Goal: Task Accomplishment & Management: Use online tool/utility

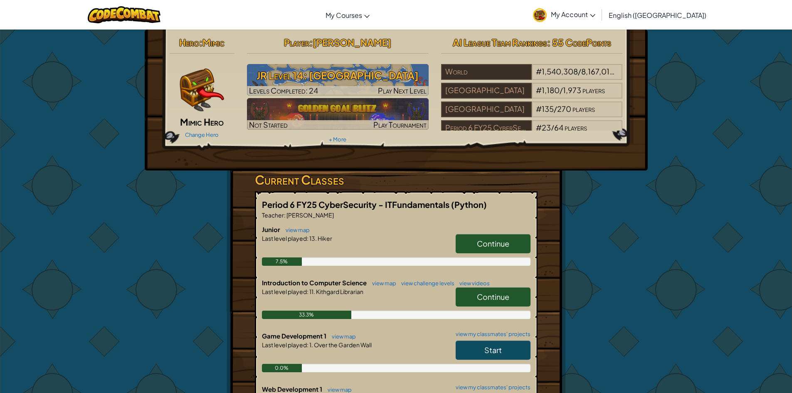
click at [478, 240] on span "Continue" at bounding box center [493, 244] width 32 height 10
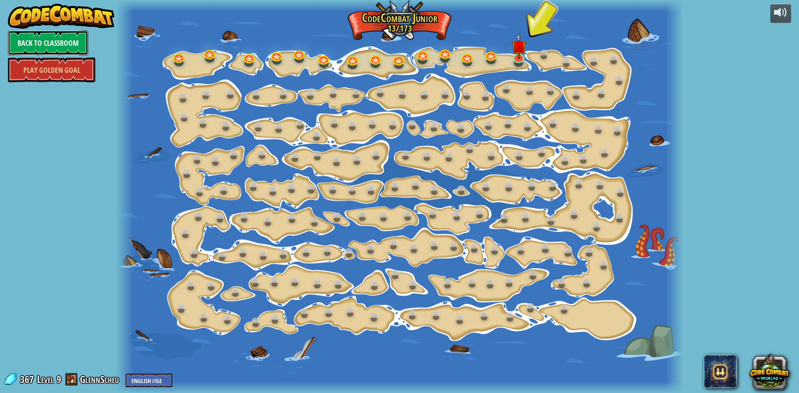
click at [21, 42] on link "Back to Classroom" at bounding box center [48, 42] width 80 height 25
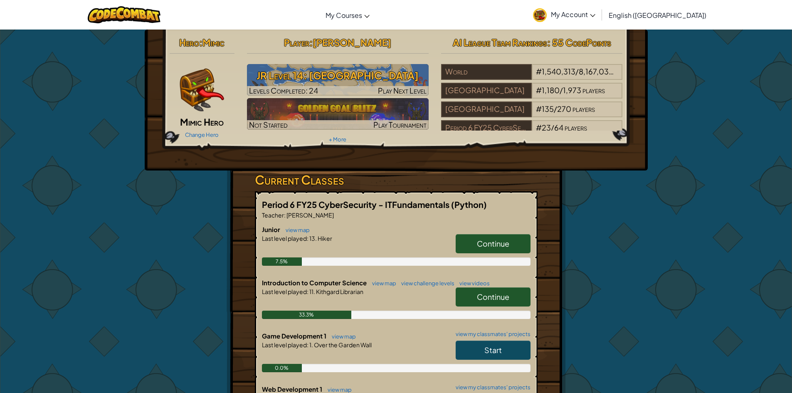
click at [485, 292] on span "Continue" at bounding box center [493, 297] width 32 height 10
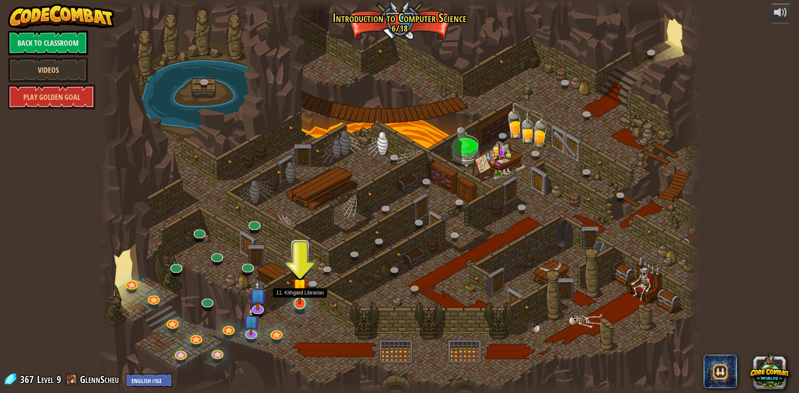
click at [301, 302] on img at bounding box center [300, 285] width 16 height 37
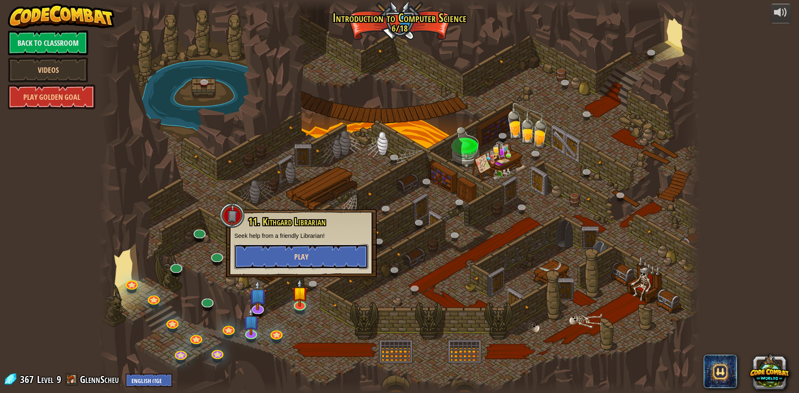
click at [307, 266] on button "Play" at bounding box center [301, 256] width 134 height 25
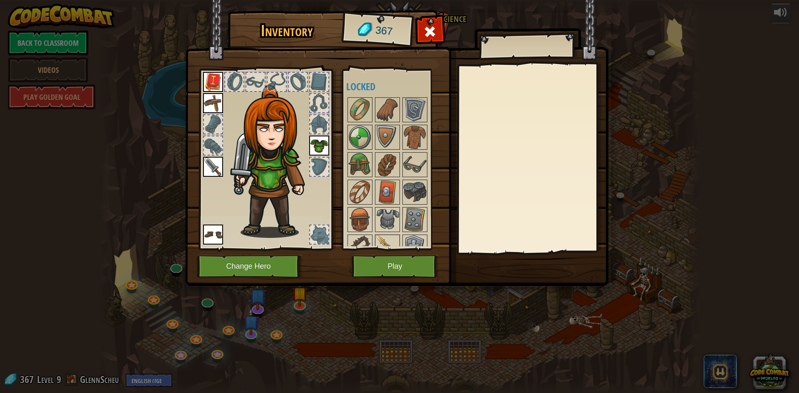
click at [387, 242] on img at bounding box center [387, 246] width 23 height 23
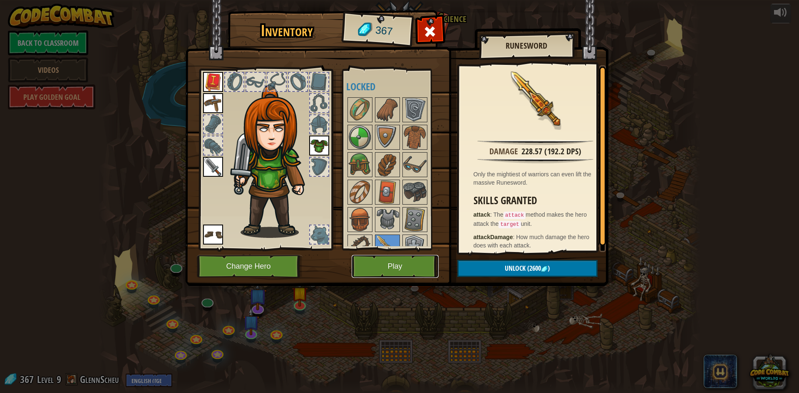
click at [384, 260] on button "Play" at bounding box center [395, 266] width 87 height 23
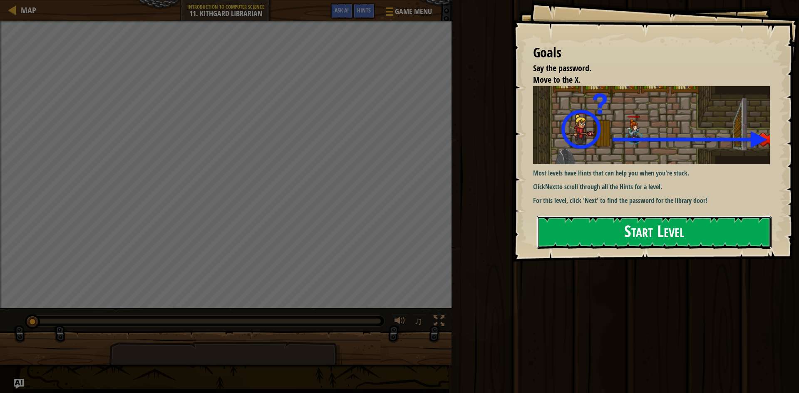
click at [588, 236] on button "Start Level" at bounding box center [654, 232] width 235 height 33
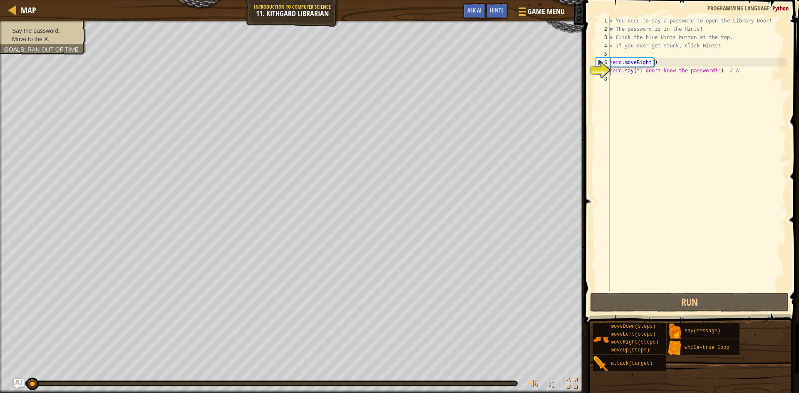
click at [624, 77] on div "# You need to say a password to open the Library Door! # The password is in the…" at bounding box center [697, 162] width 178 height 291
click at [627, 73] on div "# You need to say a password to open the Library Door! # The password is in the…" at bounding box center [697, 162] width 178 height 291
click at [498, 13] on span "Hints" at bounding box center [497, 10] width 14 height 8
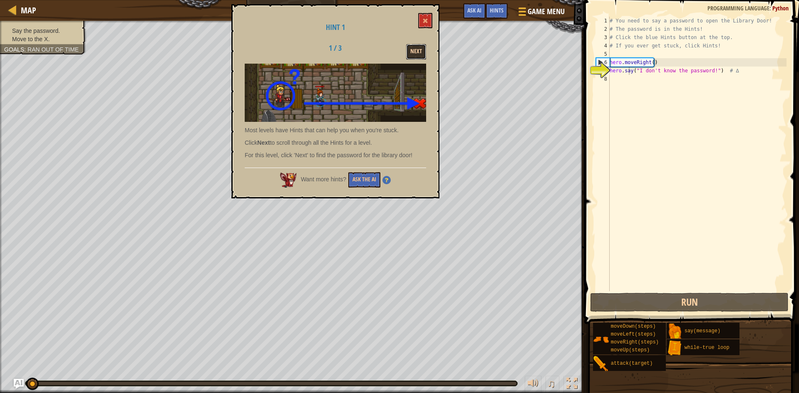
click at [422, 55] on button "Next" at bounding box center [416, 51] width 20 height 15
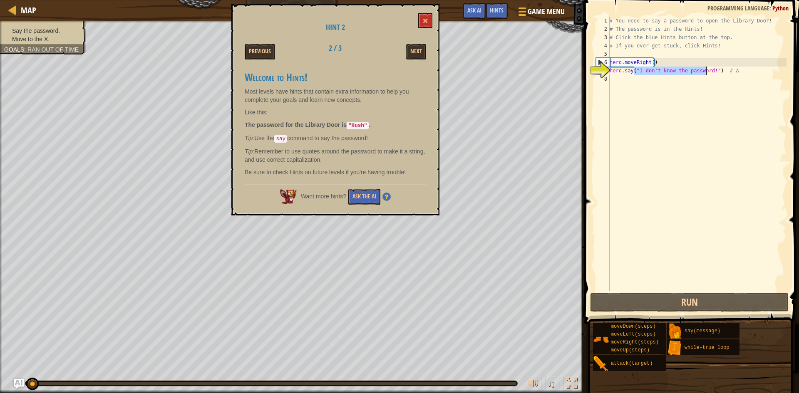
drag, startPoint x: 635, startPoint y: 70, endPoint x: 706, endPoint y: 70, distance: 70.3
click at [706, 70] on div "# You need to say a password to open the Library Door! # The password is in the…" at bounding box center [697, 162] width 178 height 291
click at [707, 70] on div "# You need to say a password to open the Library Door! # The password is in the…" at bounding box center [697, 154] width 178 height 275
drag, startPoint x: 707, startPoint y: 70, endPoint x: 693, endPoint y: 73, distance: 14.4
click at [693, 73] on div "# You need to say a password to open the Library Door! # The password is in the…" at bounding box center [697, 162] width 178 height 291
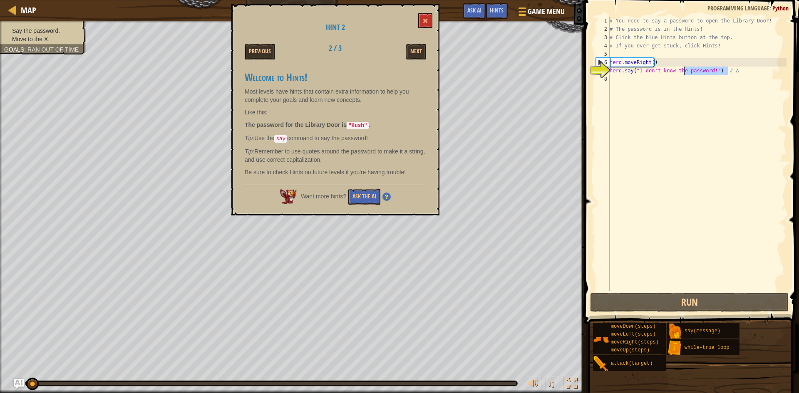
click at [706, 69] on div "# You need to say a password to open the Library Door! # The password is in the…" at bounding box center [697, 154] width 178 height 275
click at [708, 69] on div "# You need to say a password to open the Library Door! # The password is in the…" at bounding box center [697, 162] width 178 height 291
drag, startPoint x: 708, startPoint y: 69, endPoint x: 637, endPoint y: 74, distance: 70.8
click at [637, 74] on div "# You need to say a password to open the Library Door! # The password is in the…" at bounding box center [697, 162] width 178 height 291
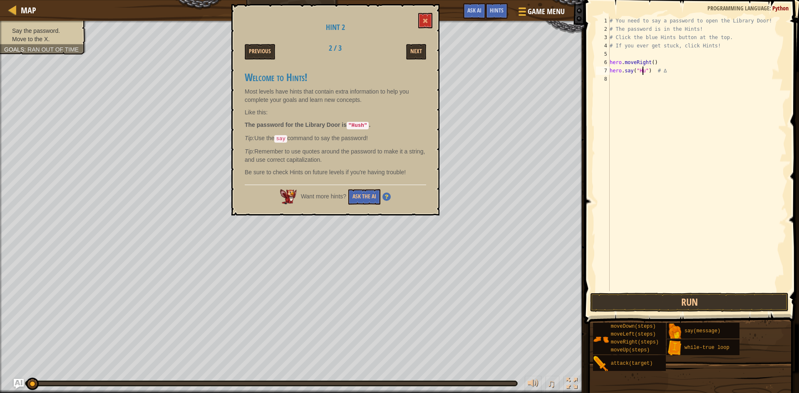
scroll to position [4, 4]
type textarea "hero.say("Hush") # ∆"
click at [625, 78] on div "# You need to say a password to open the Library Door! # The password is in the…" at bounding box center [697, 162] width 178 height 291
drag, startPoint x: 673, startPoint y: 71, endPoint x: 659, endPoint y: 72, distance: 14.6
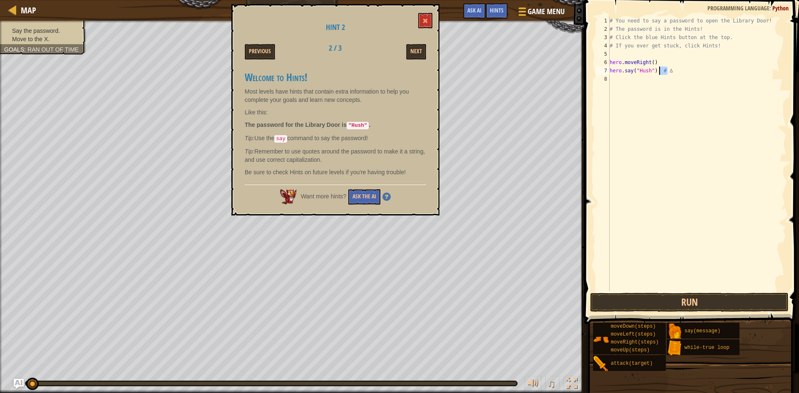
click at [659, 72] on div "# You need to say a password to open the Library Door! # The password is in the…" at bounding box center [697, 162] width 178 height 291
type textarea "hero.say("Hush")"
click at [644, 78] on div "# You need to say a password to open the Library Door! # The password is in the…" at bounding box center [697, 162] width 178 height 291
click at [670, 307] on button "Run" at bounding box center [689, 302] width 198 height 19
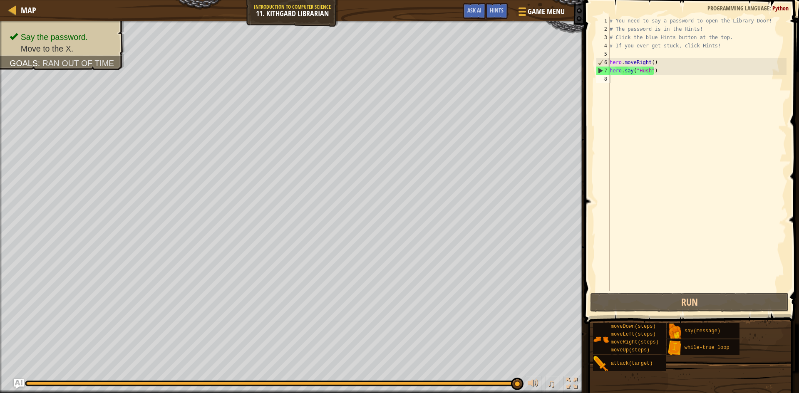
click at [619, 81] on div "# You need to say a password to open the Library Door! # The password is in the…" at bounding box center [697, 162] width 178 height 291
click at [628, 78] on div "# You need to say a password to open the Library Door! # The password is in the…" at bounding box center [697, 162] width 178 height 291
click at [642, 70] on div "# You need to say a password to open the Library Door! # The password is in the…" at bounding box center [697, 162] width 178 height 291
type textarea "hero.say("Hush")"
click at [648, 70] on div "# You need to say a password to open the Library Door! # The password is in the…" at bounding box center [697, 162] width 178 height 291
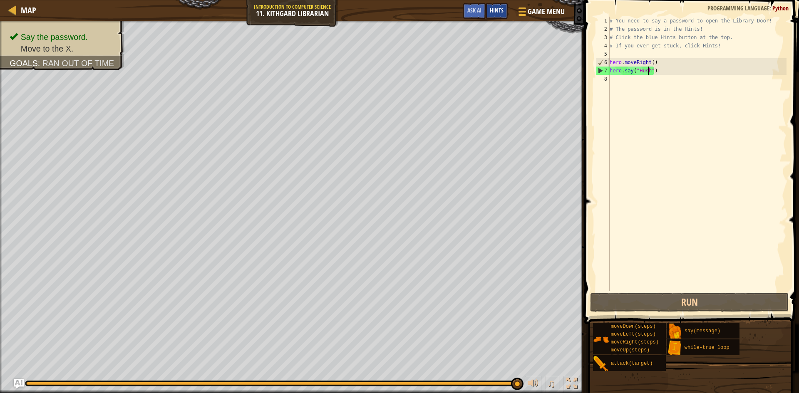
click at [494, 10] on span "Hints" at bounding box center [497, 10] width 14 height 8
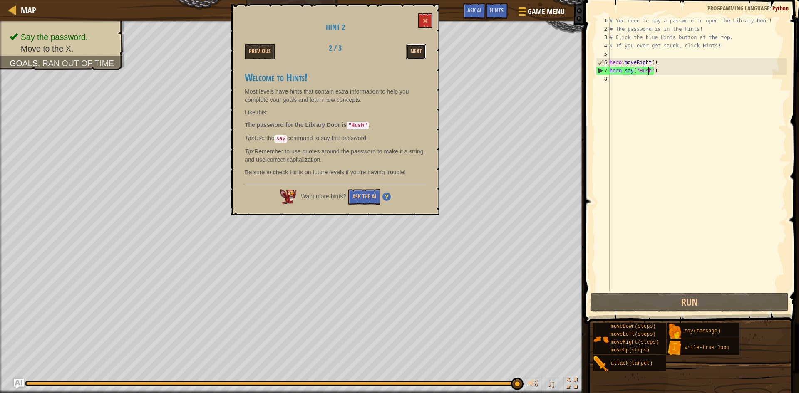
click at [411, 52] on button "Next" at bounding box center [416, 51] width 20 height 15
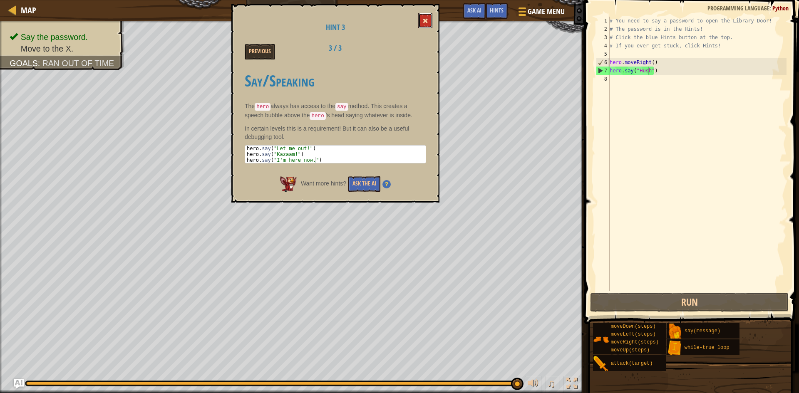
click at [422, 18] on button at bounding box center [425, 20] width 14 height 15
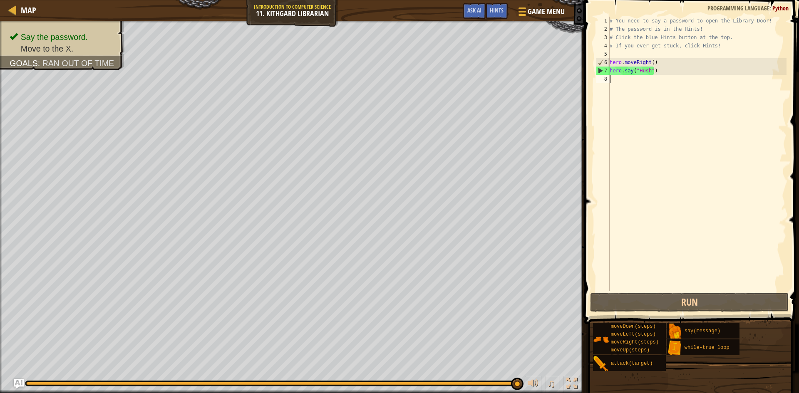
click at [620, 82] on div "# You need to say a password to open the Library Door! # The password is in the…" at bounding box center [697, 162] width 178 height 291
click at [651, 62] on div "# You need to say a password to open the Library Door! # The password is in the…" at bounding box center [697, 162] width 178 height 291
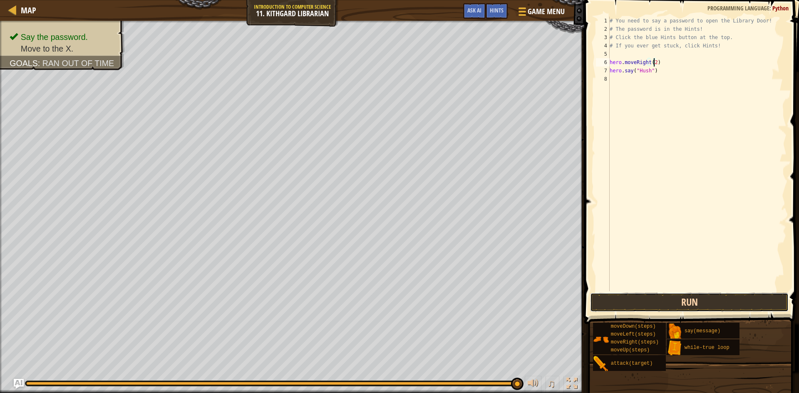
click at [651, 305] on button "Run" at bounding box center [689, 302] width 198 height 19
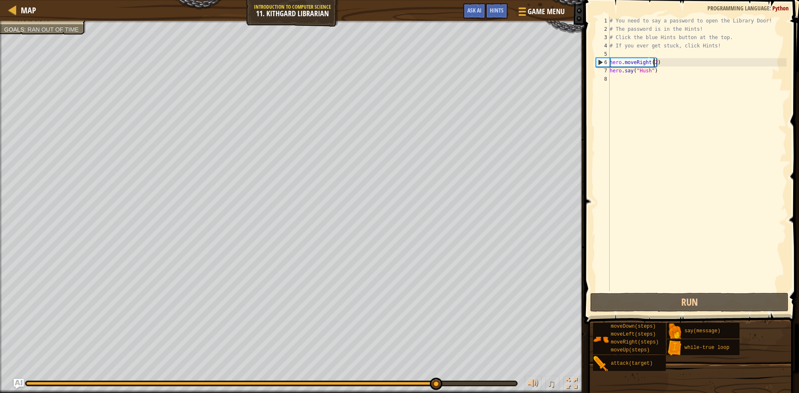
type textarea "hero.moveRight()"
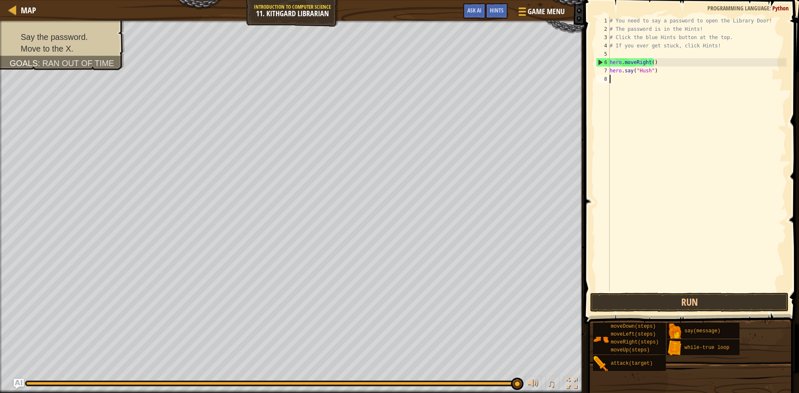
click at [625, 79] on div "# You need to say a password to open the Library Door! # The password is in the…" at bounding box center [697, 162] width 178 height 291
drag, startPoint x: 654, startPoint y: 63, endPoint x: 599, endPoint y: 64, distance: 54.9
click at [599, 64] on div "1 2 3 4 5 6 7 8 # You need to say a password to open the Library Door! # The pa…" at bounding box center [690, 154] width 192 height 275
type textarea "hero.moveRight()"
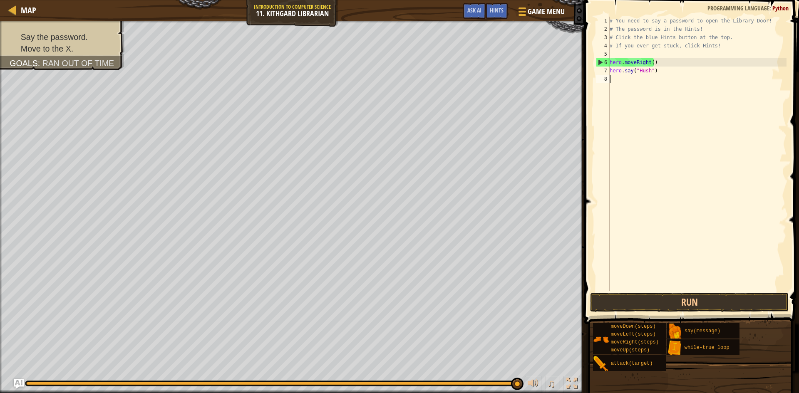
click at [618, 79] on div "# You need to say a password to open the Library Door! # The password is in the…" at bounding box center [697, 162] width 178 height 291
paste textarea "hero.moveRight()"
type textarea "hero.moveRight()"
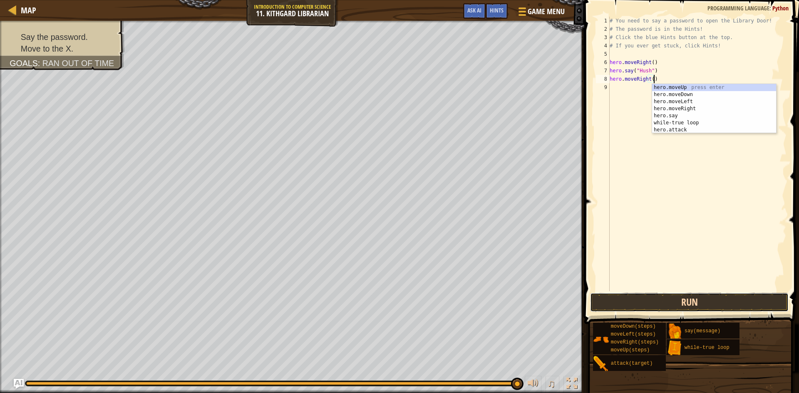
click at [602, 296] on button "Run" at bounding box center [689, 302] width 198 height 19
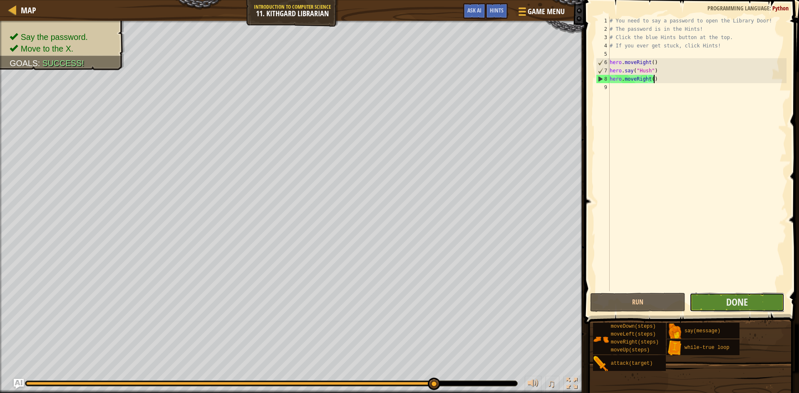
click at [725, 307] on button "Done" at bounding box center [736, 302] width 95 height 19
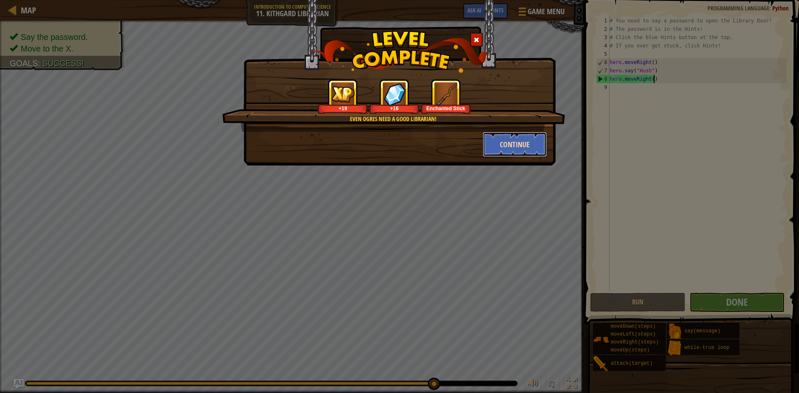
click at [522, 143] on button "Continue" at bounding box center [515, 144] width 64 height 25
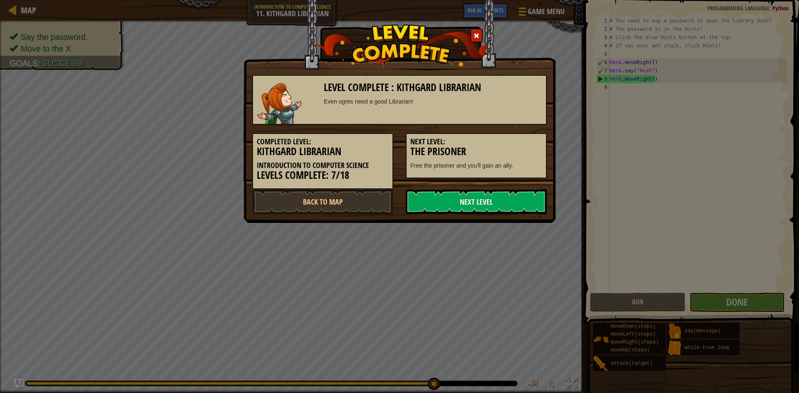
drag, startPoint x: 472, startPoint y: 196, endPoint x: 464, endPoint y: 196, distance: 7.9
click at [468, 196] on link "Next Level" at bounding box center [476, 201] width 141 height 25
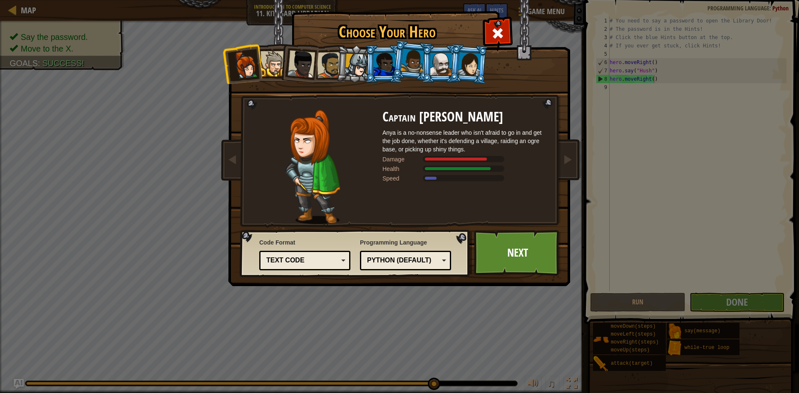
click at [275, 61] on div at bounding box center [272, 63] width 25 height 25
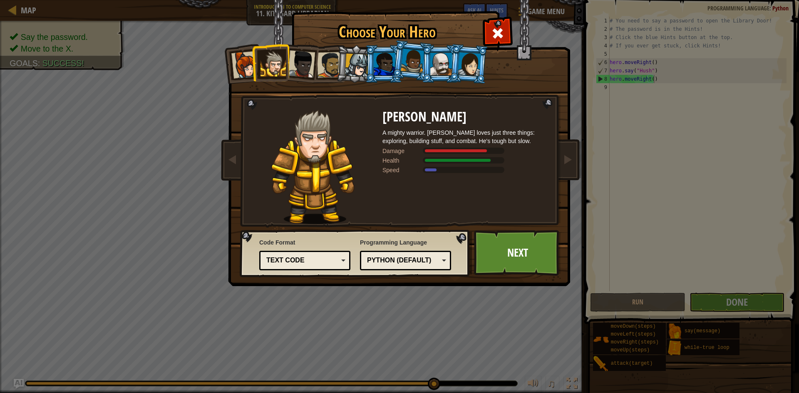
click at [250, 62] on div at bounding box center [244, 64] width 27 height 27
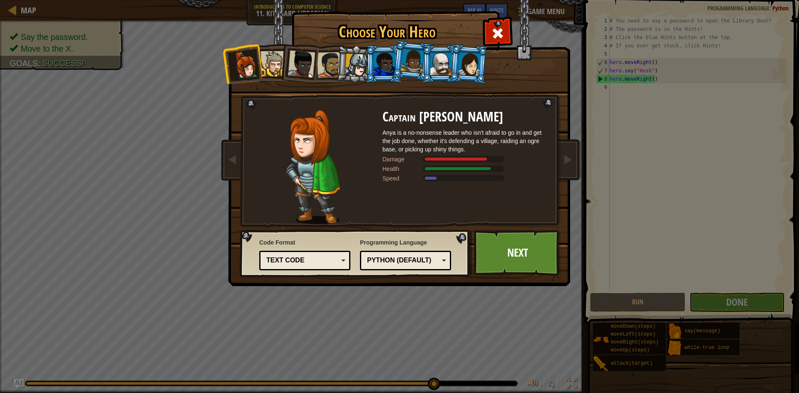
click at [387, 67] on div at bounding box center [385, 64] width 22 height 22
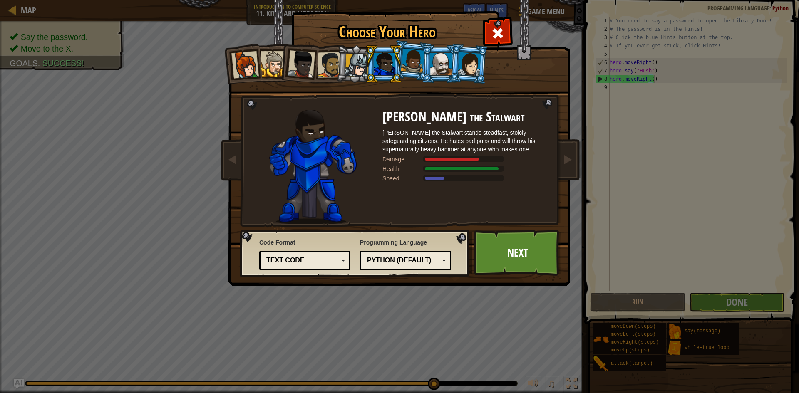
click at [423, 66] on li at bounding box center [439, 64] width 37 height 38
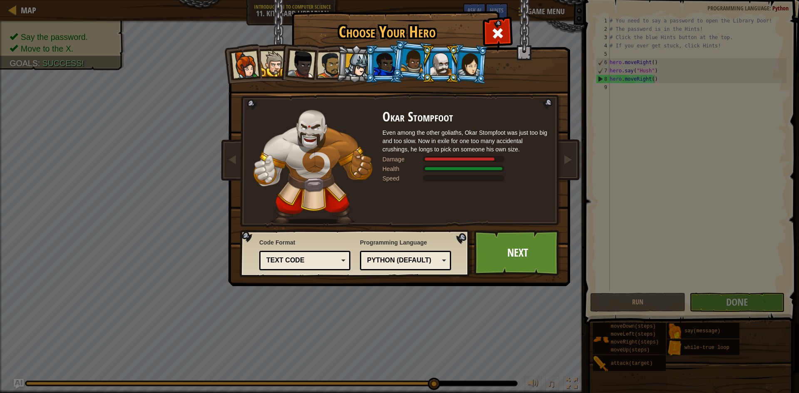
click at [465, 63] on div at bounding box center [469, 64] width 23 height 24
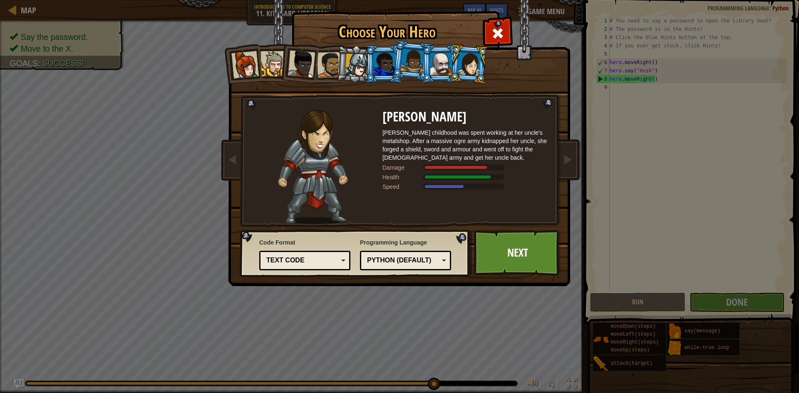
click at [445, 63] on div at bounding box center [441, 64] width 22 height 22
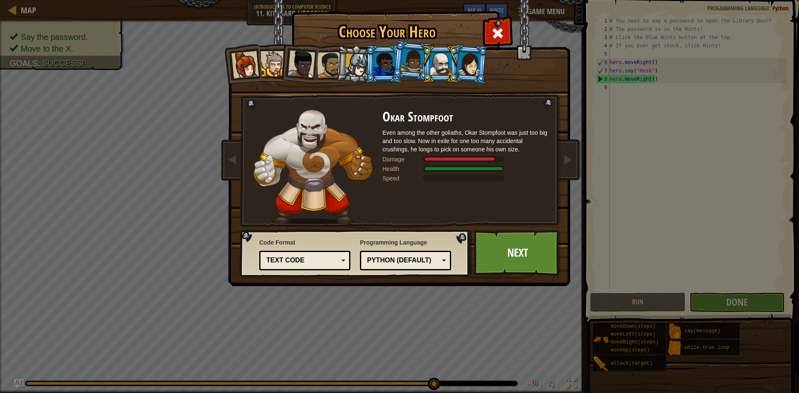
click at [475, 65] on div at bounding box center [469, 64] width 23 height 24
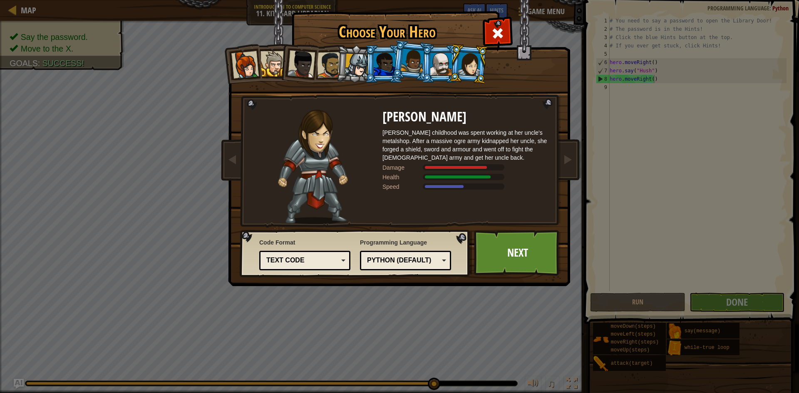
click at [248, 60] on div at bounding box center [244, 64] width 27 height 27
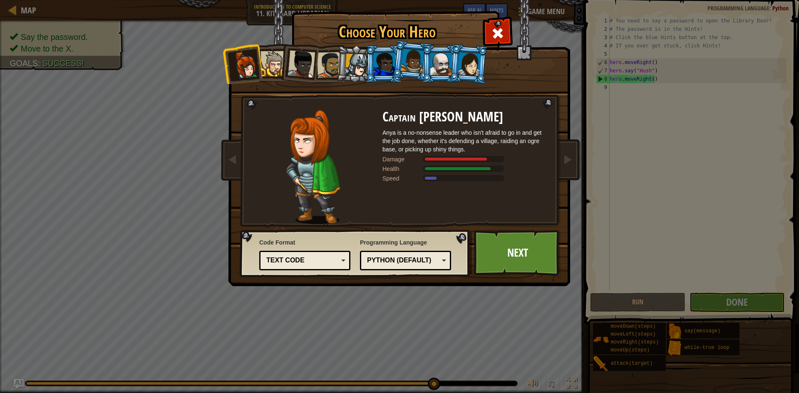
click at [468, 66] on div at bounding box center [469, 64] width 23 height 24
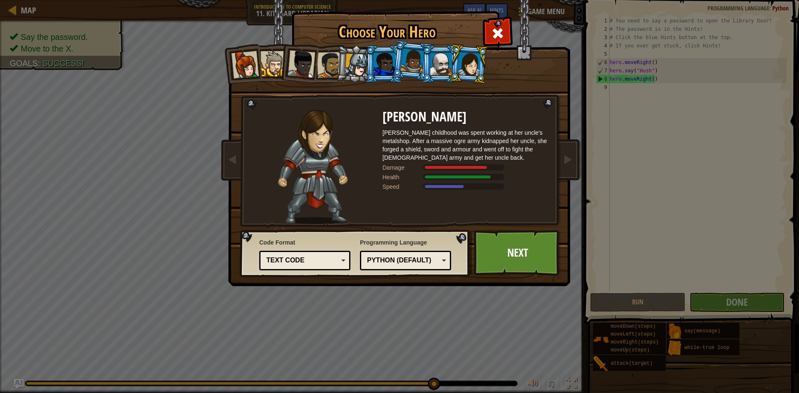
click at [347, 64] on div at bounding box center [357, 66] width 24 height 24
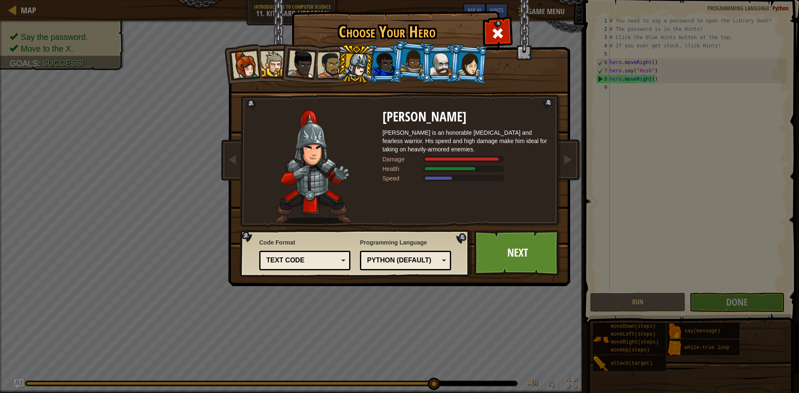
click at [328, 64] on div at bounding box center [330, 65] width 26 height 26
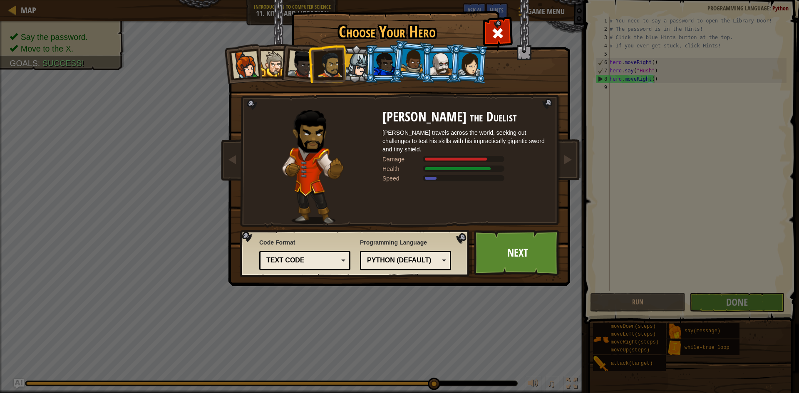
click at [312, 64] on li at bounding box center [327, 64] width 38 height 39
click at [291, 65] on div at bounding box center [300, 63] width 27 height 27
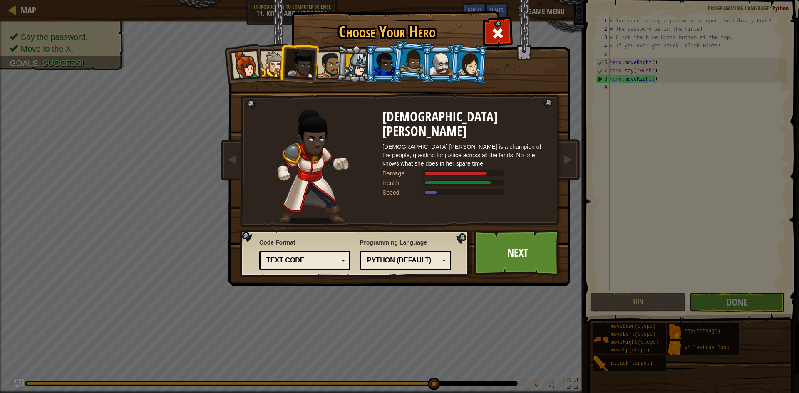
click at [269, 62] on div at bounding box center [272, 63] width 25 height 25
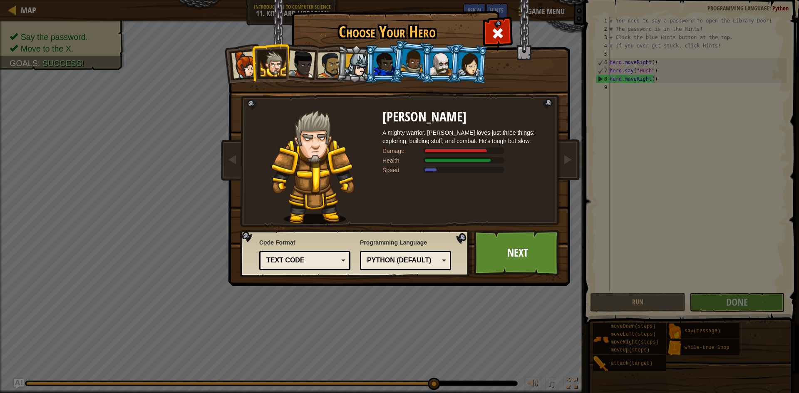
click at [468, 65] on div at bounding box center [469, 64] width 23 height 24
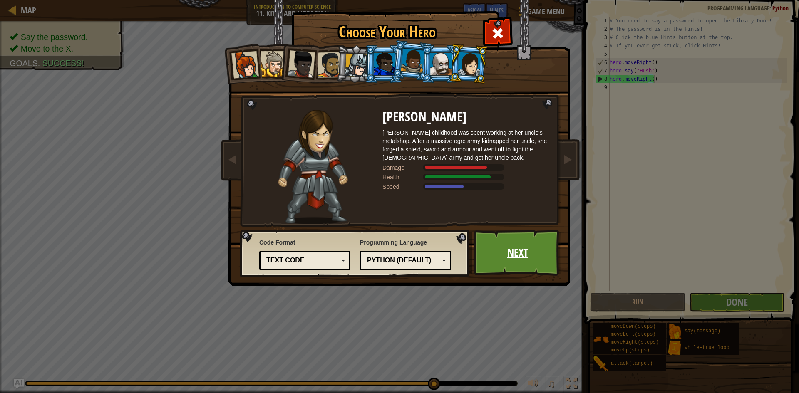
click at [493, 248] on link "Next" at bounding box center [517, 253] width 87 height 46
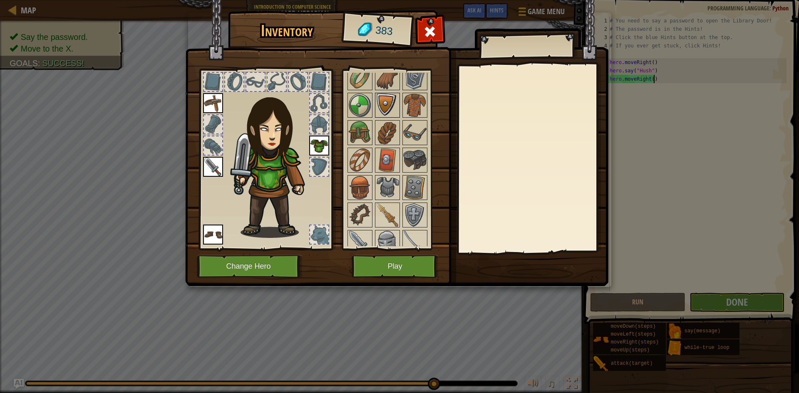
scroll to position [121, 0]
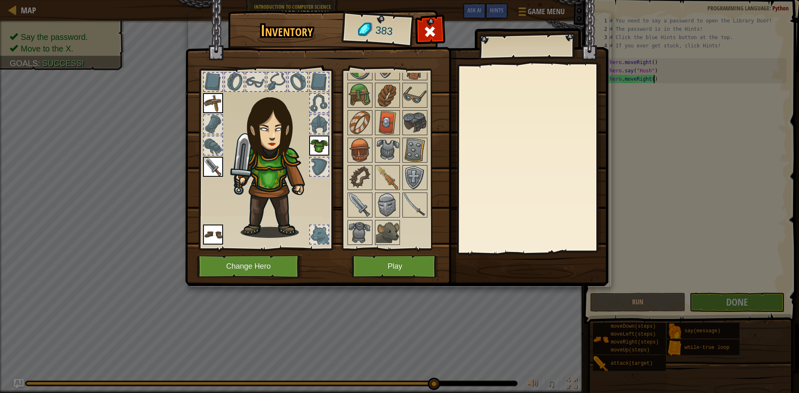
click at [220, 170] on img at bounding box center [213, 167] width 20 height 20
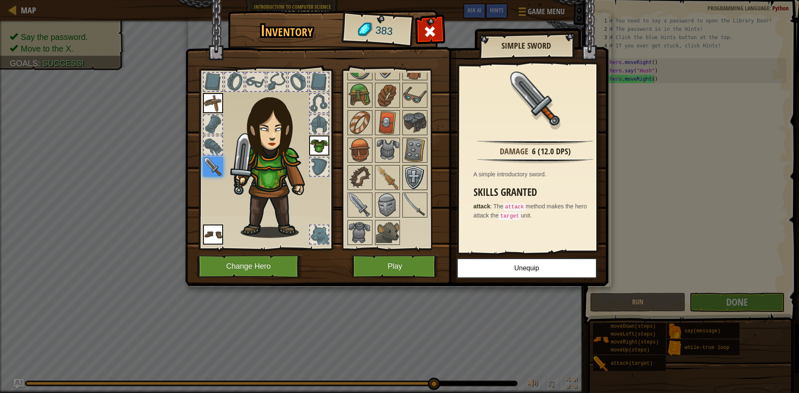
scroll to position [0, 0]
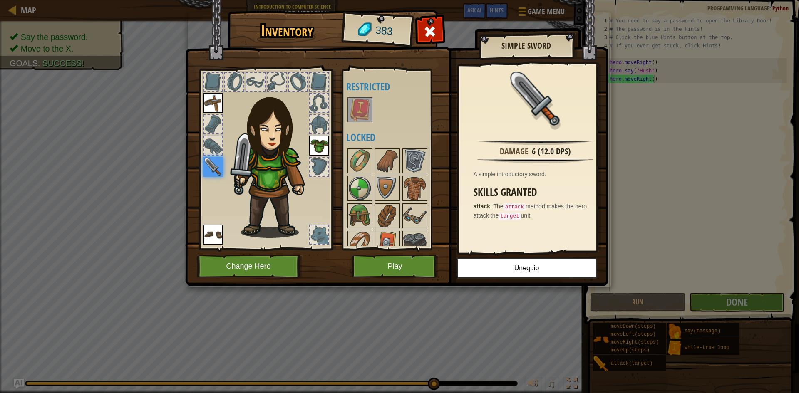
click at [312, 229] on div at bounding box center [319, 234] width 18 height 18
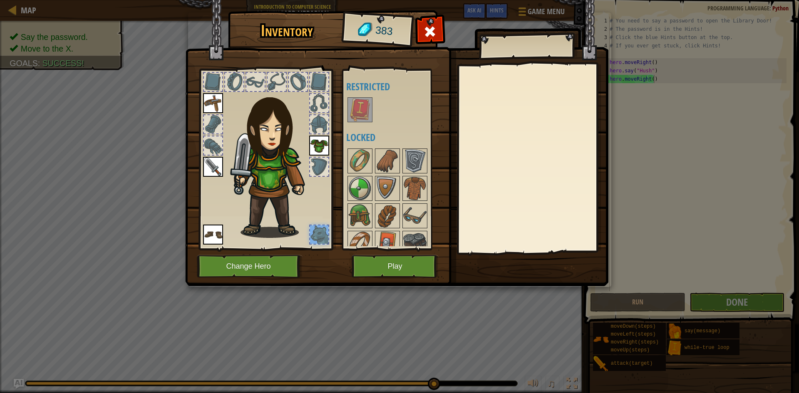
click at [319, 170] on div at bounding box center [319, 167] width 18 height 18
click at [326, 127] on div at bounding box center [319, 124] width 18 height 18
click at [319, 94] on div at bounding box center [319, 103] width 18 height 18
click at [316, 84] on div at bounding box center [319, 82] width 18 height 18
drag, startPoint x: 312, startPoint y: 82, endPoint x: 289, endPoint y: 82, distance: 22.5
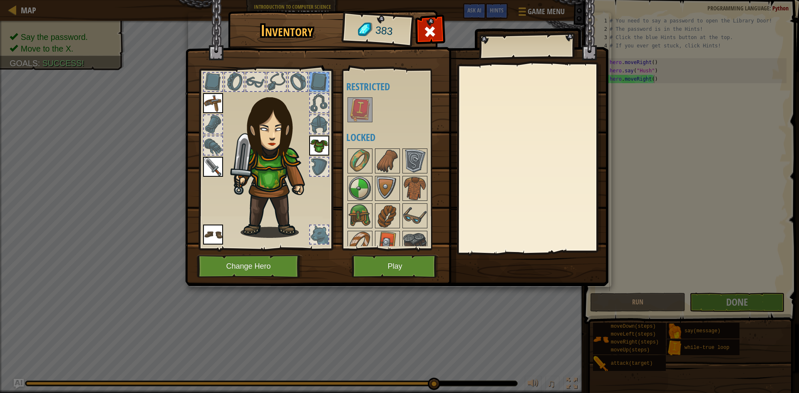
click at [307, 81] on div at bounding box center [265, 157] width 137 height 187
drag, startPoint x: 289, startPoint y: 82, endPoint x: 269, endPoint y: 84, distance: 20.6
click at [285, 82] on div at bounding box center [265, 157] width 137 height 187
drag, startPoint x: 269, startPoint y: 84, endPoint x: 261, endPoint y: 86, distance: 7.6
click at [262, 86] on div at bounding box center [265, 157] width 137 height 187
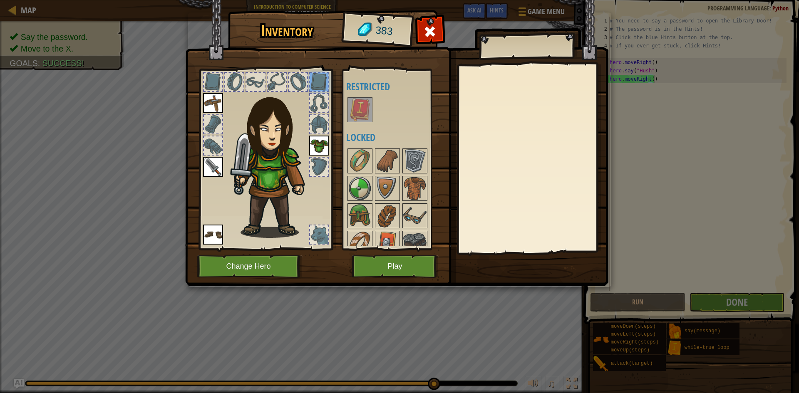
drag, startPoint x: 256, startPoint y: 86, endPoint x: 246, endPoint y: 86, distance: 9.6
click at [251, 86] on div at bounding box center [255, 82] width 18 height 18
click at [236, 86] on div at bounding box center [234, 82] width 18 height 18
click at [223, 85] on div at bounding box center [265, 157] width 137 height 187
click at [216, 85] on div at bounding box center [213, 82] width 18 height 18
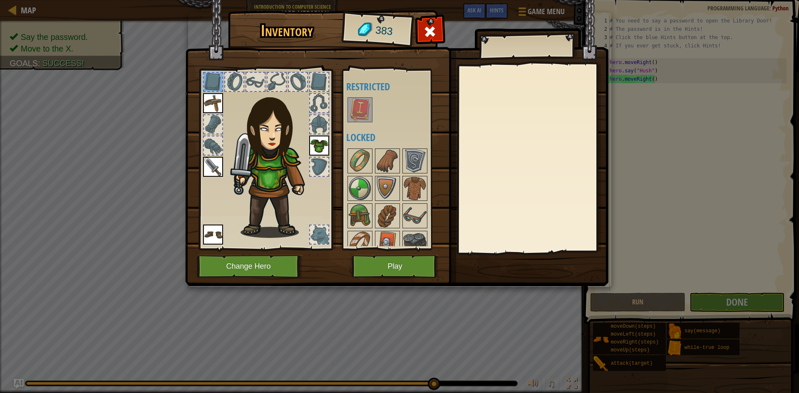
click at [216, 85] on div at bounding box center [213, 82] width 18 height 18
click at [278, 87] on div at bounding box center [276, 82] width 18 height 18
click at [288, 86] on div at bounding box center [298, 82] width 20 height 20
click at [265, 84] on div at bounding box center [255, 82] width 20 height 20
click at [215, 123] on div at bounding box center [213, 124] width 18 height 18
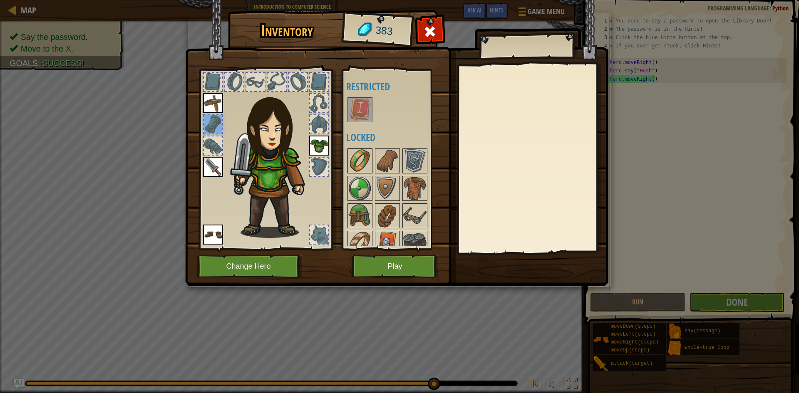
click at [366, 159] on img at bounding box center [359, 160] width 23 height 23
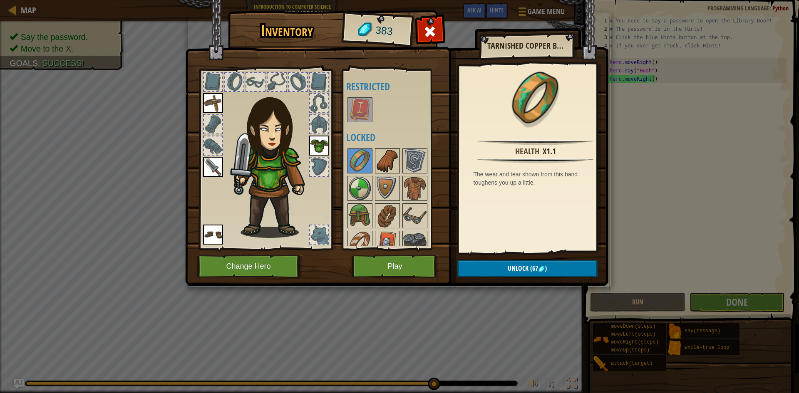
click at [378, 158] on img at bounding box center [387, 160] width 23 height 23
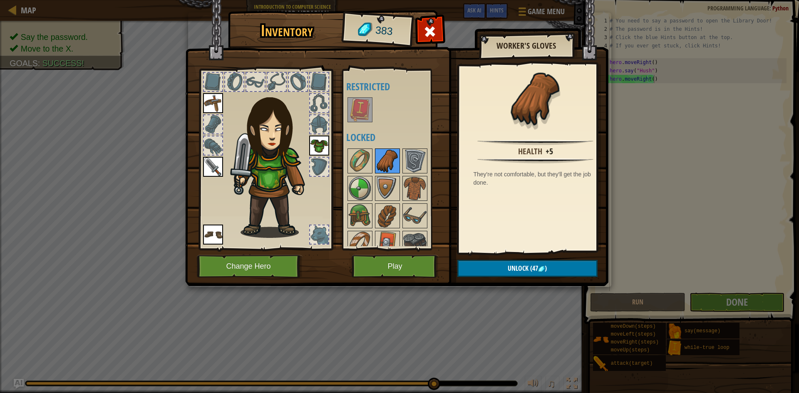
click at [394, 161] on img at bounding box center [387, 160] width 23 height 23
click at [410, 173] on div "Available Equip Equip Equip Equip (double-click to equip) Restricted Locked" at bounding box center [398, 159] width 104 height 173
click at [411, 218] on img at bounding box center [414, 215] width 23 height 23
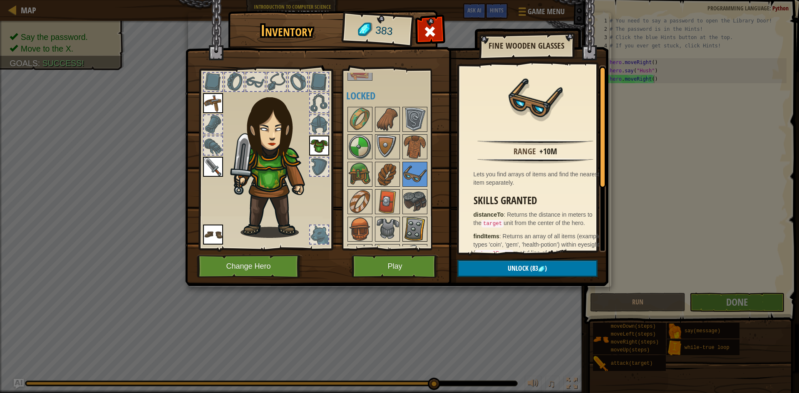
click at [416, 227] on img at bounding box center [414, 229] width 23 height 23
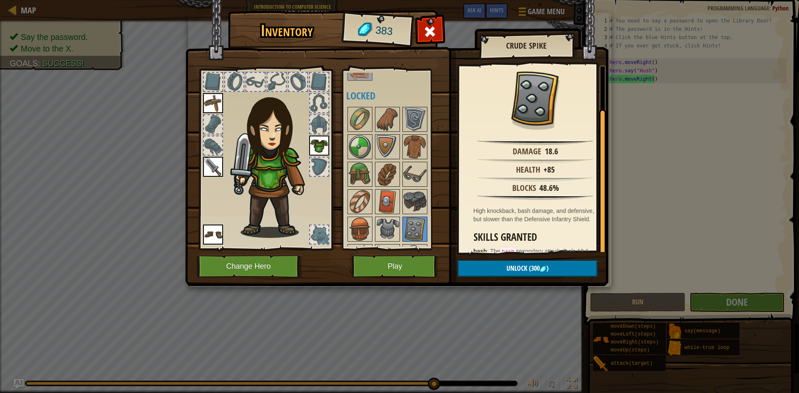
scroll to position [49, 0]
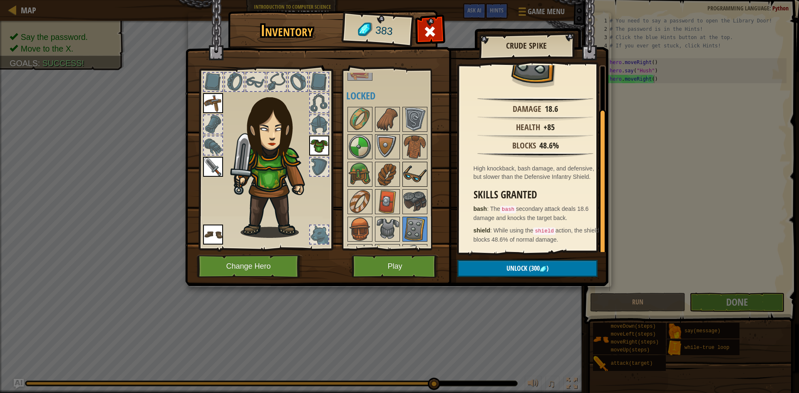
click at [406, 177] on img at bounding box center [414, 174] width 23 height 23
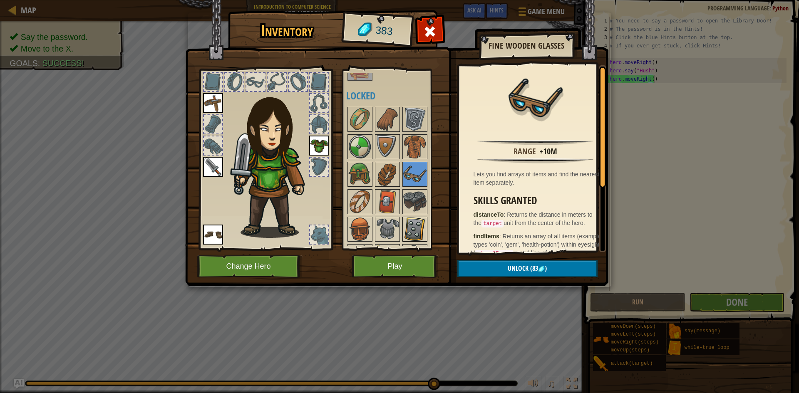
click at [411, 222] on img at bounding box center [414, 229] width 23 height 23
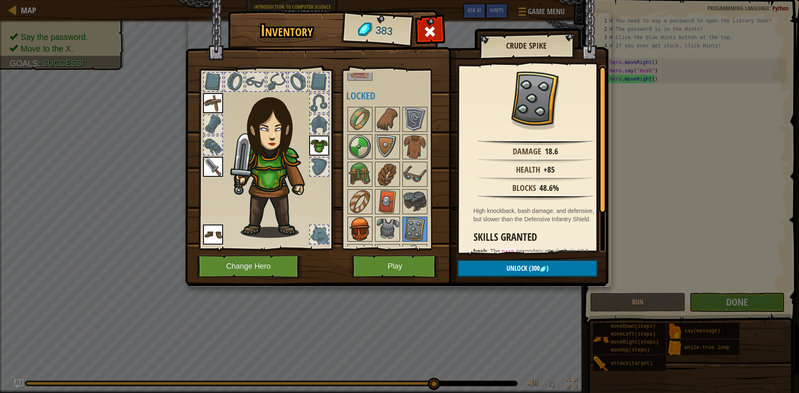
click at [358, 222] on img at bounding box center [359, 229] width 23 height 23
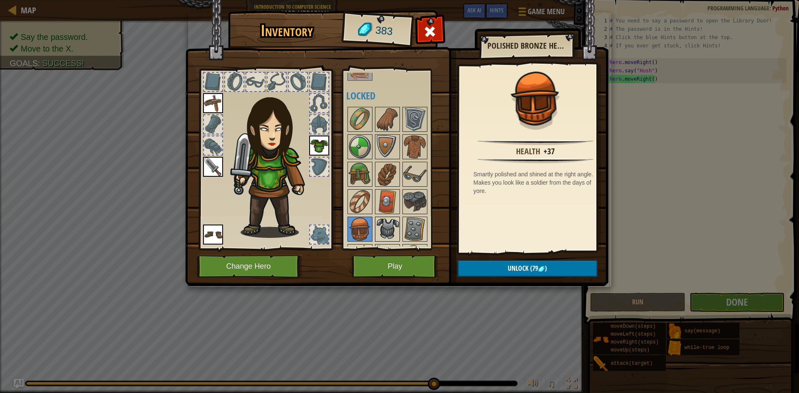
click at [390, 226] on img at bounding box center [387, 229] width 23 height 23
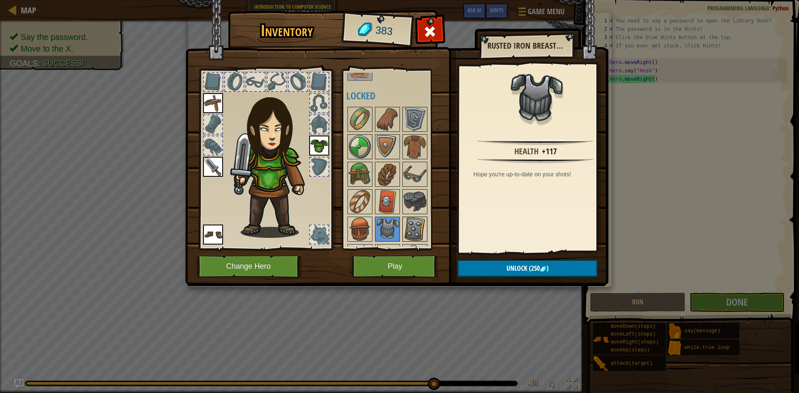
click at [416, 228] on img at bounding box center [414, 229] width 23 height 23
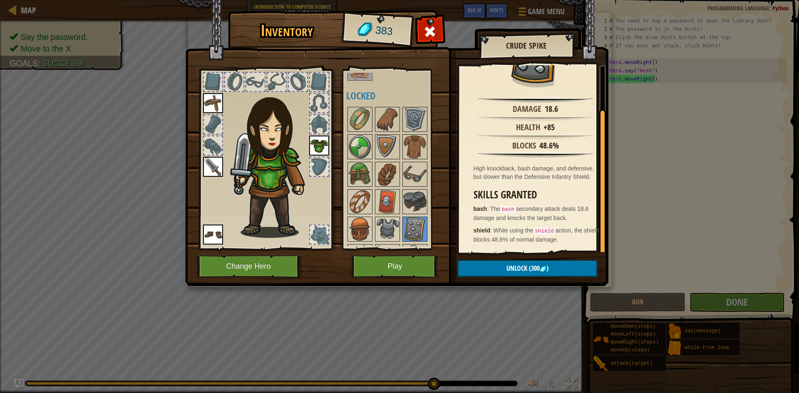
scroll to position [121, 0]
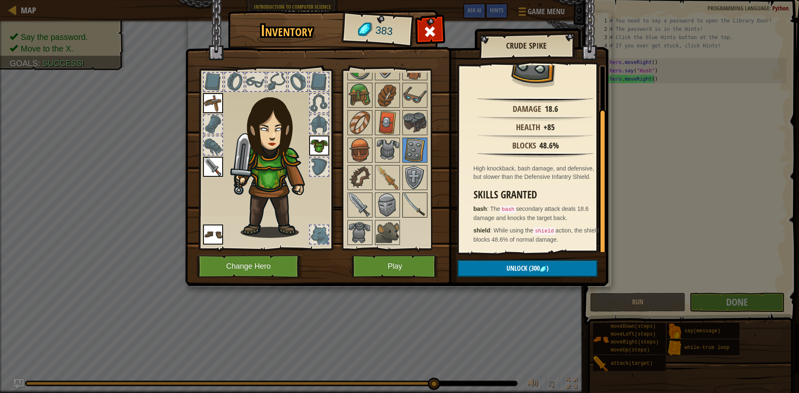
click at [411, 205] on img at bounding box center [414, 204] width 23 height 23
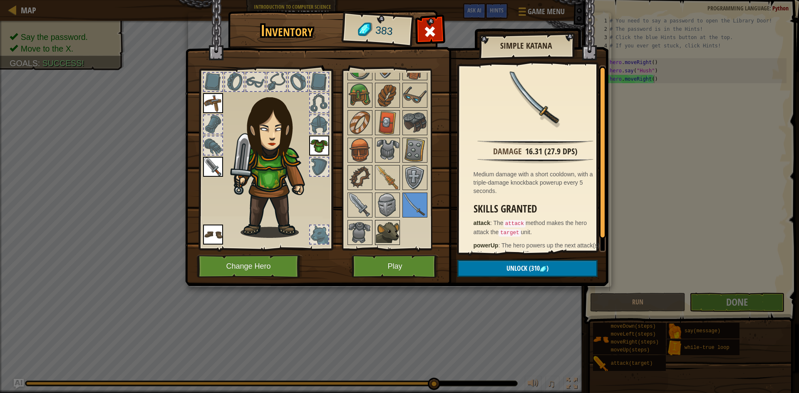
click at [388, 233] on img at bounding box center [387, 232] width 23 height 23
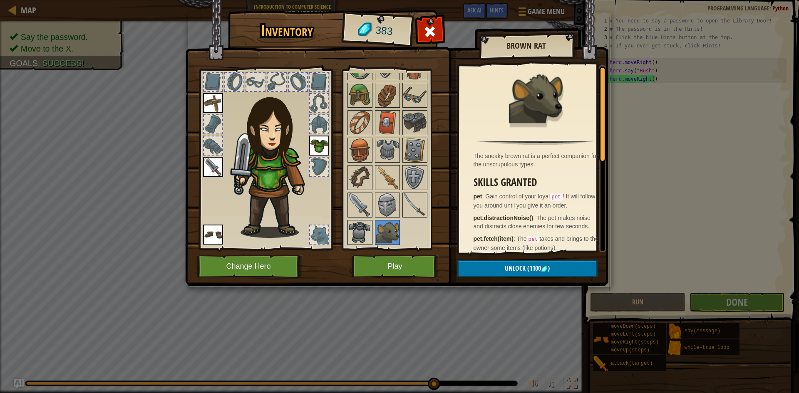
click at [368, 232] on img at bounding box center [359, 232] width 23 height 23
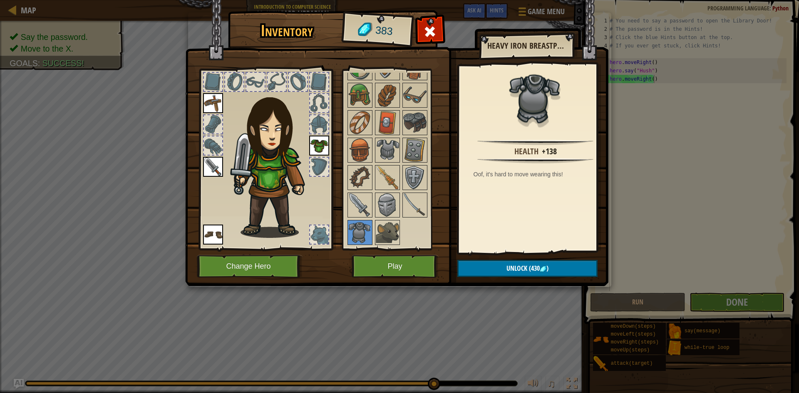
click at [373, 201] on div at bounding box center [398, 137] width 104 height 220
click at [390, 237] on img at bounding box center [387, 232] width 23 height 23
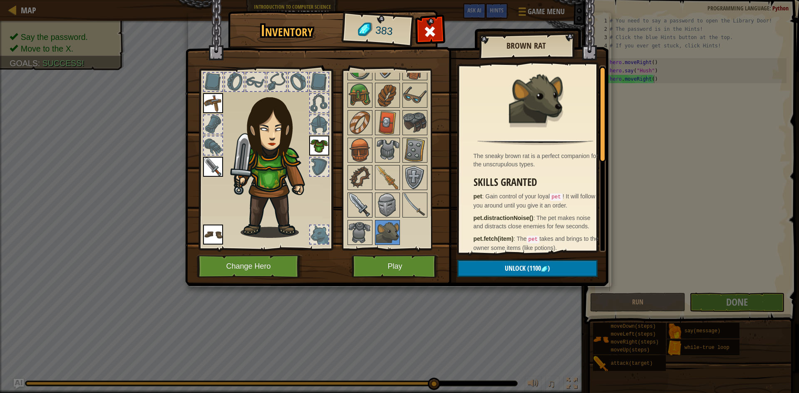
click at [358, 195] on img at bounding box center [359, 204] width 23 height 23
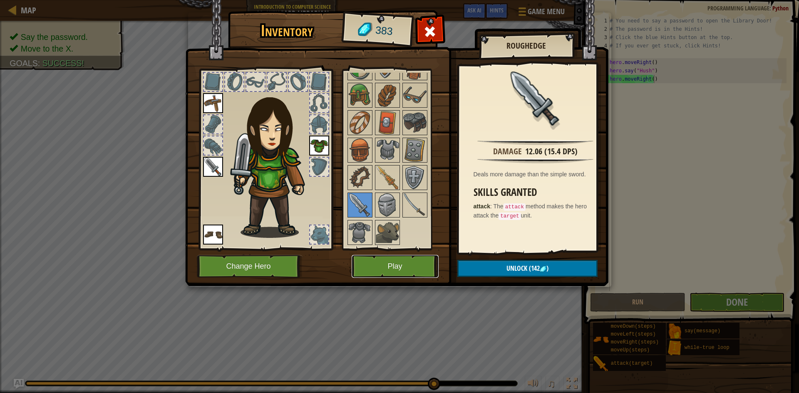
click at [382, 258] on button "Play" at bounding box center [395, 266] width 87 height 23
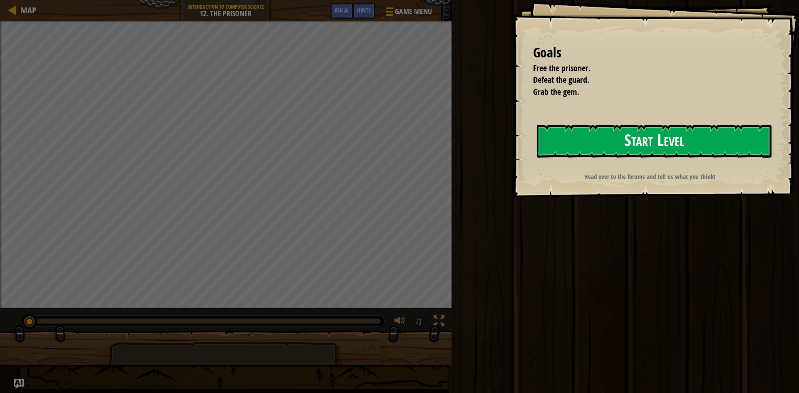
click at [587, 150] on button "Start Level" at bounding box center [654, 141] width 235 height 33
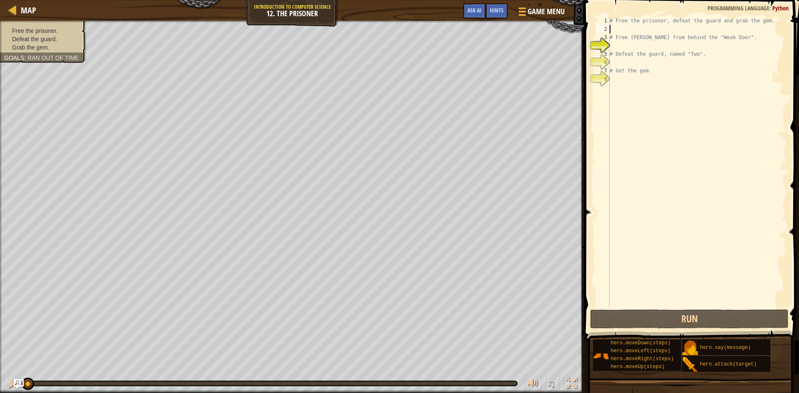
click at [620, 27] on div "# Free the prisoner, defeat the guard and grab the gem. # Free [PERSON_NAME] fr…" at bounding box center [697, 171] width 178 height 308
drag, startPoint x: 727, startPoint y: 39, endPoint x: 616, endPoint y: 35, distance: 110.7
click at [616, 35] on div "# Free the prisoner, defeat the guard and grab the gem. # Free [PERSON_NAME] fr…" at bounding box center [697, 171] width 178 height 308
type textarea "# Free [PERSON_NAME] from behind the "Weak Door"."
click at [627, 28] on div "# Free the prisoner, defeat the guard and grab the gem. # Free [PERSON_NAME] fr…" at bounding box center [697, 171] width 178 height 308
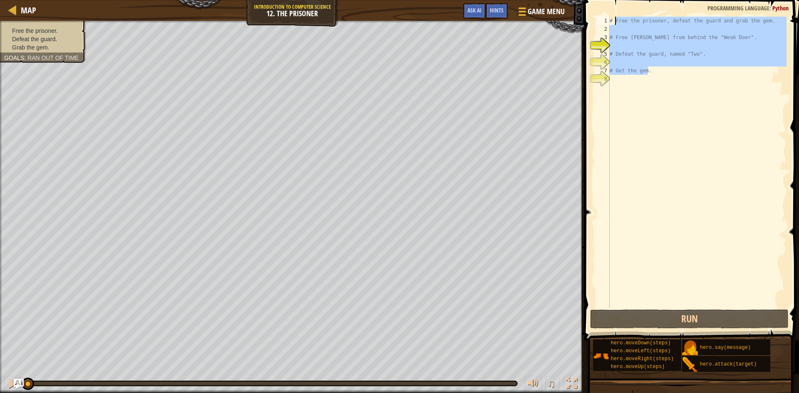
drag, startPoint x: 654, startPoint y: 72, endPoint x: 616, endPoint y: 20, distance: 63.7
click at [616, 20] on div "# Free the prisoner, defeat the guard and grab the gem. # Free [PERSON_NAME] fr…" at bounding box center [697, 171] width 178 height 308
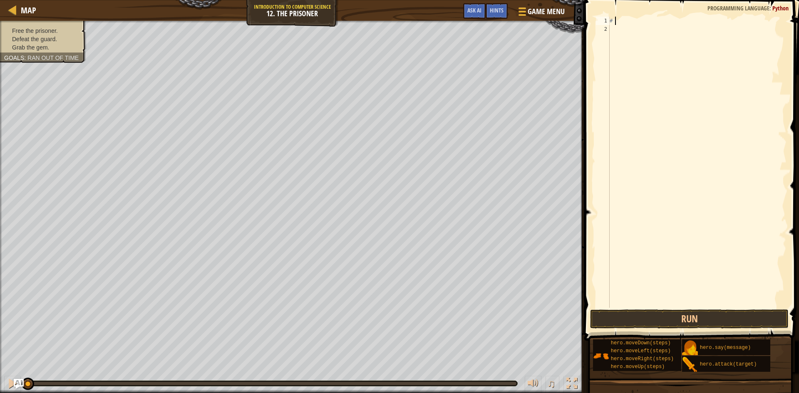
type textarea "#"
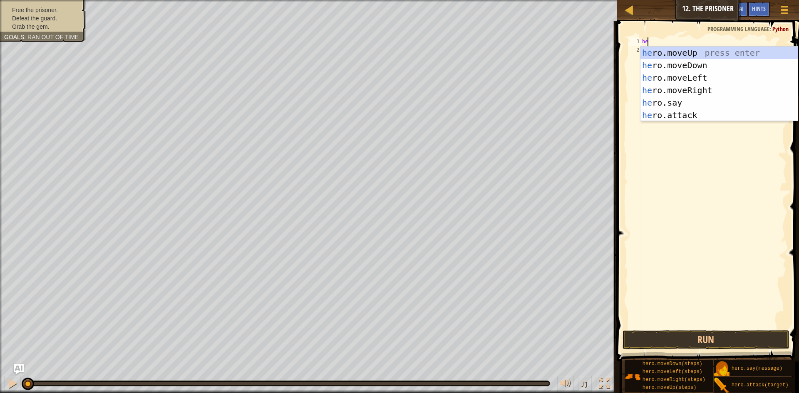
scroll to position [4, 0]
type textarea "hero"
click at [694, 87] on div "hero .moveUp press enter hero .moveDown press enter hero .moveLeft press enter …" at bounding box center [718, 97] width 157 height 100
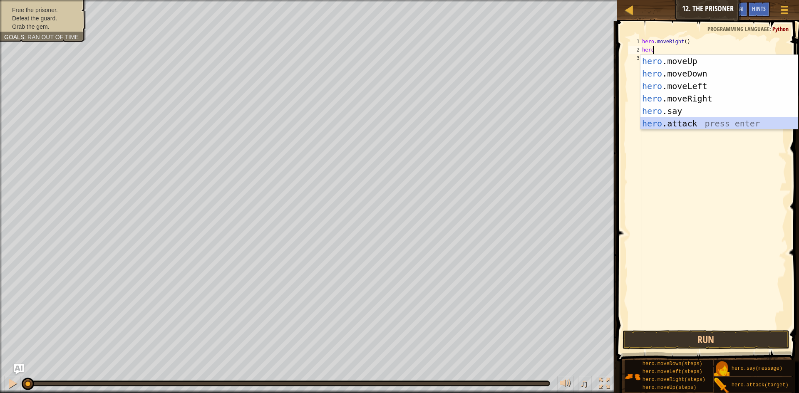
click at [695, 123] on div "hero .moveUp press enter hero .moveDown press enter hero .moveLeft press enter …" at bounding box center [718, 105] width 157 height 100
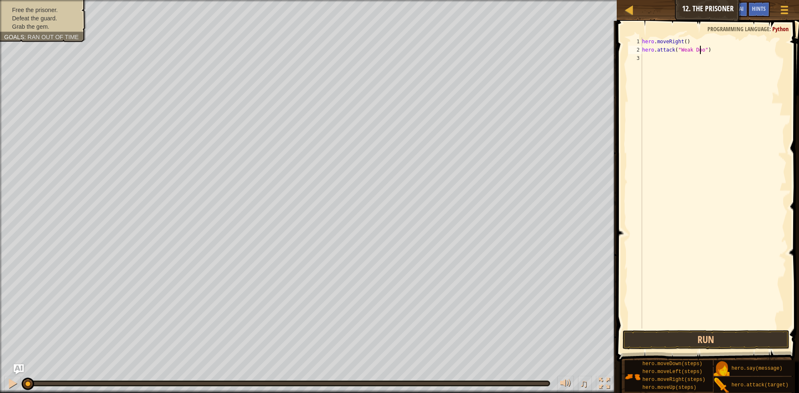
type textarea "hero.attack("Weak Door")"
click at [688, 60] on div "hero . moveRight ( ) hero . attack ( "Weak Door" )" at bounding box center [713, 191] width 146 height 308
click at [654, 338] on button "Run" at bounding box center [705, 339] width 167 height 19
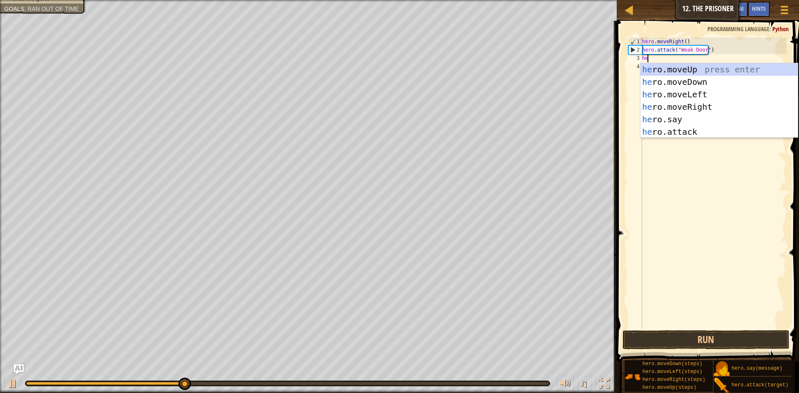
scroll to position [4, 0]
type textarea "hero"
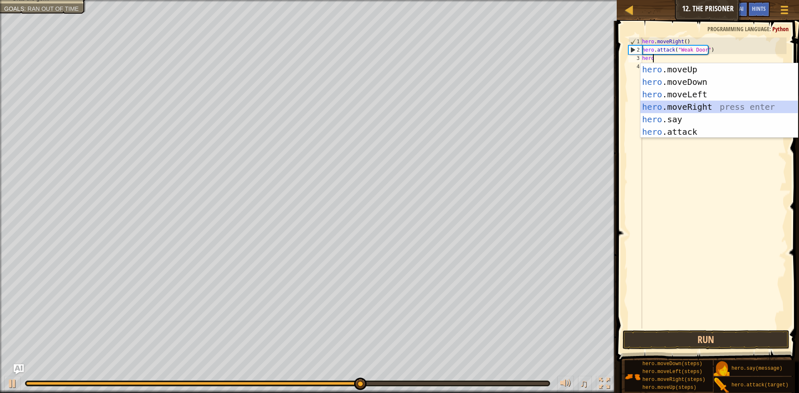
click at [676, 108] on div "hero .moveUp press enter hero .moveDown press enter hero .moveLeft press enter …" at bounding box center [718, 113] width 157 height 100
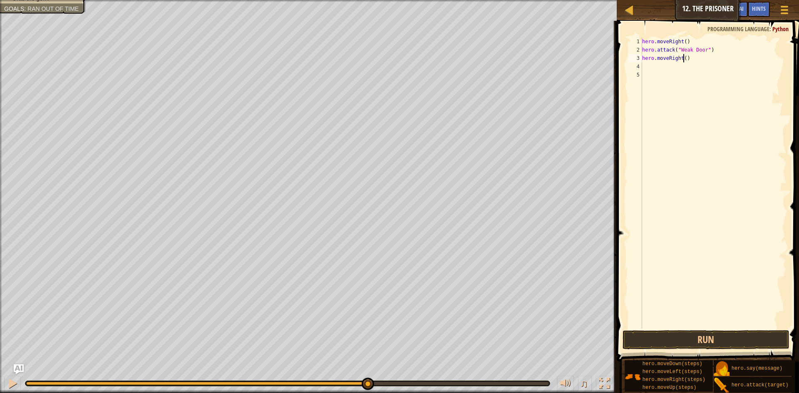
click at [682, 57] on div "hero . moveRight ( ) hero . attack ( "Weak Door" ) hero . moveRight ( )" at bounding box center [713, 191] width 146 height 308
type textarea "hero.moveRight(3)"
click at [656, 64] on div "hero . moveRight ( ) hero . attack ( "Weak Door" ) hero . moveRight ( 3 )" at bounding box center [713, 191] width 146 height 308
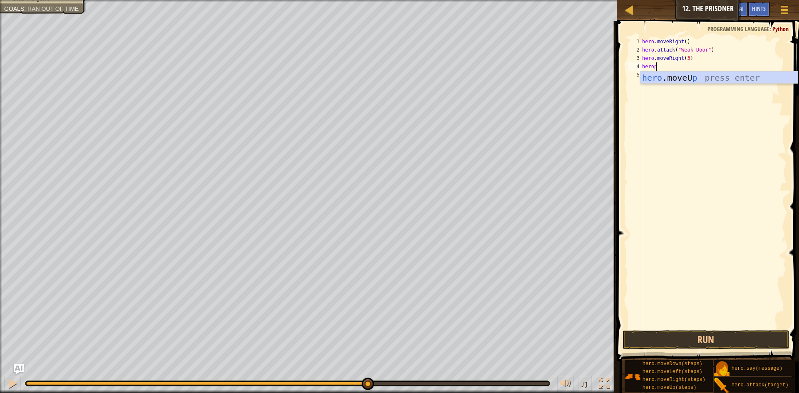
type textarea "hero"
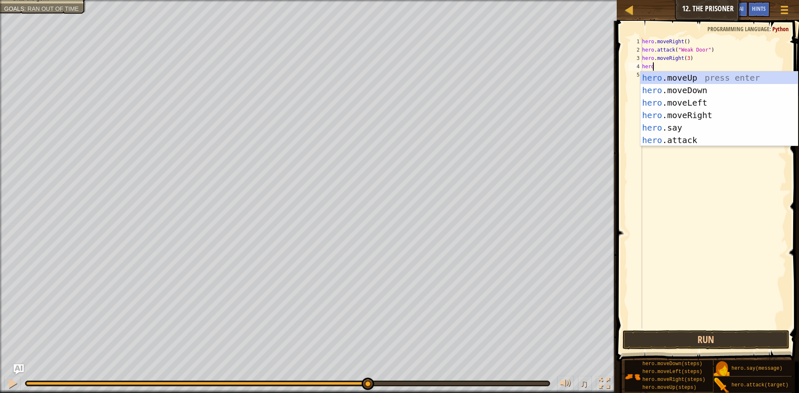
scroll to position [4, 0]
click at [678, 87] on div "hero .moveUp press enter hero .moveDown press enter hero .moveLeft press enter …" at bounding box center [718, 122] width 157 height 100
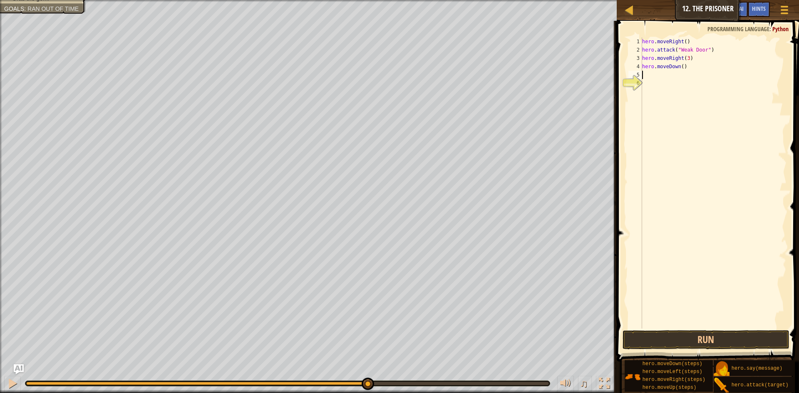
scroll to position [4, 0]
click at [680, 65] on div "hero . moveRight ( ) hero . attack ( "Weak Door" ) hero . moveRight ( 3 ) hero …" at bounding box center [713, 191] width 146 height 308
type textarea "hero.moveDown(3)"
click at [664, 75] on div "hero . moveRight ( ) hero . attack ( "Weak Door" ) hero . moveRight ( 3 ) hero …" at bounding box center [713, 191] width 146 height 308
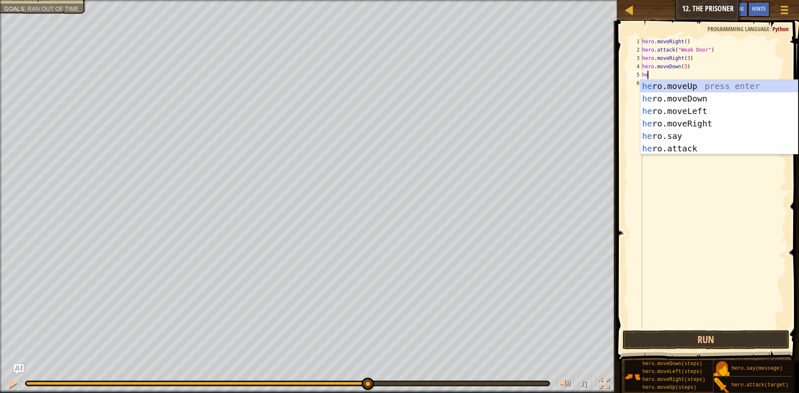
scroll to position [4, 0]
click at [704, 149] on div "hero .moveUp press enter hero .moveDown press enter hero .moveLeft press enter …" at bounding box center [718, 130] width 157 height 100
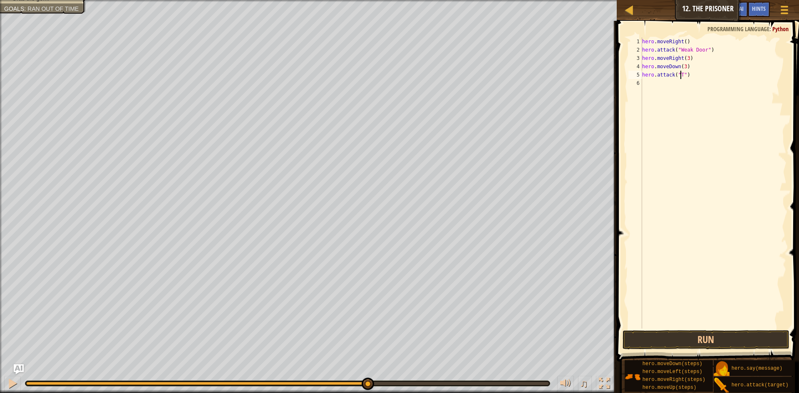
scroll to position [4, 4]
type textarea "hero.attack("Two")"
click at [684, 340] on button "Run" at bounding box center [705, 339] width 167 height 19
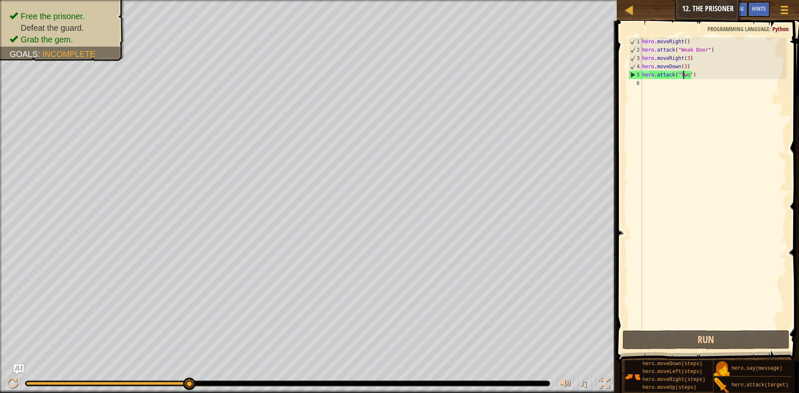
click at [683, 76] on div "hero . moveRight ( ) hero . attack ( "Weak Door" ) hero . moveRight ( 3 ) hero …" at bounding box center [713, 191] width 146 height 308
click at [686, 75] on div "hero . moveRight ( ) hero . attack ( "Weak Door" ) hero . moveRight ( 3 ) hero …" at bounding box center [713, 191] width 146 height 308
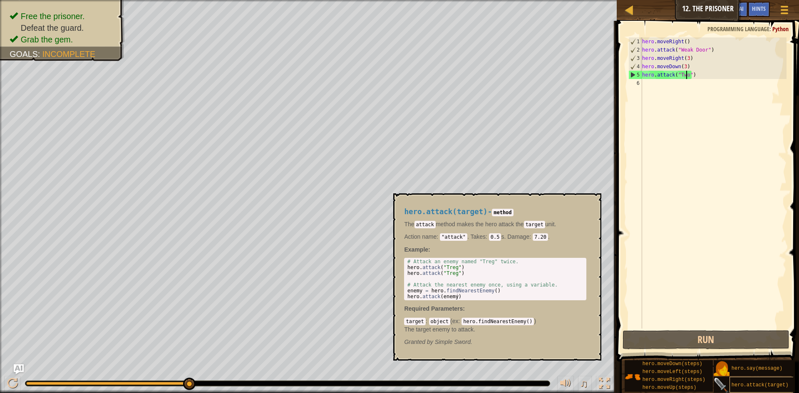
scroll to position [6, 0]
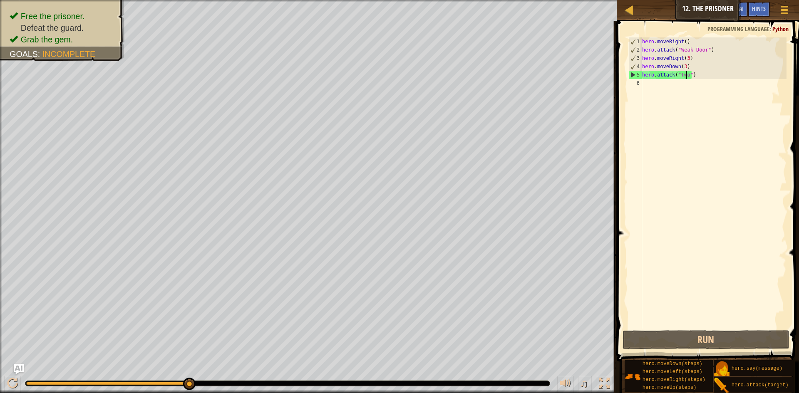
click at [689, 74] on div "hero . moveRight ( ) hero . attack ( "Weak Door" ) hero . moveRight ( 3 ) hero …" at bounding box center [713, 191] width 146 height 308
click at [690, 75] on div "hero . moveRight ( ) hero . attack ( "Weak Door" ) hero . moveRight ( 3 ) hero …" at bounding box center [713, 191] width 146 height 308
click at [759, 10] on span "Hints" at bounding box center [759, 9] width 14 height 8
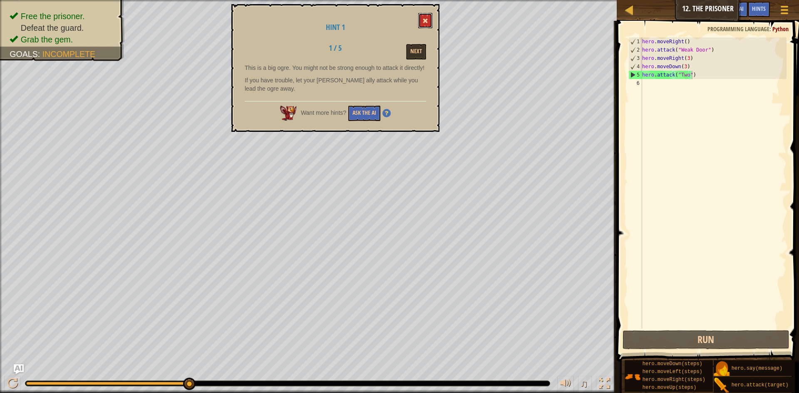
click at [419, 20] on button at bounding box center [425, 20] width 14 height 15
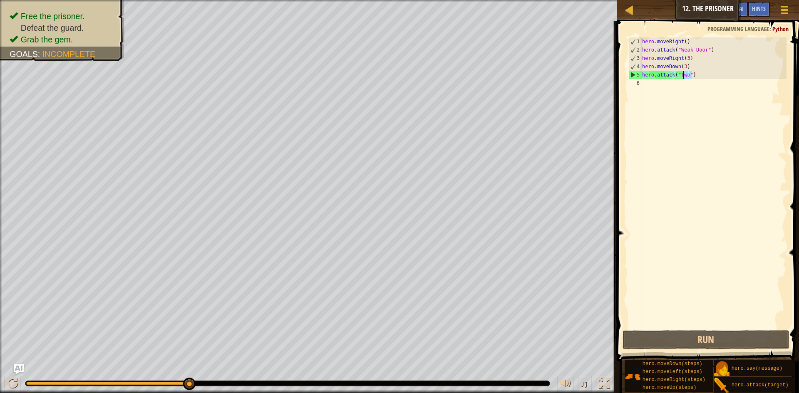
drag, startPoint x: 693, startPoint y: 75, endPoint x: 668, endPoint y: 73, distance: 25.4
click at [675, 74] on div "hero . moveRight ( ) hero . attack ( "Weak Door" ) hero . moveRight ( 3 ) hero …" at bounding box center [713, 191] width 146 height 308
click at [693, 71] on div "hero . moveRight ( ) hero . attack ( "Weak Door" ) hero . moveRight ( 3 ) hero …" at bounding box center [713, 182] width 146 height 291
drag, startPoint x: 694, startPoint y: 75, endPoint x: 626, endPoint y: 72, distance: 67.9
click at [626, 72] on div "hero.attack("Two") 1 2 3 4 5 6 hero . moveRight ( ) hero . attack ( "Weak Door"…" at bounding box center [706, 182] width 160 height 291
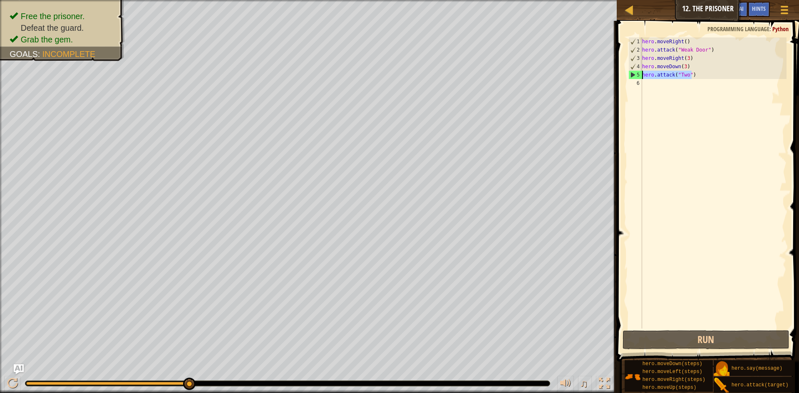
click at [649, 82] on div "hero . moveRight ( ) hero . attack ( "Weak Door" ) hero . moveRight ( 3 ) hero …" at bounding box center [713, 191] width 146 height 308
paste textarea "hero.attack("Two")"
type textarea "hero.attack("Two")"
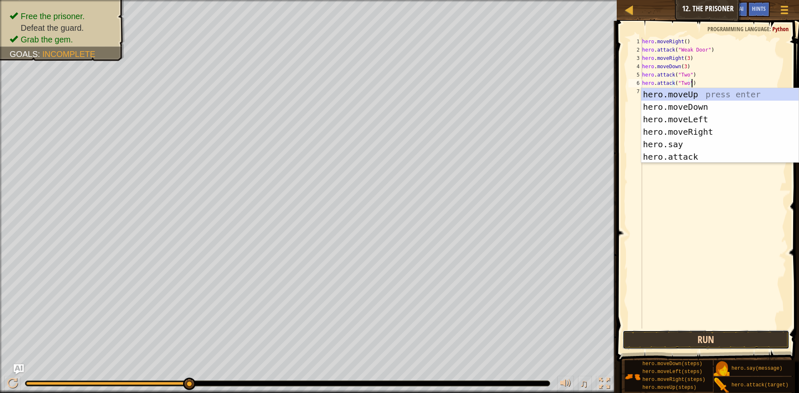
click at [720, 342] on button "Run" at bounding box center [705, 339] width 167 height 19
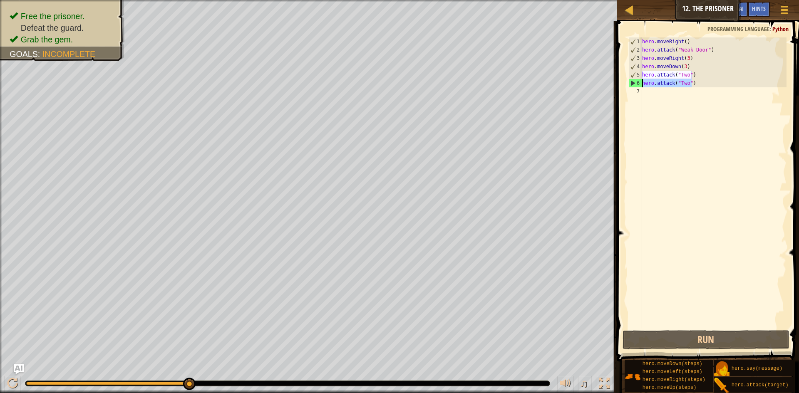
drag, startPoint x: 701, startPoint y: 84, endPoint x: 626, endPoint y: 80, distance: 75.4
click at [626, 80] on div "hero.attack("Two") 1 2 3 4 5 6 7 hero . moveRight ( ) hero . attack ( "Weak Doo…" at bounding box center [706, 207] width 185 height 365
click at [688, 84] on div "hero . moveRight ( ) hero . attack ( "Weak Door" ) hero . moveRight ( 3 ) hero …" at bounding box center [713, 182] width 146 height 291
click at [693, 83] on div "hero . moveRight ( ) hero . attack ( "Weak Door" ) hero . moveRight ( 3 ) hero …" at bounding box center [713, 191] width 146 height 308
drag, startPoint x: 695, startPoint y: 85, endPoint x: 634, endPoint y: 86, distance: 60.3
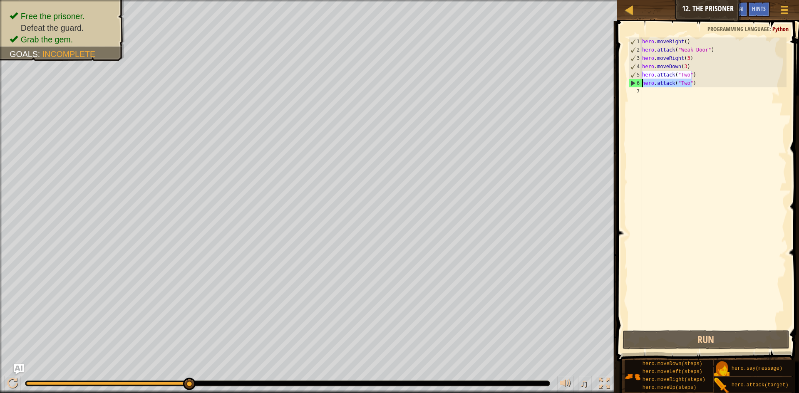
click at [634, 86] on div "hero.attack("Two") 1 2 3 4 5 6 7 hero . moveRight ( ) hero . attack ( "Weak Doo…" at bounding box center [706, 182] width 160 height 291
click at [649, 90] on div "hero . moveRight ( ) hero . attack ( "Weak Door" ) hero . moveRight ( 3 ) hero …" at bounding box center [713, 191] width 146 height 308
paste textarea "hero.attack("Two")"
type textarea "hero.attack("Two")"
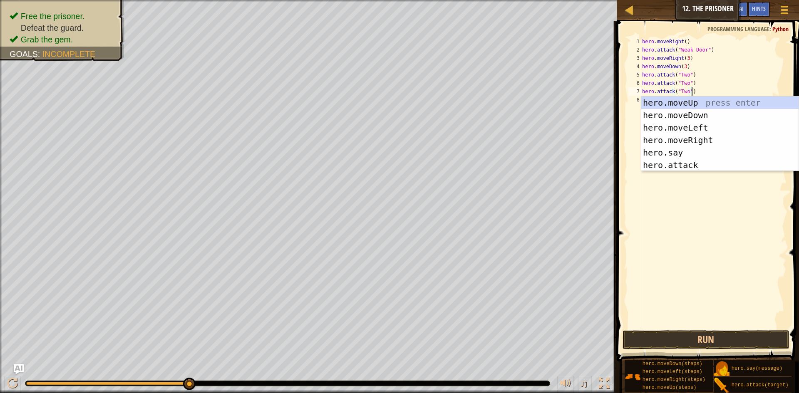
click at [702, 88] on div "hero . moveRight ( ) hero . attack ( "Weak Door" ) hero . moveRight ( 3 ) hero …" at bounding box center [713, 191] width 146 height 308
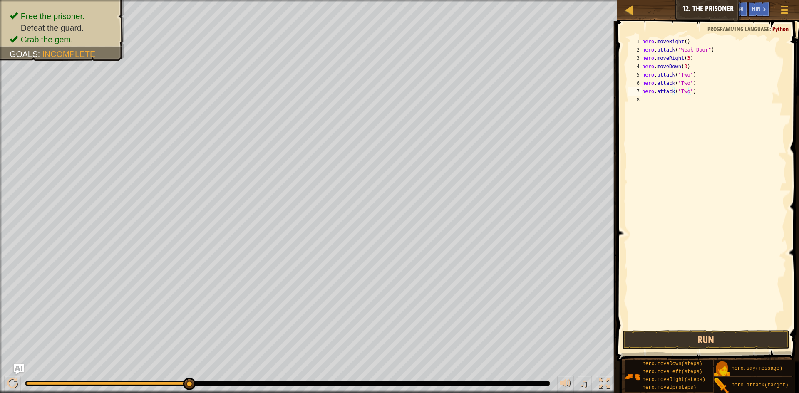
click at [669, 102] on div "hero . moveRight ( ) hero . attack ( "Weak Door" ) hero . moveRight ( 3 ) hero …" at bounding box center [713, 191] width 146 height 308
paste textarea "hero.attack("Two")"
type textarea "hero.attack("Two")"
click at [733, 339] on button "Run" at bounding box center [705, 339] width 167 height 19
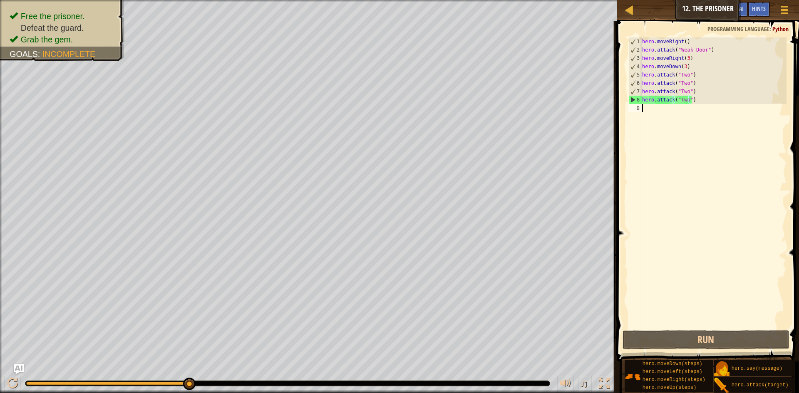
click at [658, 109] on div "hero . moveRight ( ) hero . attack ( "Weak Door" ) hero . moveRight ( 3 ) hero …" at bounding box center [713, 191] width 146 height 308
click at [693, 100] on div "hero . moveRight ( ) hero . attack ( "Weak Door" ) hero . moveRight ( 3 ) hero …" at bounding box center [713, 191] width 146 height 308
drag, startPoint x: 442, startPoint y: 382, endPoint x: 446, endPoint y: 384, distance: 4.3
click at [446, 384] on div at bounding box center [287, 383] width 524 height 5
drag, startPoint x: 185, startPoint y: 382, endPoint x: 272, endPoint y: 382, distance: 87.4
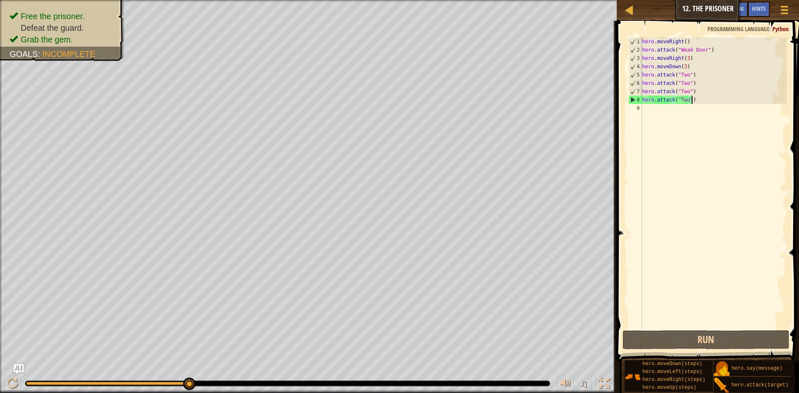
click at [272, 382] on div at bounding box center [287, 383] width 524 height 5
drag, startPoint x: 189, startPoint y: 381, endPoint x: 202, endPoint y: 381, distance: 13.3
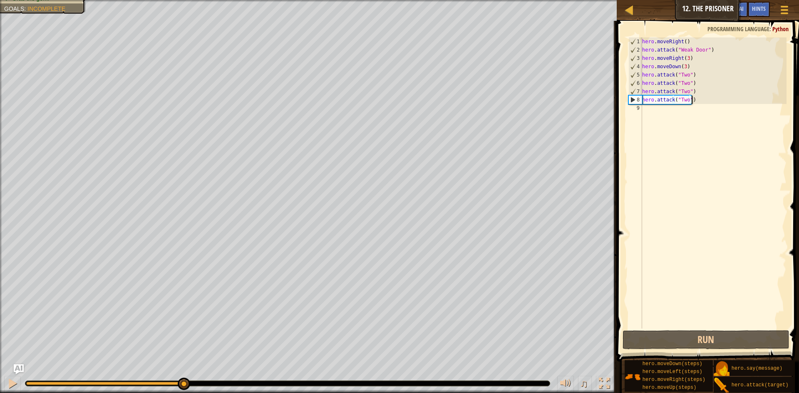
drag, startPoint x: 185, startPoint y: 382, endPoint x: 183, endPoint y: 369, distance: 13.4
click at [681, 63] on div "hero . moveRight ( ) hero . attack ( "Weak Door" ) hero . moveRight ( 3 ) hero …" at bounding box center [713, 191] width 146 height 308
click at [683, 66] on div "hero . moveRight ( ) hero . attack ( "Weak Door" ) hero . moveRight ( 3 ) hero …" at bounding box center [713, 191] width 146 height 308
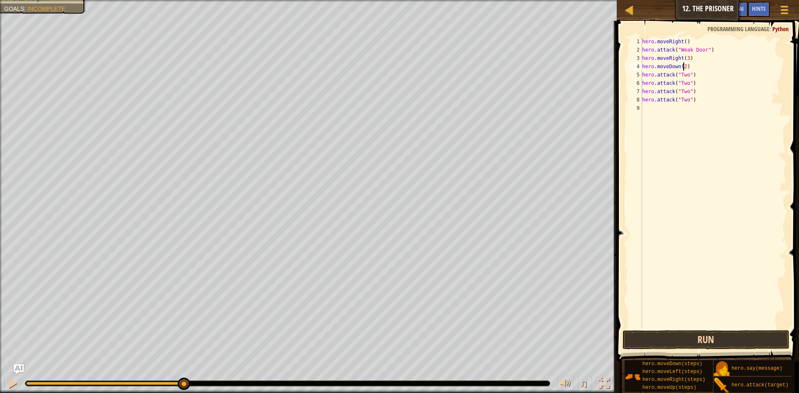
type textarea "hero.moveDown(2)"
click at [661, 341] on button "Run" at bounding box center [705, 339] width 167 height 19
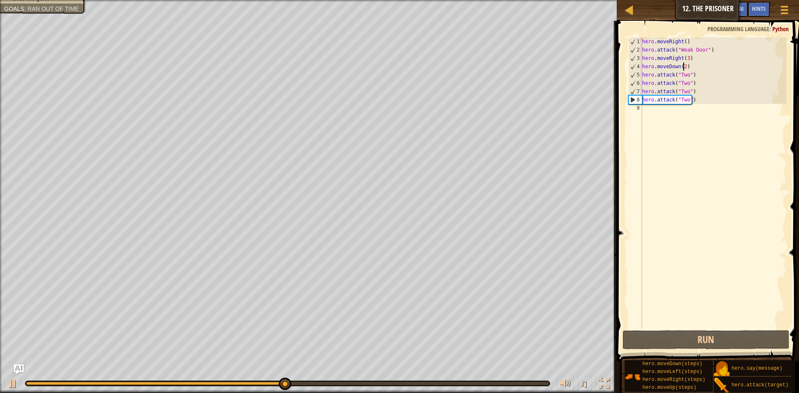
click at [687, 69] on div "hero . moveRight ( ) hero . attack ( "Weak Door" ) hero . moveRight ( 3 ) hero …" at bounding box center [713, 191] width 146 height 308
click at [676, 108] on div "hero . moveRight ( ) hero . attack ( "Weak Door" ) hero . moveRight ( 3 ) hero …" at bounding box center [713, 191] width 146 height 308
drag, startPoint x: 693, startPoint y: 100, endPoint x: 642, endPoint y: 103, distance: 51.6
click at [642, 103] on div "hero . moveRight ( ) hero . attack ( "Weak Door" ) hero . moveRight ( 3 ) hero …" at bounding box center [713, 191] width 146 height 308
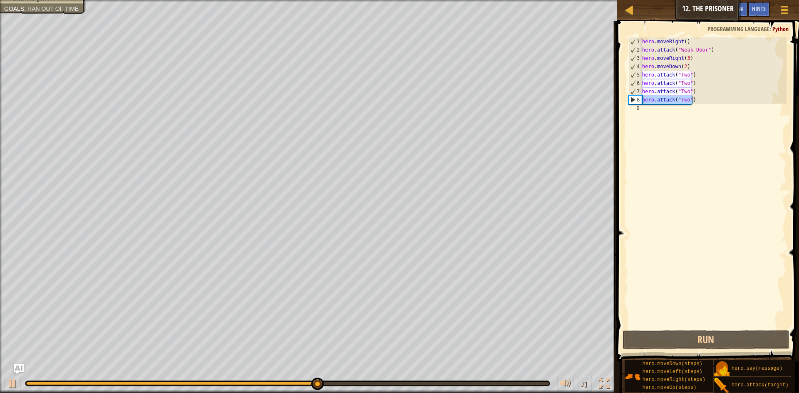
type textarea "hero.attack("Two")"
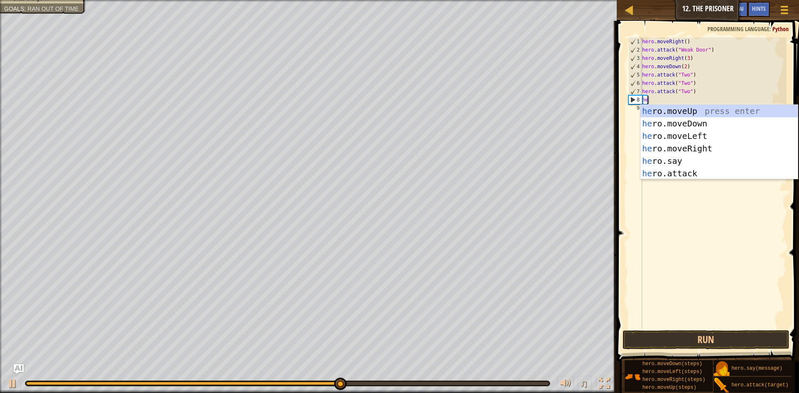
scroll to position [4, 0]
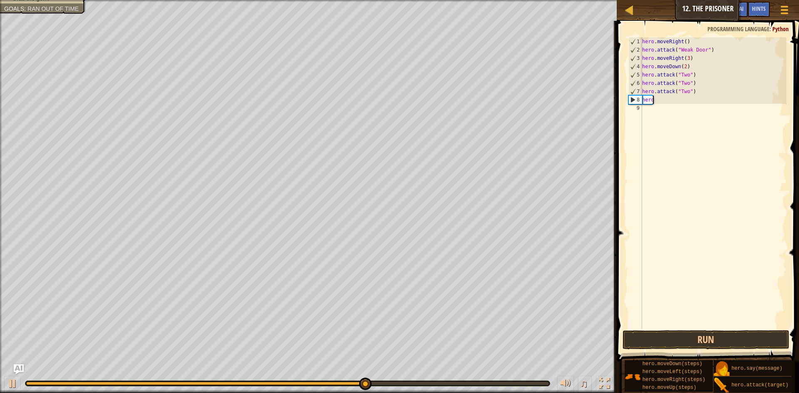
click at [654, 100] on div "hero . moveRight ( ) hero . attack ( "Weak Door" ) hero . moveRight ( 3 ) hero …" at bounding box center [713, 191] width 146 height 308
click at [644, 102] on div "hero . moveRight ( ) hero . attack ( "Weak Door" ) hero . moveRight ( 3 ) hero …" at bounding box center [713, 191] width 146 height 308
click at [650, 100] on div "hero . moveRight ( ) hero . attack ( "Weak Door" ) hero . moveRight ( 3 ) hero …" at bounding box center [713, 191] width 146 height 308
click at [654, 100] on div "hero . moveRight ( ) hero . attack ( "Weak Door" ) hero . moveRight ( 3 ) hero …" at bounding box center [713, 191] width 146 height 308
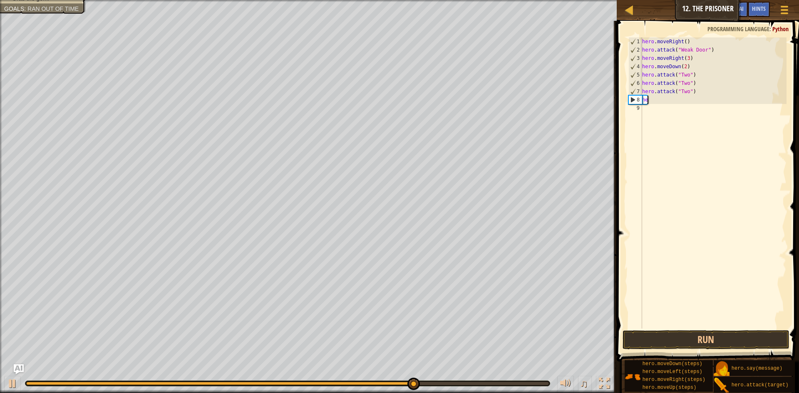
type textarea "h"
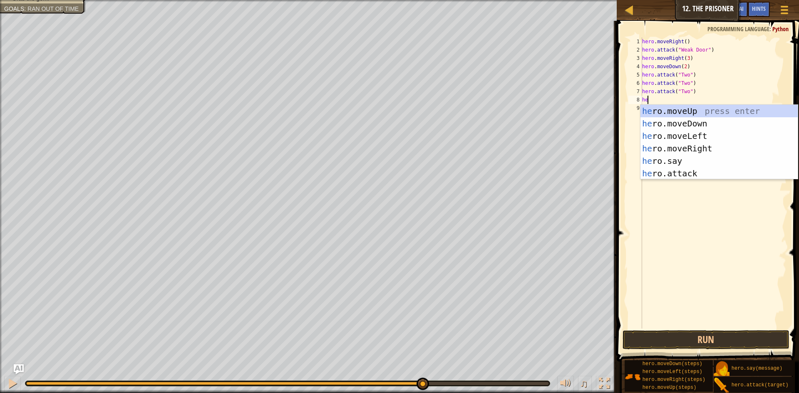
scroll to position [4, 0]
type textarea "hero"
click at [691, 121] on div "hero .moveUp press enter hero .moveDown press enter hero .moveLeft press enter …" at bounding box center [718, 155] width 157 height 100
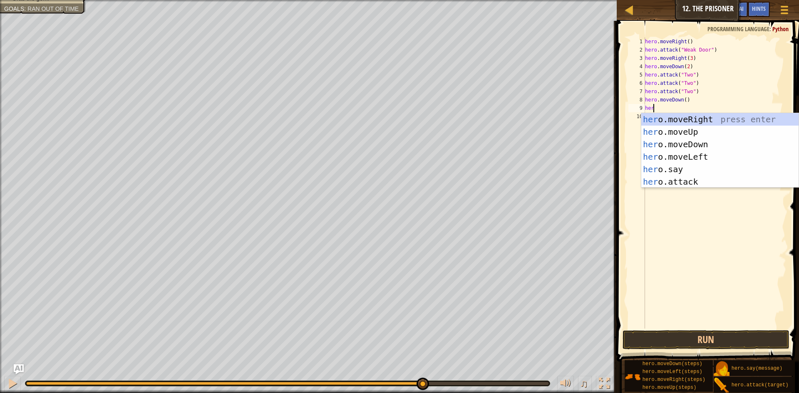
type textarea "hero"
click at [742, 156] on div "hero .moveUp press enter hero .moveDown press enter hero .moveLeft press enter …" at bounding box center [719, 163] width 157 height 100
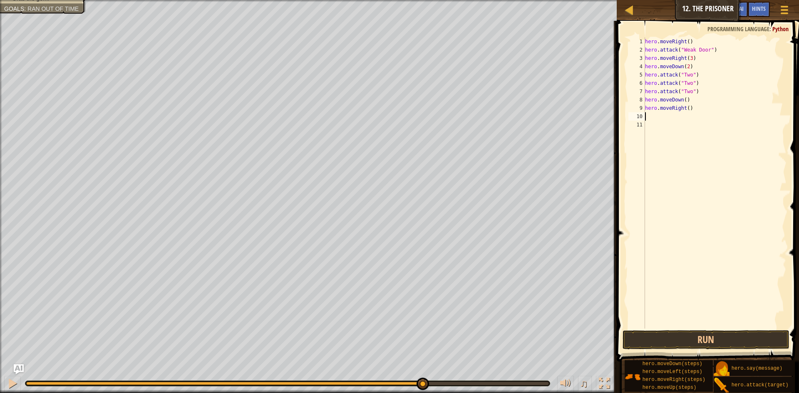
scroll to position [4, 0]
click at [700, 346] on button "Run" at bounding box center [705, 339] width 167 height 19
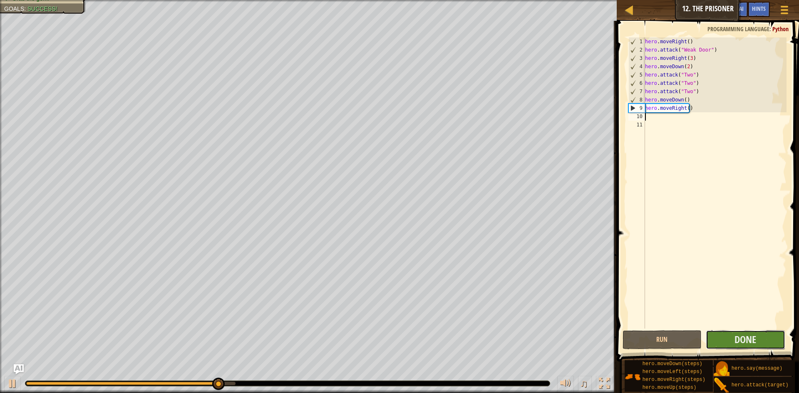
click at [728, 344] on button "Done" at bounding box center [745, 339] width 79 height 19
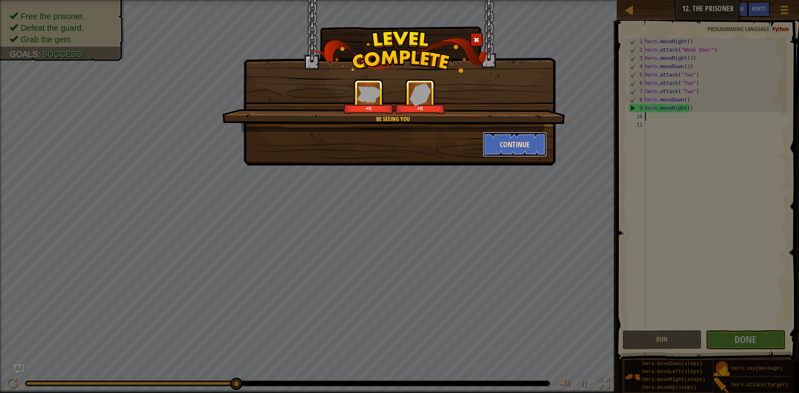
click at [521, 139] on button "Continue" at bounding box center [515, 144] width 64 height 25
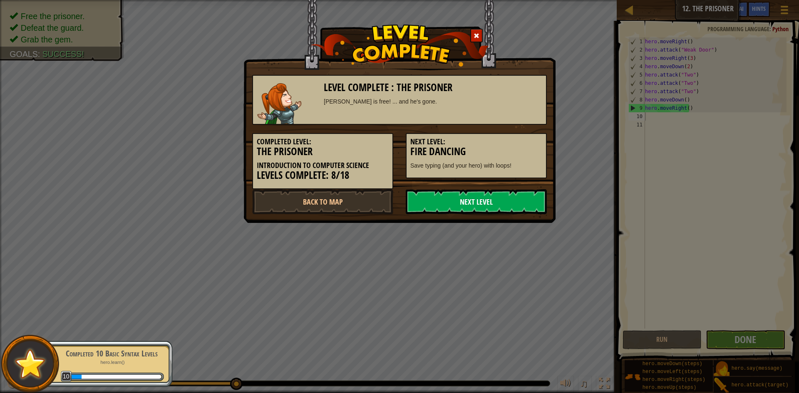
click at [483, 203] on link "Next Level" at bounding box center [476, 201] width 141 height 25
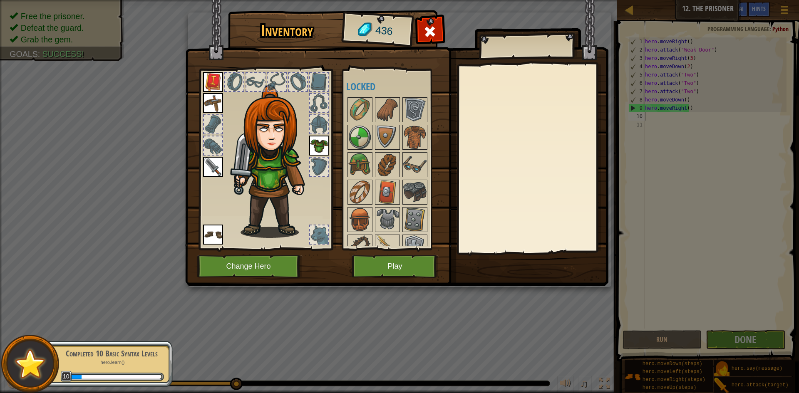
scroll to position [152, 0]
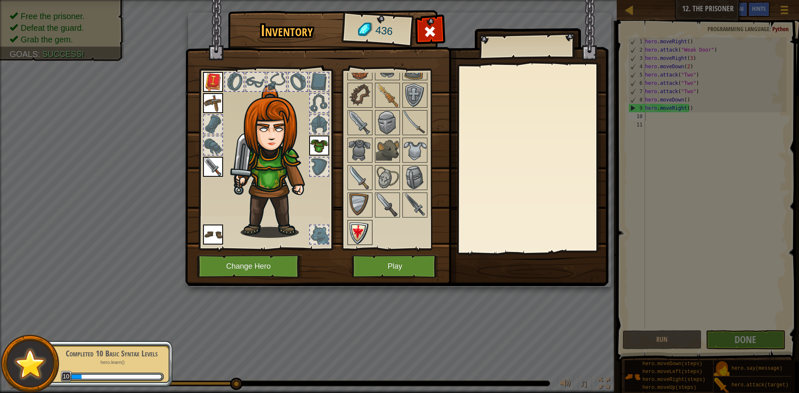
click at [359, 223] on img at bounding box center [359, 232] width 23 height 23
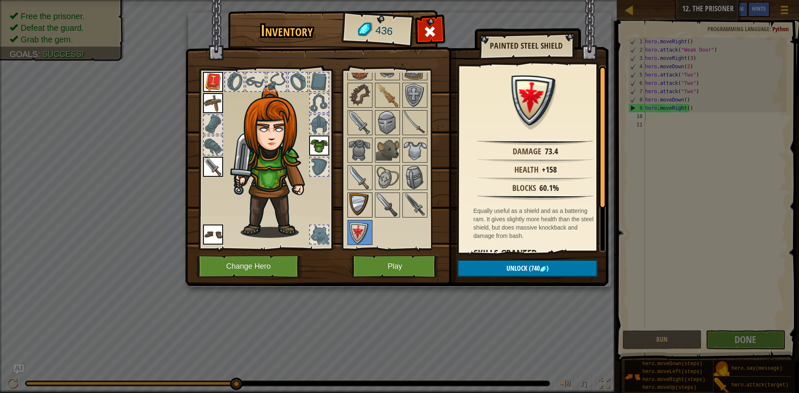
click at [360, 205] on img at bounding box center [359, 204] width 23 height 23
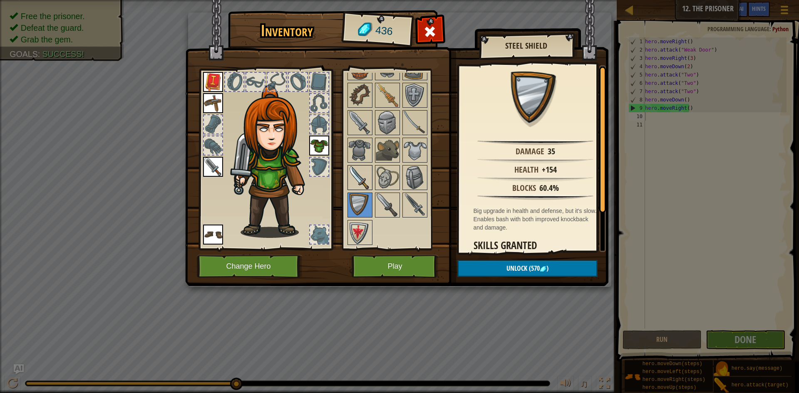
click at [352, 177] on img at bounding box center [359, 177] width 23 height 23
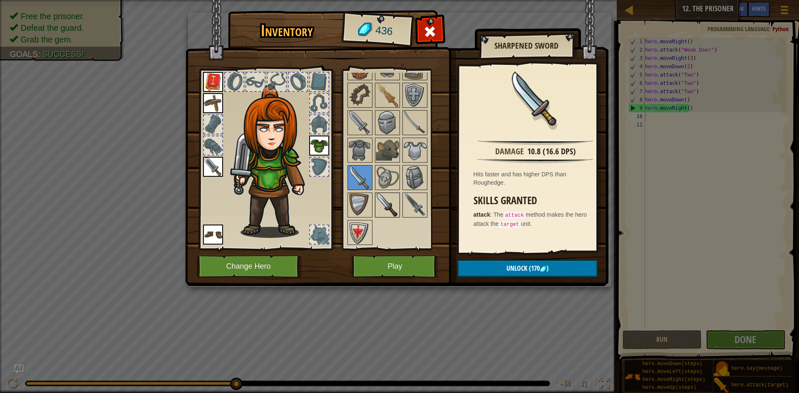
click at [391, 202] on img at bounding box center [387, 204] width 23 height 23
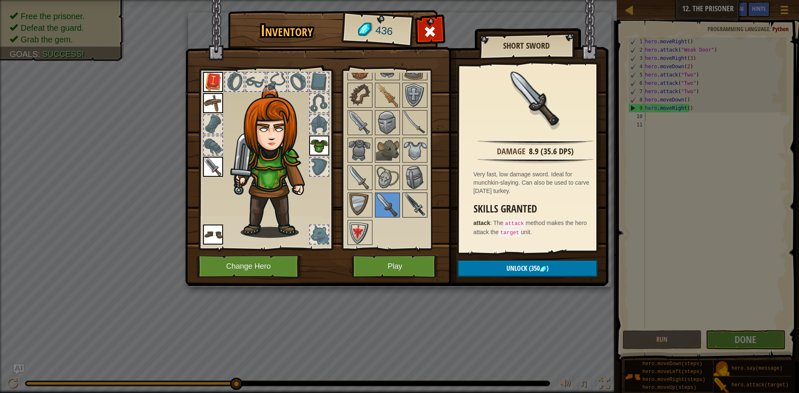
click at [417, 204] on img at bounding box center [414, 204] width 23 height 23
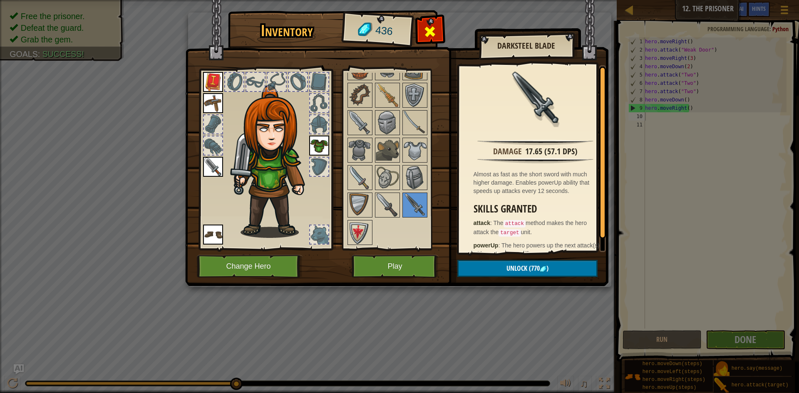
click at [431, 21] on div at bounding box center [430, 34] width 26 height 26
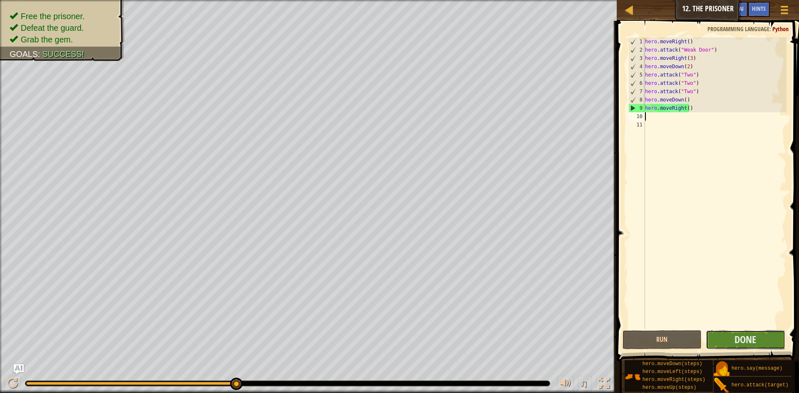
click at [717, 341] on button "Done" at bounding box center [745, 339] width 79 height 19
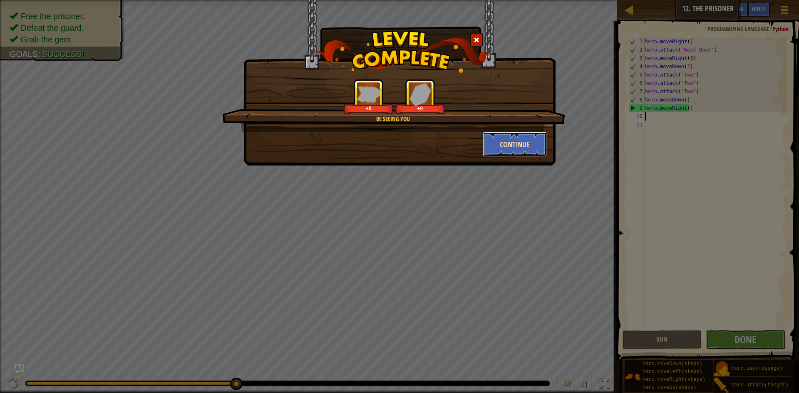
click at [522, 142] on button "Continue" at bounding box center [515, 144] width 64 height 25
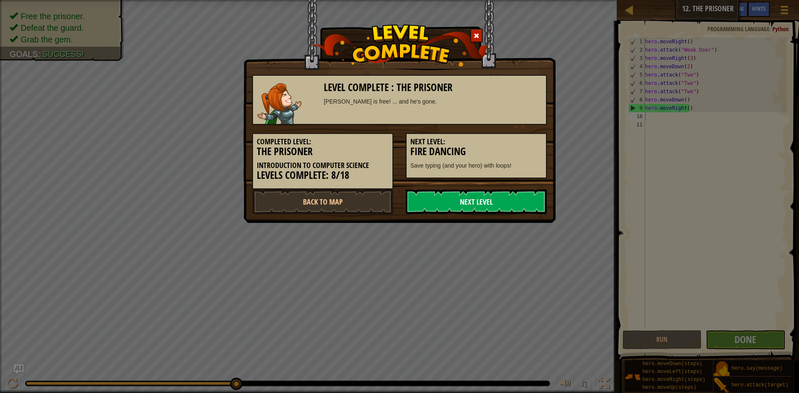
click at [443, 207] on link "Next Level" at bounding box center [476, 201] width 141 height 25
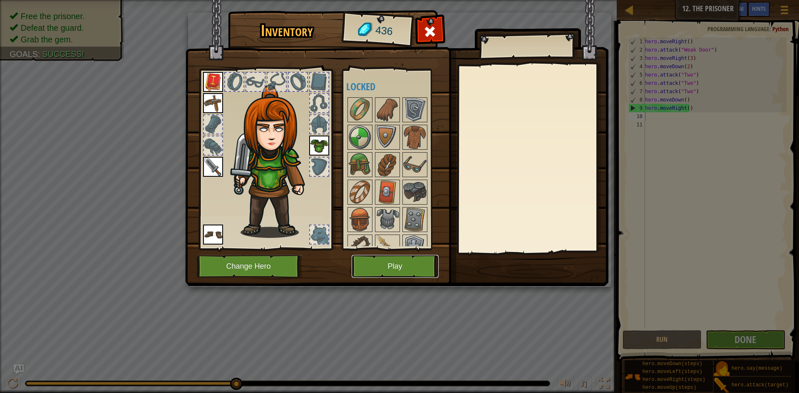
click at [389, 267] on button "Play" at bounding box center [395, 266] width 87 height 23
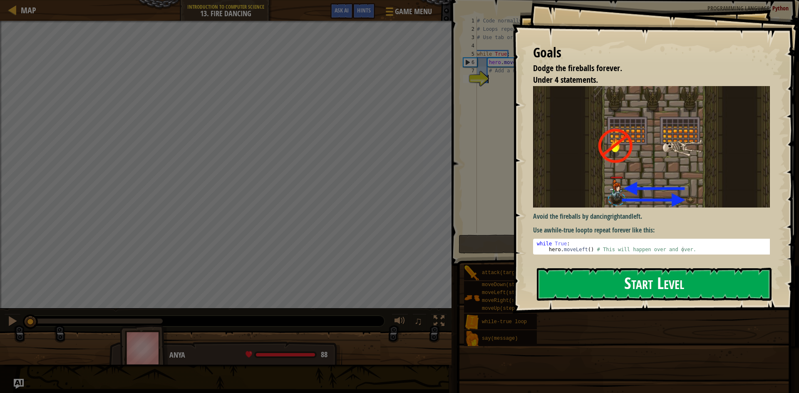
click at [642, 280] on button "Start Level" at bounding box center [654, 284] width 235 height 33
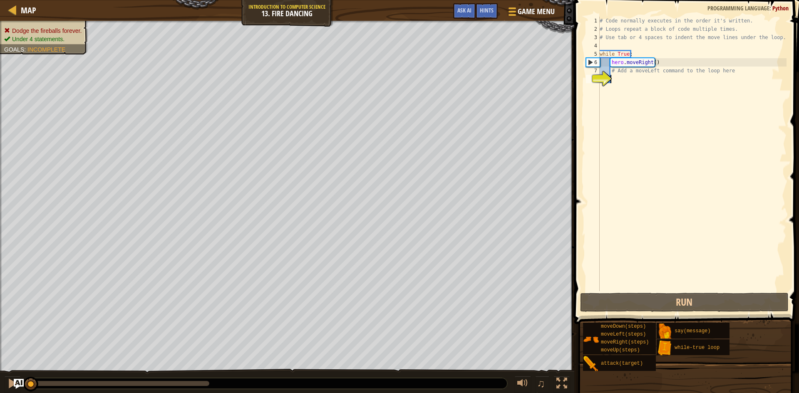
click at [658, 72] on div "# Code normally executes in the order it's written. # Loops repeat a block of c…" at bounding box center [692, 162] width 188 height 291
type textarea "# Add a moveLeft command to the loop here"
click at [654, 82] on div "# Code normally executes in the order it's written. # Loops repeat a block of c…" at bounding box center [692, 162] width 188 height 291
click at [12, 387] on div at bounding box center [12, 383] width 11 height 11
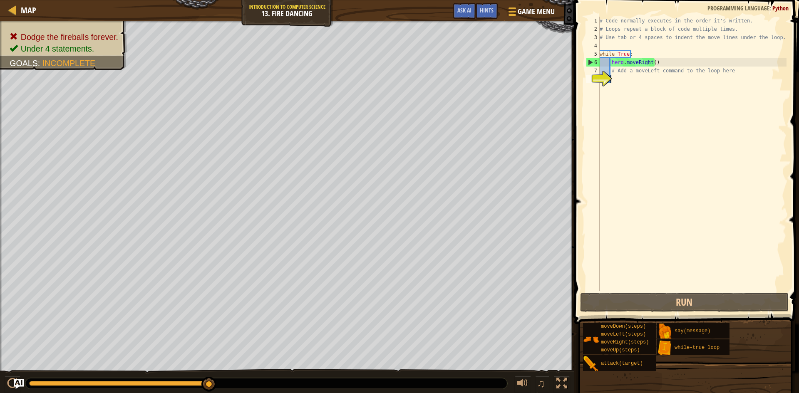
drag, startPoint x: 735, startPoint y: 77, endPoint x: 631, endPoint y: 78, distance: 104.0
click at [631, 78] on div "# Code normally executes in the order it's written. # Loops repeat a block of c…" at bounding box center [692, 162] width 188 height 291
drag, startPoint x: 728, startPoint y: 71, endPoint x: 607, endPoint y: 74, distance: 121.1
click at [607, 74] on div "1 2 3 4 5 6 7 8 # Code normally executes in the order it's written. # Loops rep…" at bounding box center [685, 154] width 202 height 275
type textarea "# Add a moveLeft command to the loop here"
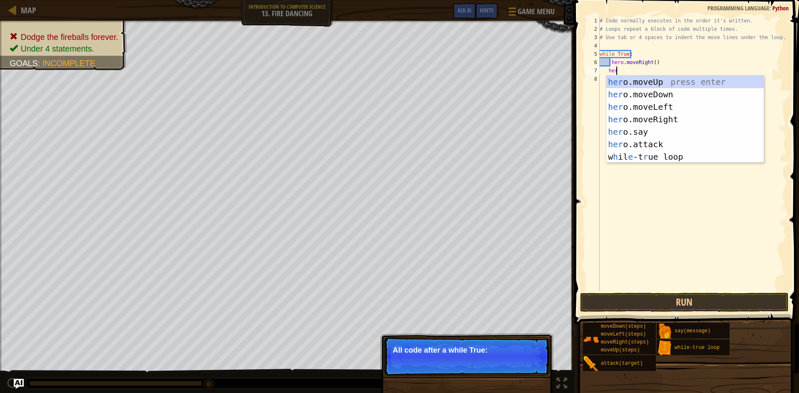
scroll to position [4, 1]
type textarea "hero"
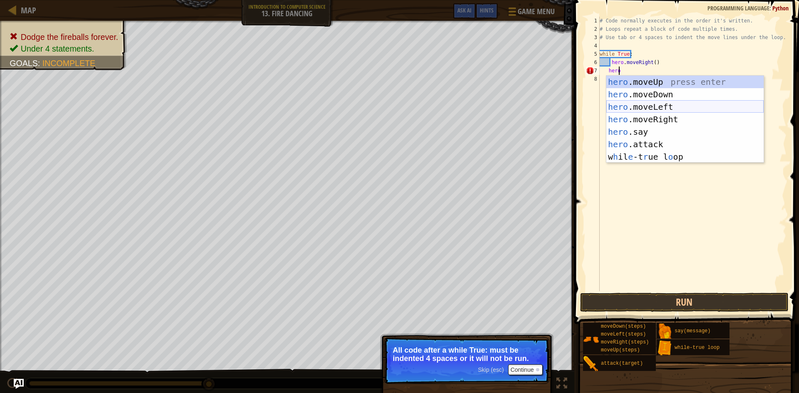
click at [701, 104] on div "hero .moveUp press enter hero .moveDown press enter hero .moveLeft press enter …" at bounding box center [684, 132] width 157 height 112
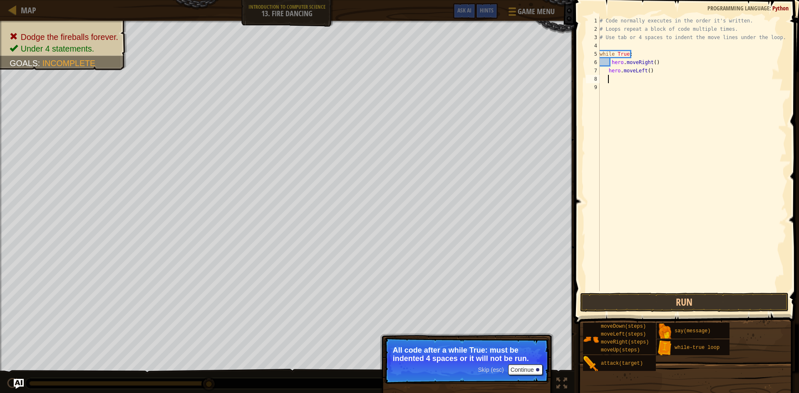
scroll to position [4, 0]
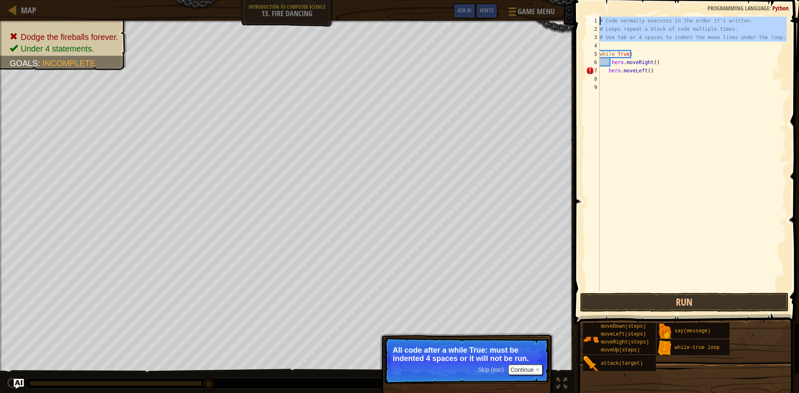
drag, startPoint x: 631, startPoint y: 44, endPoint x: 584, endPoint y: 15, distance: 54.2
click at [584, 15] on div "1 2 3 4 5 6 7 8 9 # Code normally executes in the order it's written. # Loops r…" at bounding box center [685, 178] width 227 height 349
type textarea "# Code normally executes in the order it's written. # Loops repeat a block of c…"
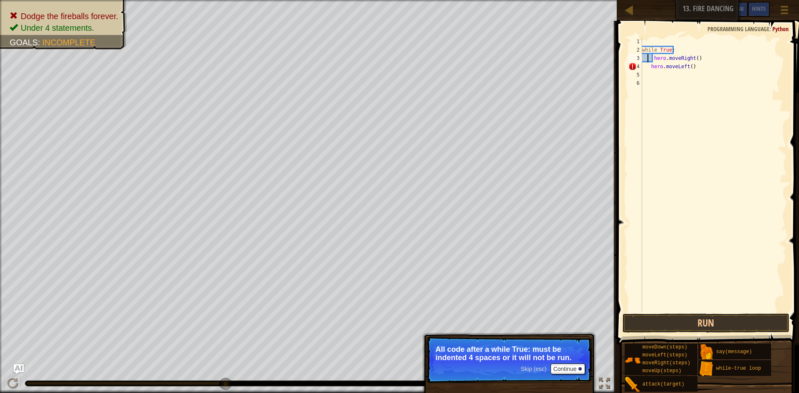
click at [647, 58] on div "while True : hero . moveRight ( ) hero . moveLeft ( )" at bounding box center [713, 182] width 146 height 291
type textarea "hero.moveRight()"
click at [566, 370] on button "Continue" at bounding box center [567, 369] width 35 height 11
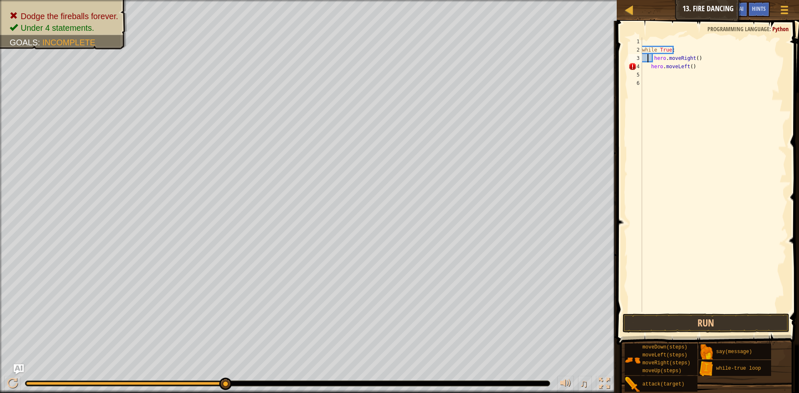
scroll to position [4, 1]
click at [652, 56] on div "while True : hero . moveRight ( ) hero . moveLeft ( )" at bounding box center [713, 182] width 146 height 291
click at [658, 39] on div "while True : hero . moveRight ( ) hero . moveLeft ( )" at bounding box center [713, 182] width 146 height 291
click at [677, 44] on div "while True : hero . moveRight ( ) hero . moveLeft ( )" at bounding box center [713, 182] width 146 height 291
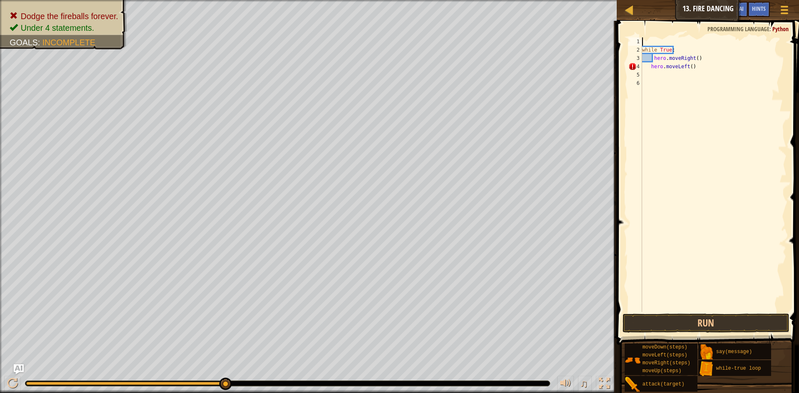
click at [641, 51] on div "2" at bounding box center [635, 50] width 14 height 8
click at [643, 50] on div "while True : hero . moveRight ( ) hero . moveLeft ( )" at bounding box center [713, 182] width 146 height 291
click at [649, 52] on div "while True : hero . moveRight ( ) hero . moveLeft ( )" at bounding box center [713, 182] width 146 height 291
click at [654, 52] on div "while True : hero . moveRight ( ) hero . moveLeft ( )" at bounding box center [713, 182] width 146 height 291
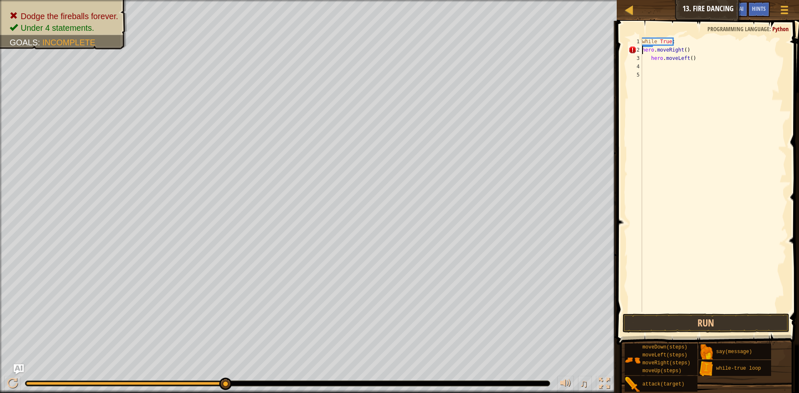
click at [648, 58] on div "while True : hero . moveRight ( ) hero . moveLeft ( )" at bounding box center [713, 182] width 146 height 291
click at [690, 327] on button "Run" at bounding box center [705, 323] width 167 height 19
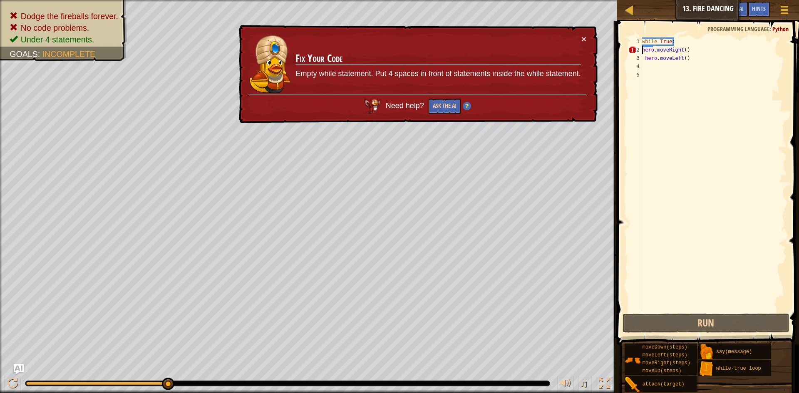
click at [642, 50] on div "while True : hero . moveRight ( ) hero . moveLeft ( )" at bounding box center [713, 182] width 146 height 291
type textarea "hero.moveRight()"
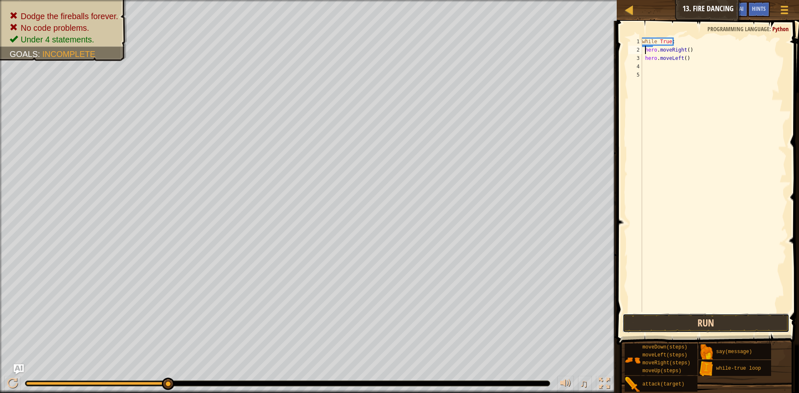
click at [705, 328] on button "Run" at bounding box center [705, 323] width 167 height 19
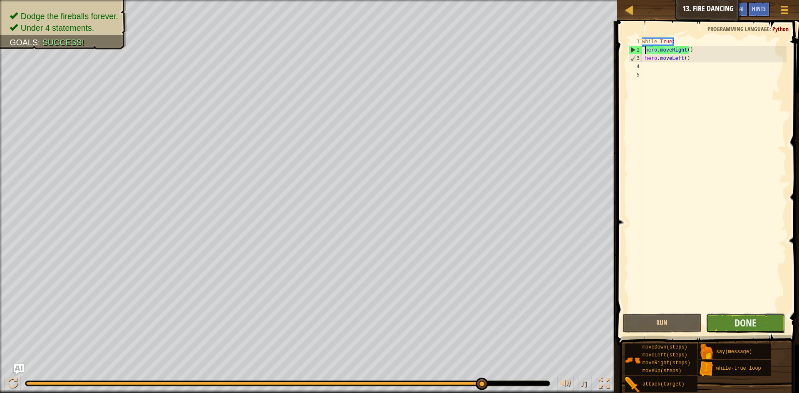
click at [721, 326] on button "Done" at bounding box center [745, 323] width 79 height 19
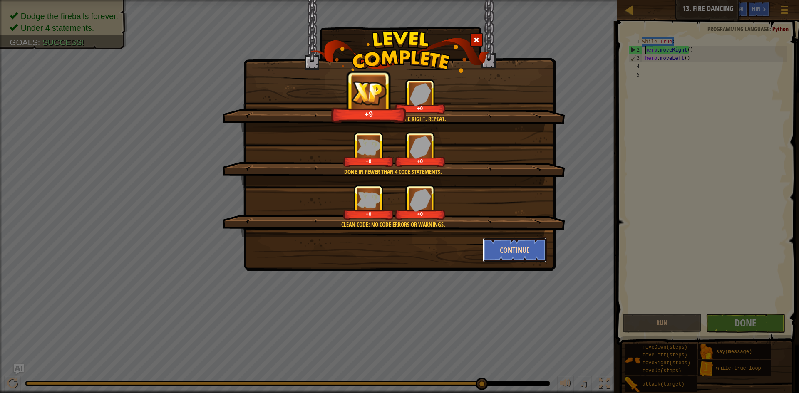
click at [500, 248] on button "Continue" at bounding box center [515, 250] width 64 height 25
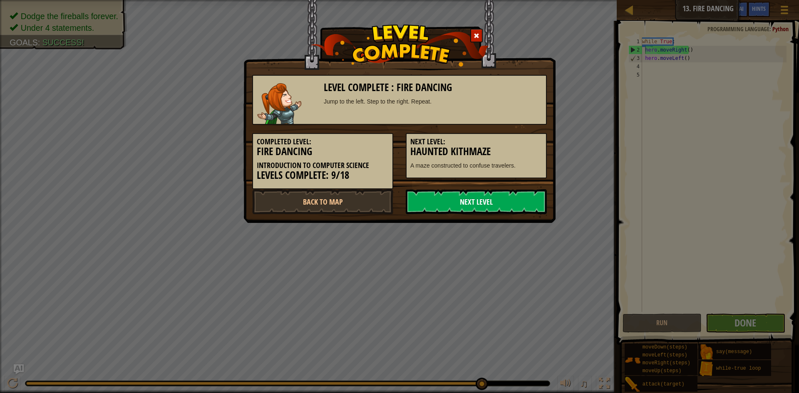
click at [423, 201] on link "Next Level" at bounding box center [476, 201] width 141 height 25
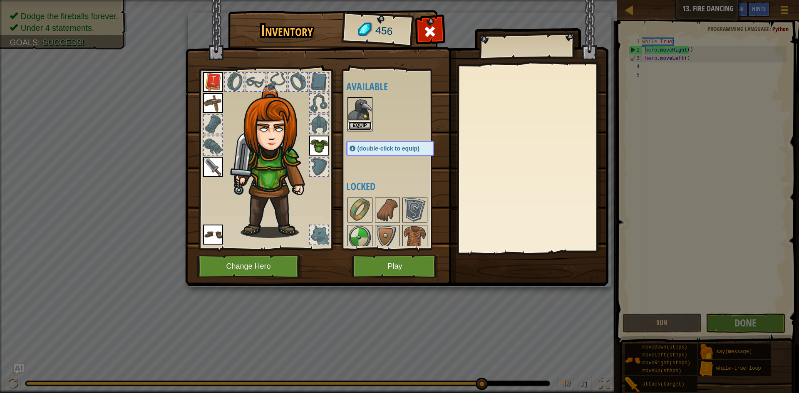
click at [357, 124] on button "Equip" at bounding box center [359, 125] width 23 height 9
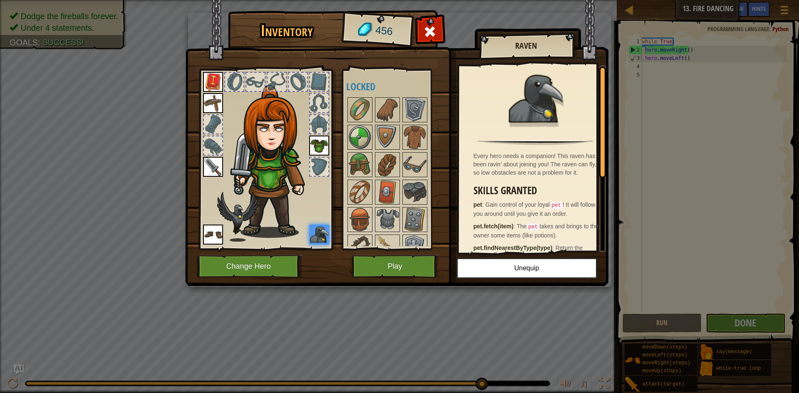
scroll to position [152, 0]
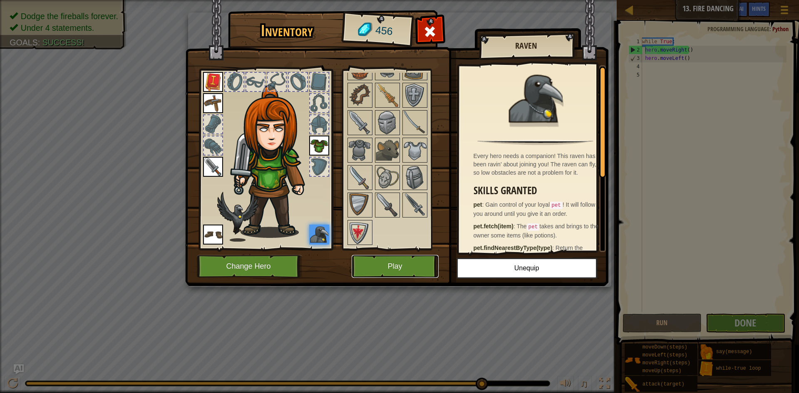
click at [389, 265] on button "Play" at bounding box center [395, 266] width 87 height 23
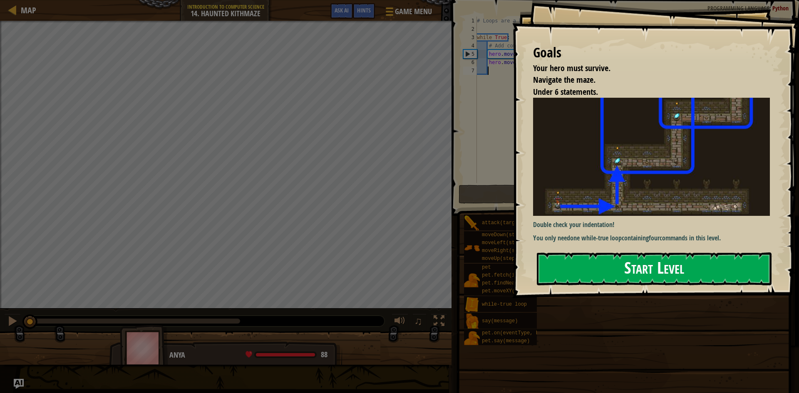
click at [619, 270] on button "Start Level" at bounding box center [654, 269] width 235 height 33
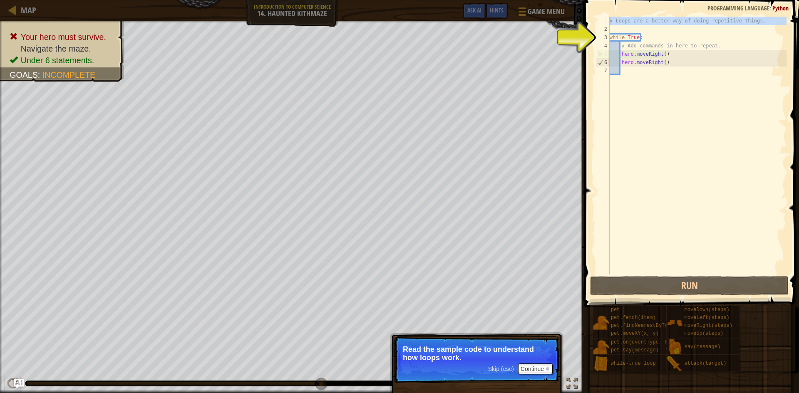
drag, startPoint x: 634, startPoint y: 26, endPoint x: 603, endPoint y: 15, distance: 33.2
click at [603, 15] on div "1 2 3 4 5 6 7 # Loops are a better way of doing repetitive things. while True :…" at bounding box center [690, 170] width 217 height 332
type textarea "# Loops are a better way of doing repetitive things."
click at [646, 27] on div "# Loops are a better way of doing repetitive things. while True : # Add command…" at bounding box center [697, 146] width 178 height 258
drag, startPoint x: 626, startPoint y: 32, endPoint x: 613, endPoint y: 27, distance: 14.4
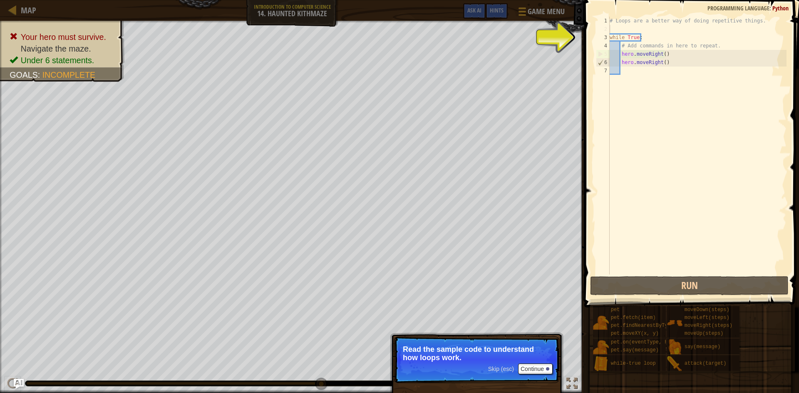
click at [613, 27] on div "# Loops are a better way of doing repetitive things. while True : # Add command…" at bounding box center [697, 154] width 178 height 275
click at [636, 28] on div "# Loops are a better way of doing repetitive things. while True : # Add command…" at bounding box center [697, 154] width 178 height 275
drag, startPoint x: 631, startPoint y: 29, endPoint x: 619, endPoint y: 37, distance: 14.1
click at [629, 29] on div "# Loops are a better way of doing repetitive things. while True : # Add command…" at bounding box center [697, 154] width 178 height 275
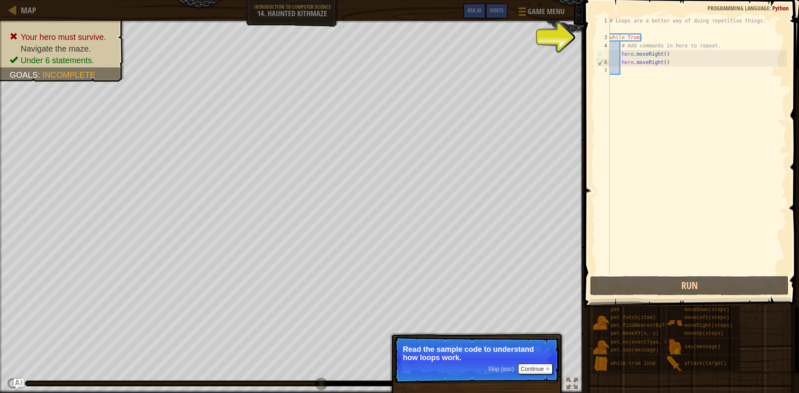
click at [619, 42] on div "# Loops are a better way of doing repetitive things. while True : # Add command…" at bounding box center [697, 154] width 178 height 275
click at [623, 39] on div "# Loops are a better way of doing repetitive things. while True : # Add command…" at bounding box center [697, 154] width 178 height 275
click at [625, 38] on div "# Loops are a better way of doing repetitive things. while True : # Add command…" at bounding box center [697, 154] width 178 height 275
click at [616, 47] on div "# Loops are a better way of doing repetitive things. while True : # Add command…" at bounding box center [697, 154] width 178 height 275
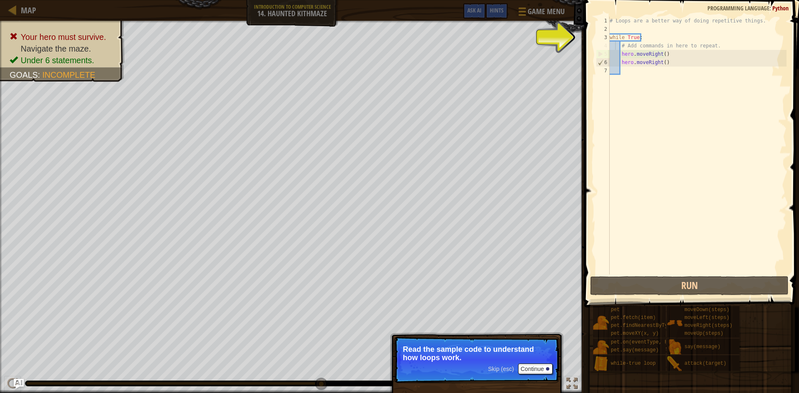
click at [616, 47] on div "# Loops are a better way of doing repetitive things. while True : # Add command…" at bounding box center [697, 154] width 178 height 275
click at [616, 47] on div "# Loops are a better way of doing repetitive things. while True : # Add command…" at bounding box center [697, 146] width 178 height 258
click at [535, 369] on button "Continue" at bounding box center [535, 369] width 35 height 11
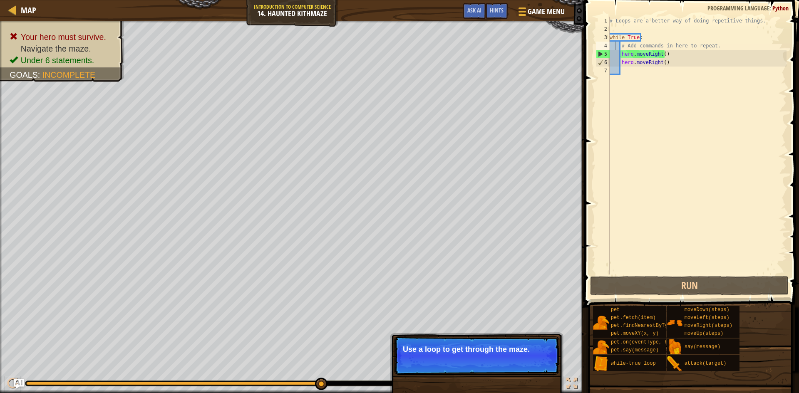
click at [535, 369] on p "Skip (esc) Continue Use a loop to get through the maze." at bounding box center [476, 356] width 165 height 38
click at [535, 362] on button "Continue" at bounding box center [535, 360] width 35 height 11
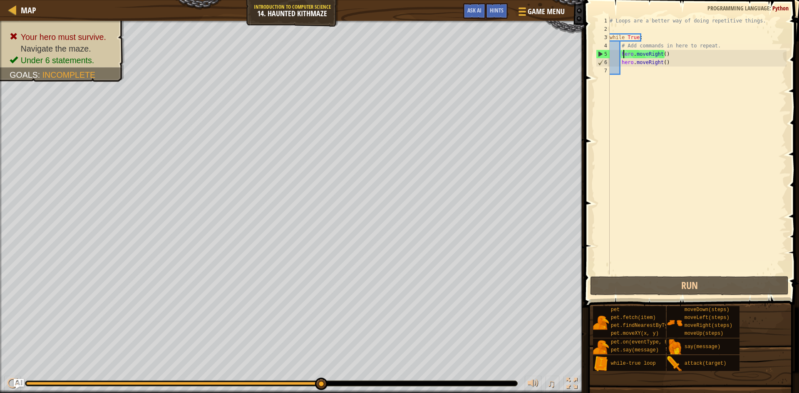
click at [623, 52] on div "# Loops are a better way of doing repetitive things. while True : # Add command…" at bounding box center [697, 154] width 178 height 275
click at [668, 56] on div "# Loops are a better way of doing repetitive things. while True : # Add command…" at bounding box center [697, 154] width 178 height 275
drag, startPoint x: 711, startPoint y: 46, endPoint x: 610, endPoint y: 45, distance: 100.7
click at [610, 45] on div "# Loops are a better way of doing repetitive things. while True : # Add command…" at bounding box center [697, 154] width 178 height 275
type textarea "# Add commands in here to repeat."
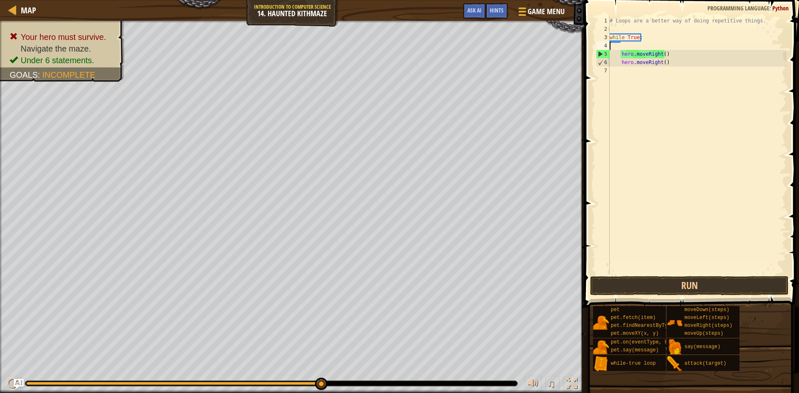
scroll to position [4, 0]
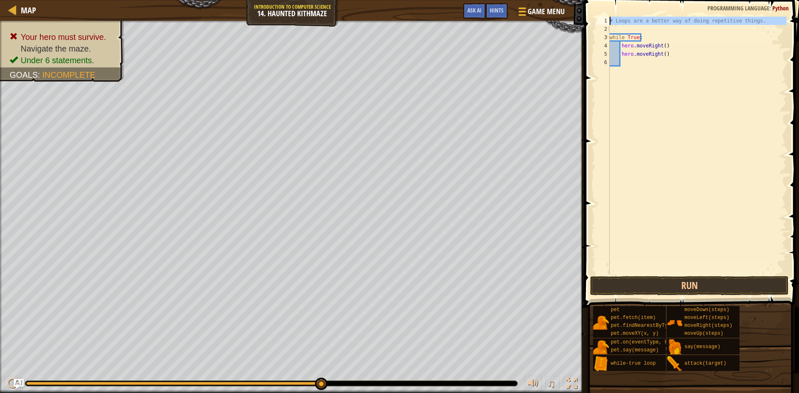
drag, startPoint x: 629, startPoint y: 30, endPoint x: 604, endPoint y: 20, distance: 26.7
click at [604, 20] on div "while True: 1 2 3 4 5 6 # Loops are a better way of doing repetitive things. wh…" at bounding box center [690, 146] width 192 height 258
type textarea "# Loops are a better way of doing repetitive things."
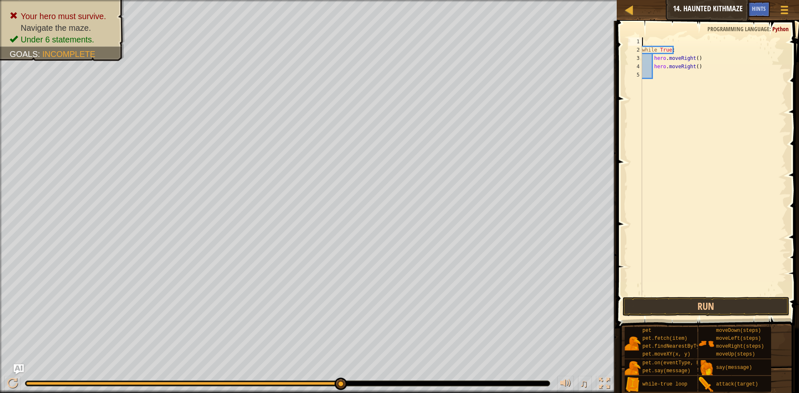
click at [646, 65] on div "while True : hero . moveRight ( ) hero . moveRight ( )" at bounding box center [713, 174] width 146 height 275
type textarea "hero.moveRight()"
click at [648, 64] on div "while True : hero . moveRight ( ) hero . moveRight ( )" at bounding box center [713, 174] width 146 height 275
click at [651, 64] on div "while True : hero . moveRight ( ) hero . moveRight ( )" at bounding box center [713, 174] width 146 height 275
click at [674, 72] on div "while True : hero . moveRight ( ) hero . moveRight ( )" at bounding box center [713, 174] width 146 height 275
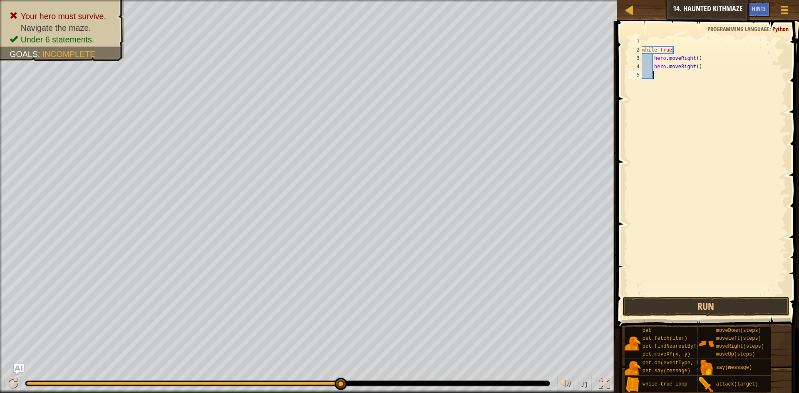
click at [646, 65] on div "while True : hero . moveRight ( ) hero . moveRight ( )" at bounding box center [713, 174] width 146 height 275
type textarea "hero.moveRight()"
click at [651, 64] on div "while True : hero . moveRight ( ) hero . moveRight ( )" at bounding box center [713, 174] width 146 height 275
click at [663, 73] on div "while True : hero . moveRight ( ) hero . moveRight ( )" at bounding box center [713, 174] width 146 height 275
drag, startPoint x: 667, startPoint y: 381, endPoint x: 695, endPoint y: 208, distance: 175.7
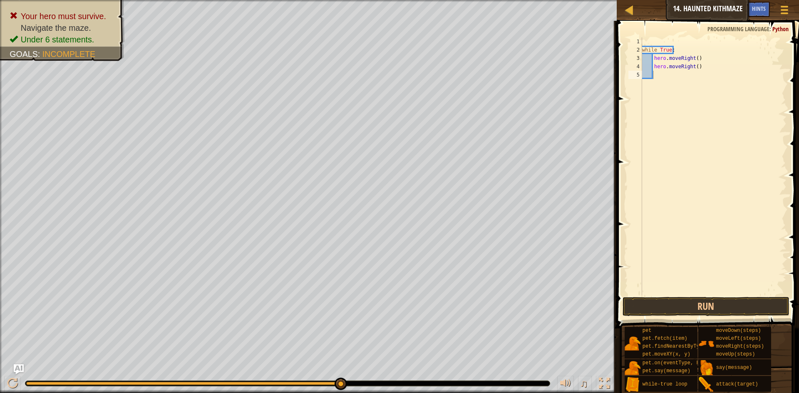
drag, startPoint x: 695, startPoint y: 208, endPoint x: 673, endPoint y: 206, distance: 21.3
click at [673, 206] on div "while True : hero . moveRight ( ) hero . moveRight ( )" at bounding box center [713, 174] width 146 height 275
click at [753, 13] on div "Hints" at bounding box center [759, 9] width 22 height 15
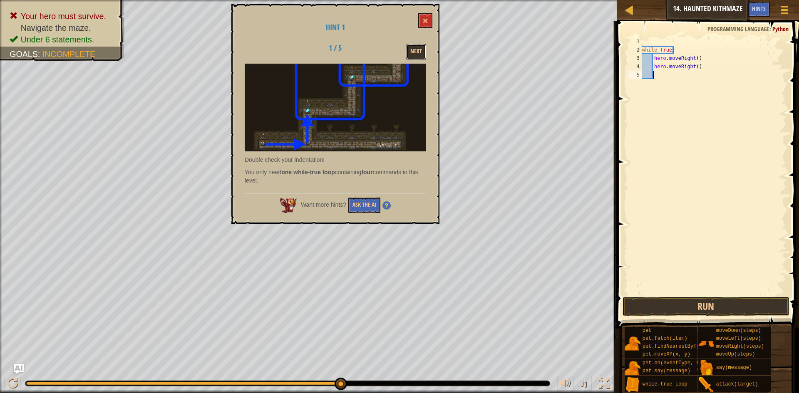
click at [409, 47] on button "Next" at bounding box center [416, 51] width 20 height 15
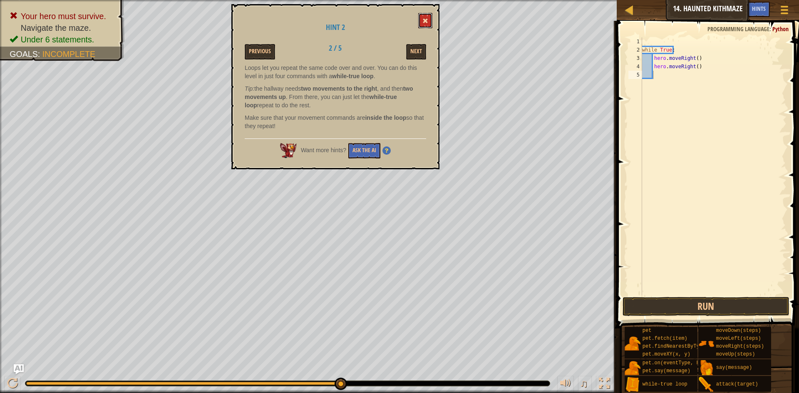
click at [428, 20] on button at bounding box center [425, 20] width 14 height 15
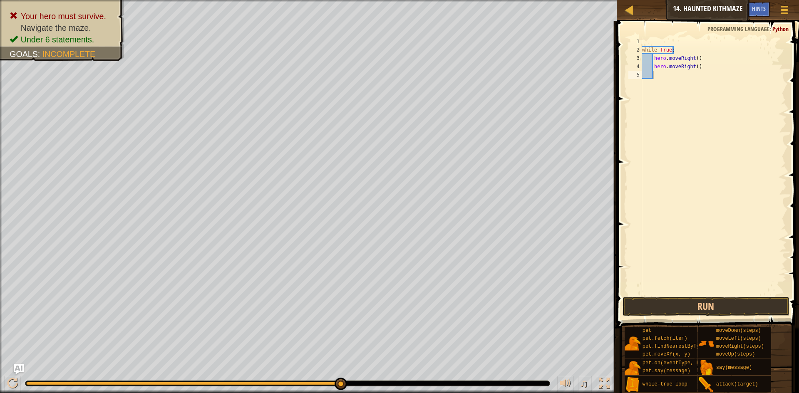
type textarea "hero.moveRight()"
drag, startPoint x: 691, startPoint y: 71, endPoint x: 654, endPoint y: 68, distance: 37.1
click at [654, 68] on div "while True : hero . moveRight ( ) hero . moveRight ( )" at bounding box center [713, 174] width 146 height 275
click at [693, 59] on div "while True : hero . moveRight ( )" at bounding box center [713, 174] width 146 height 275
type textarea "hero.moveRight(2)"
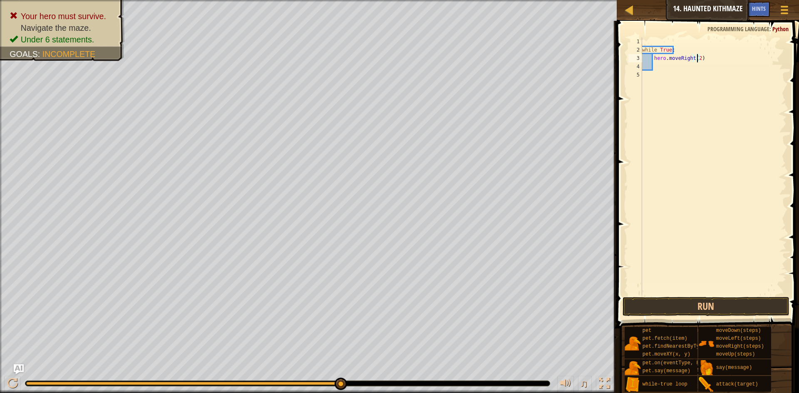
click at [677, 64] on div "while True : hero . moveRight ( 2 )" at bounding box center [713, 174] width 146 height 275
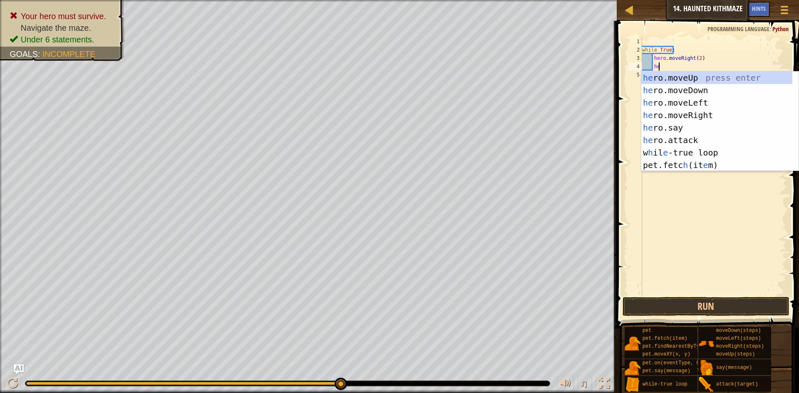
type textarea "hero"
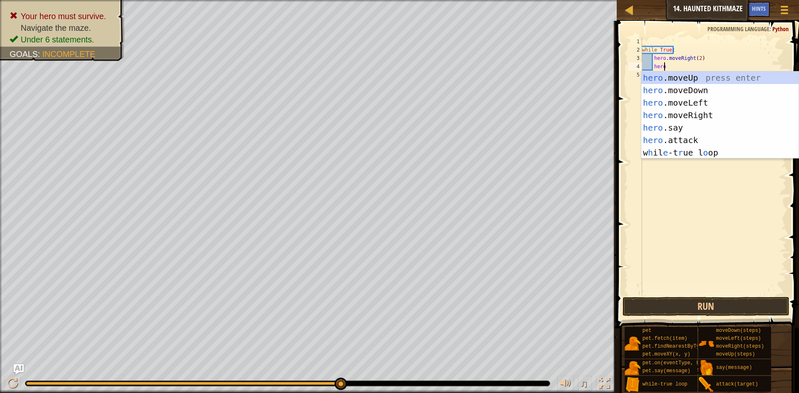
scroll to position [4, 1]
click at [698, 83] on div "hero .moveUp press enter hero .moveDown press enter hero .moveLeft press enter …" at bounding box center [719, 128] width 157 height 112
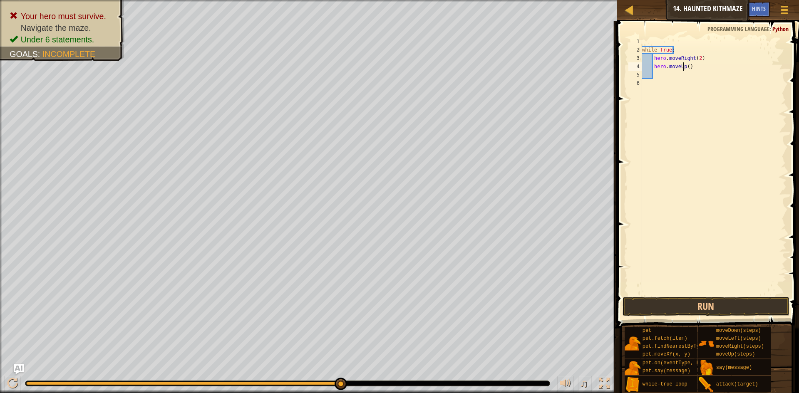
click at [684, 67] on div "while True : hero . moveRight ( 2 ) hero . moveUp ( )" at bounding box center [713, 174] width 146 height 275
click at [685, 67] on div "while True : hero . moveRight ( 2 ) hero . moveUp ( )" at bounding box center [713, 174] width 146 height 275
type textarea "hero.moveUp(2)"
click at [676, 303] on button "Run" at bounding box center [705, 306] width 167 height 19
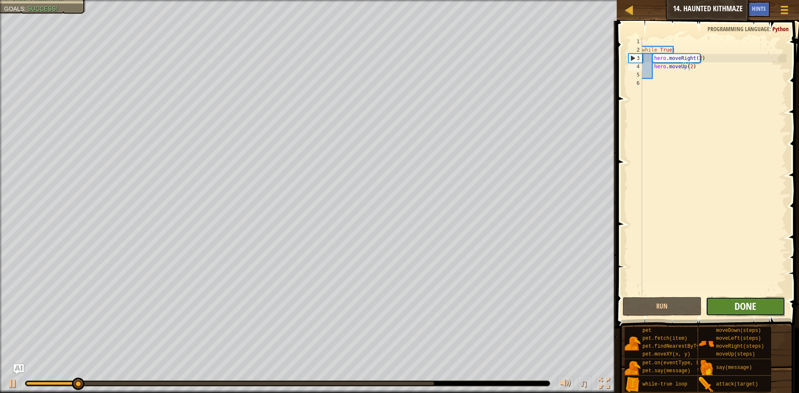
click at [753, 304] on span "Done" at bounding box center [745, 306] width 22 height 13
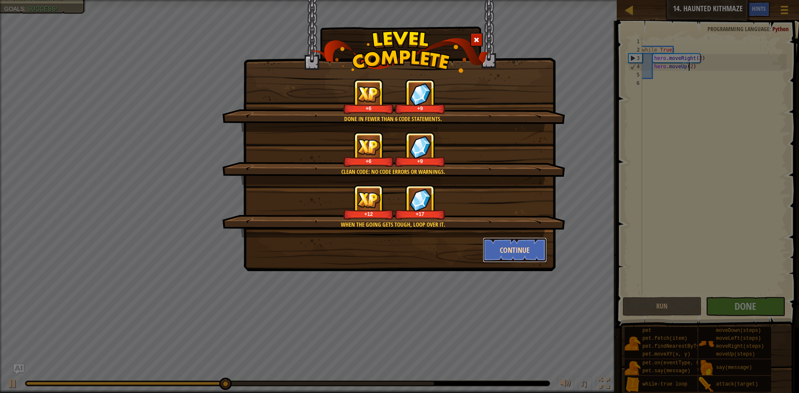
click at [509, 249] on button "Continue" at bounding box center [515, 250] width 64 height 25
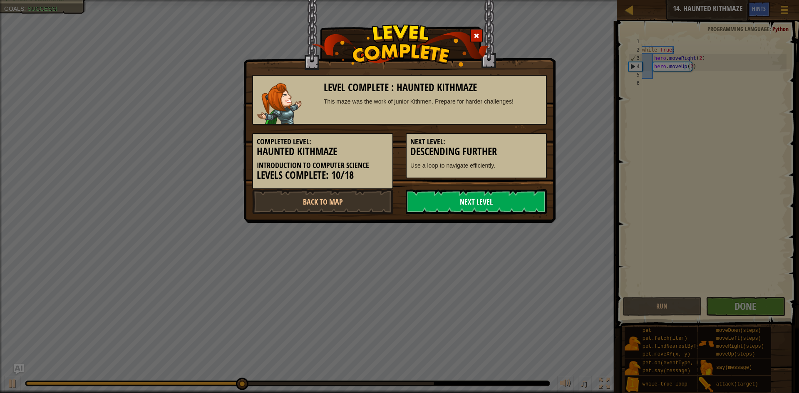
click at [470, 203] on link "Next Level" at bounding box center [476, 201] width 141 height 25
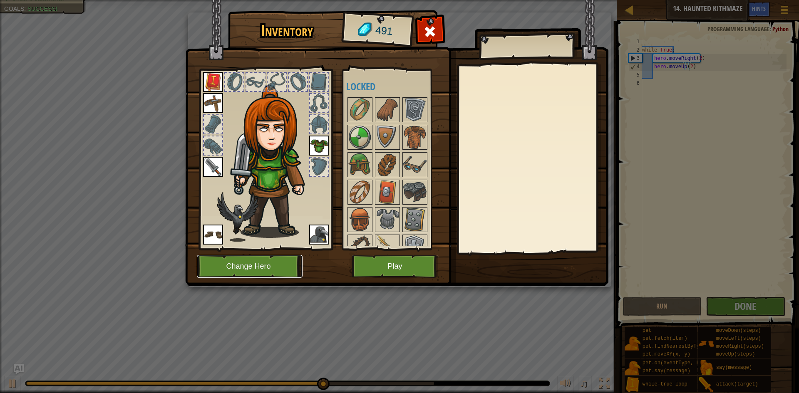
click at [245, 259] on button "Change Hero" at bounding box center [250, 266] width 106 height 23
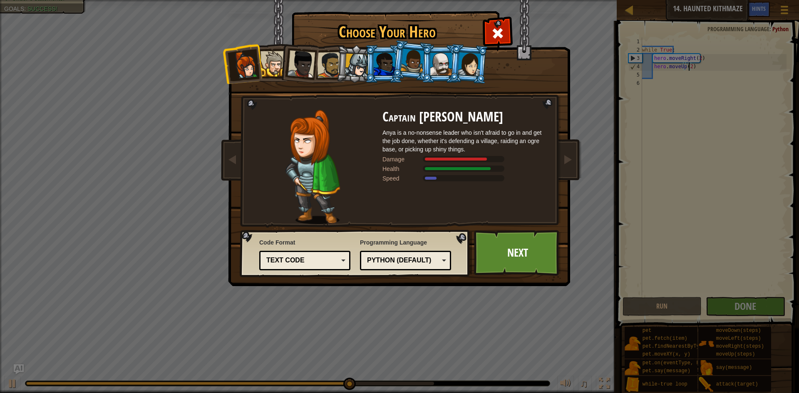
click at [473, 66] on div at bounding box center [469, 64] width 23 height 24
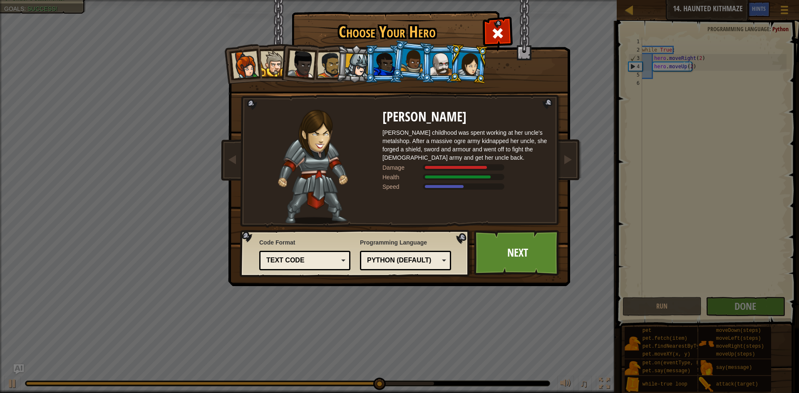
click at [493, 164] on div at bounding box center [464, 167] width 82 height 6
click at [270, 59] on div at bounding box center [272, 63] width 25 height 25
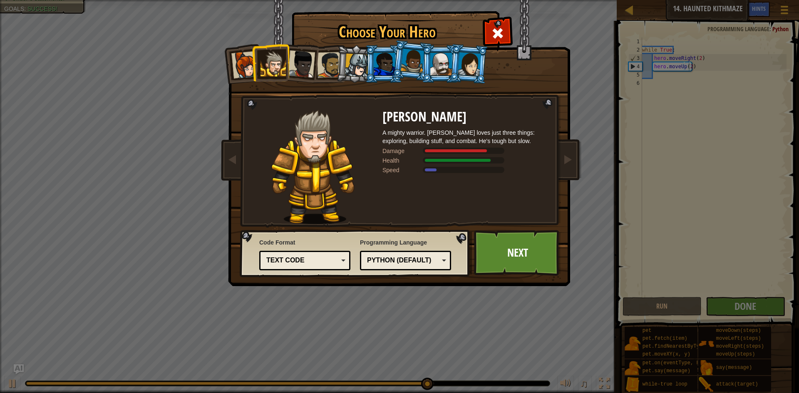
click at [251, 59] on div at bounding box center [244, 64] width 27 height 27
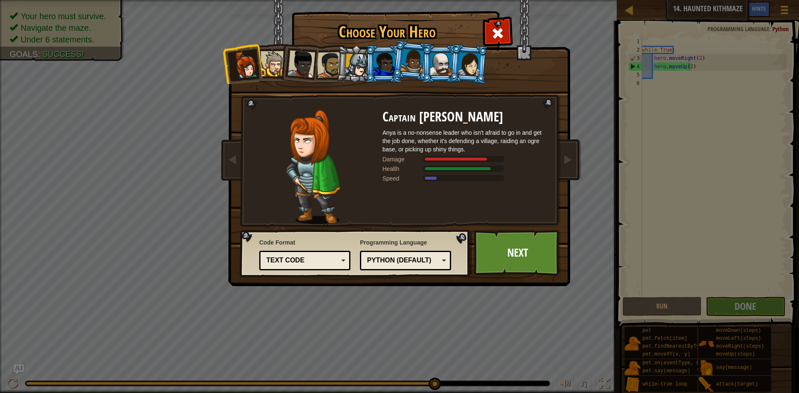
click at [470, 62] on div at bounding box center [469, 64] width 23 height 24
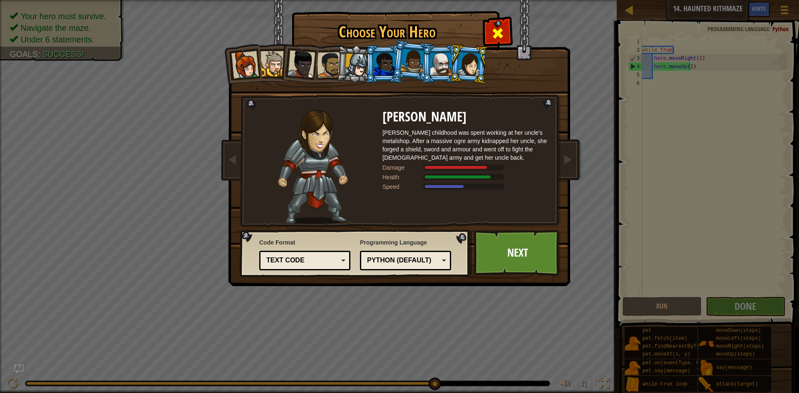
click at [492, 34] on span at bounding box center [497, 33] width 13 height 13
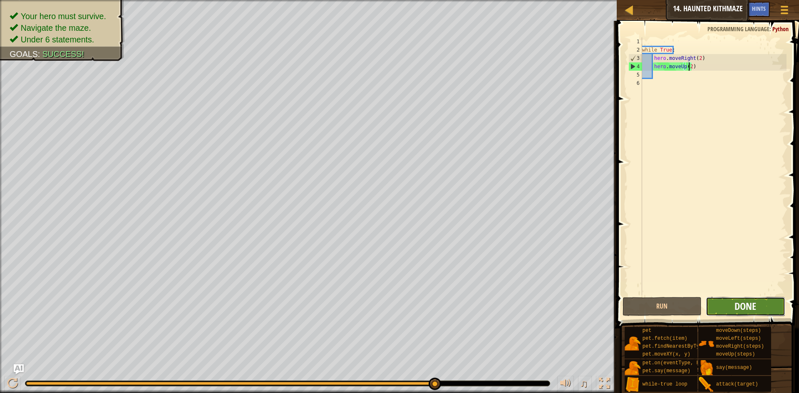
click at [744, 300] on span "Done" at bounding box center [745, 306] width 22 height 13
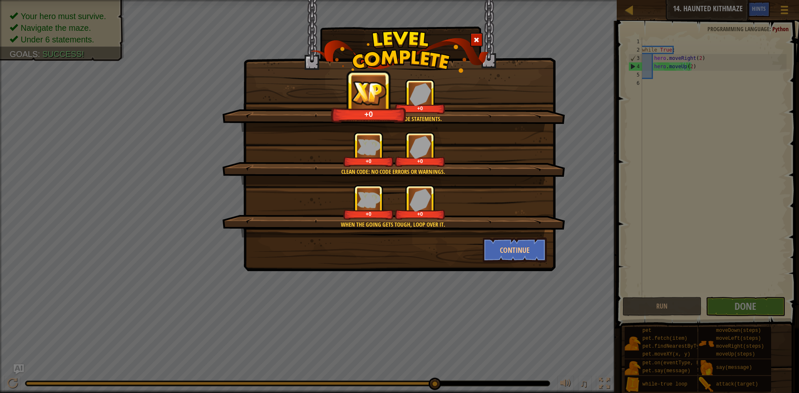
click at [503, 237] on div "When the going gets tough, loop over it. +0 +0" at bounding box center [393, 211] width 343 height 53
click at [503, 246] on button "Continue" at bounding box center [515, 250] width 64 height 25
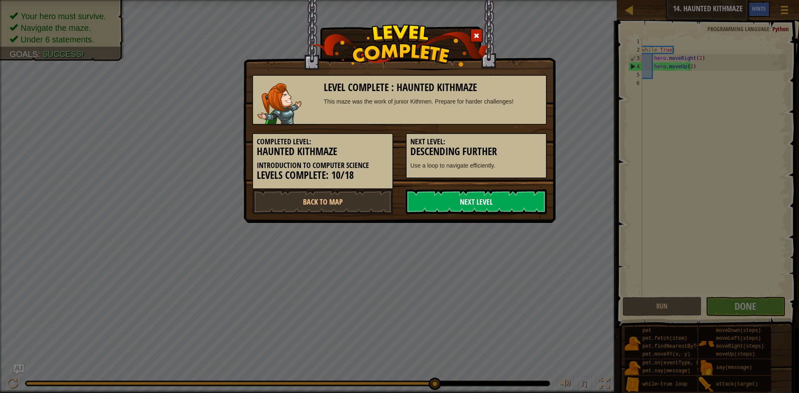
click at [428, 201] on link "Next Level" at bounding box center [476, 201] width 141 height 25
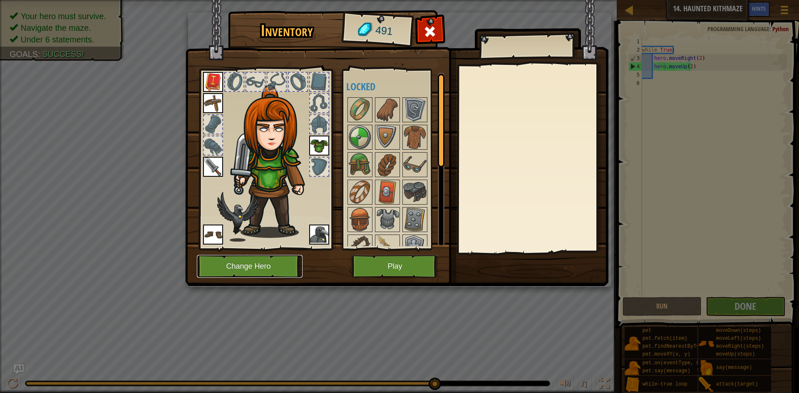
click at [274, 269] on button "Change Hero" at bounding box center [250, 266] width 106 height 23
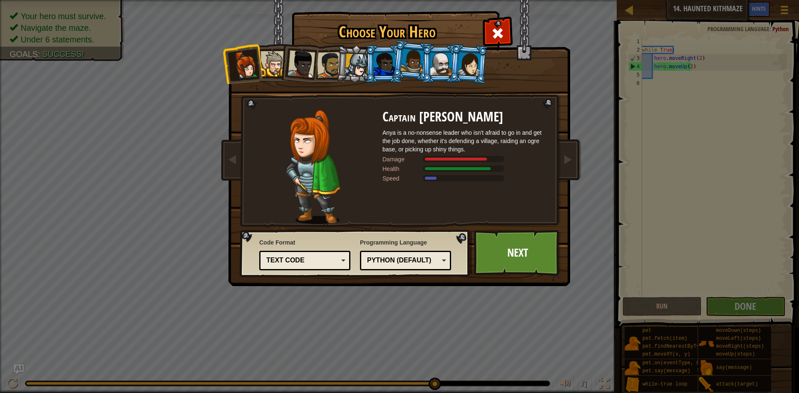
click at [263, 60] on div at bounding box center [272, 63] width 25 height 25
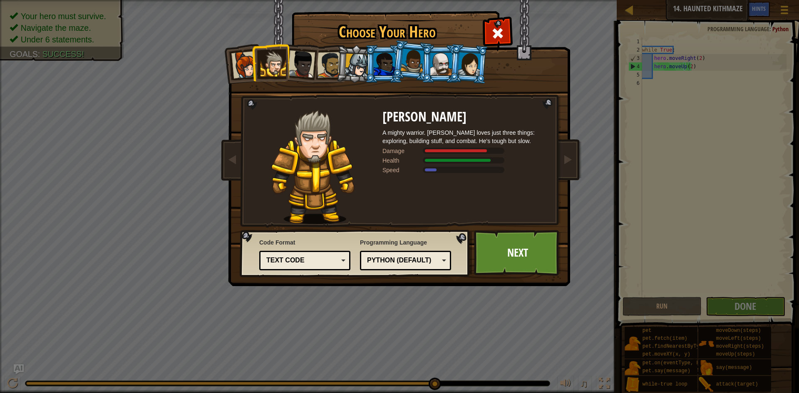
click at [248, 59] on div at bounding box center [244, 64] width 27 height 27
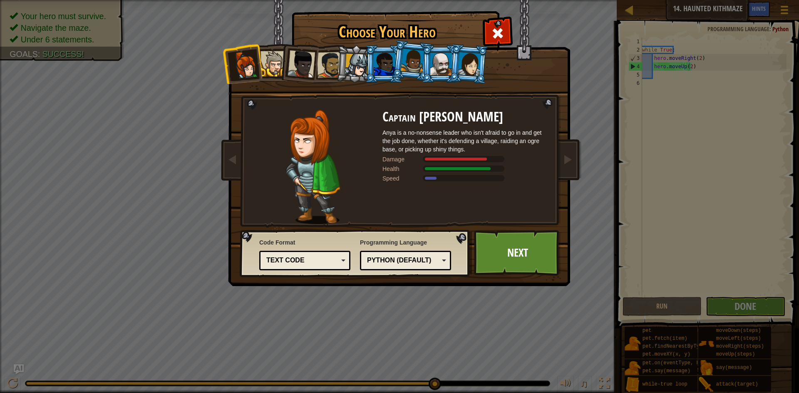
drag, startPoint x: 375, startPoint y: 152, endPoint x: 320, endPoint y: 156, distance: 54.7
click at [374, 152] on div at bounding box center [312, 167] width 139 height 114
click at [312, 158] on img at bounding box center [312, 167] width 54 height 114
click at [281, 63] on li at bounding box center [298, 62] width 41 height 41
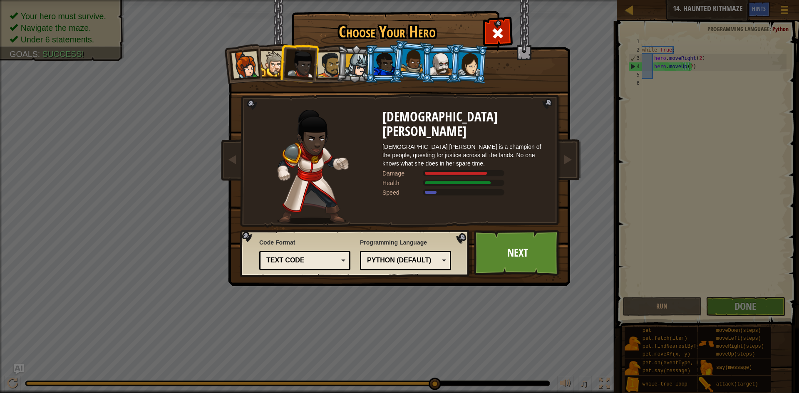
click at [319, 152] on img at bounding box center [313, 167] width 72 height 114
click at [467, 119] on h2 "[DEMOGRAPHIC_DATA] [PERSON_NAME]" at bounding box center [465, 124] width 166 height 29
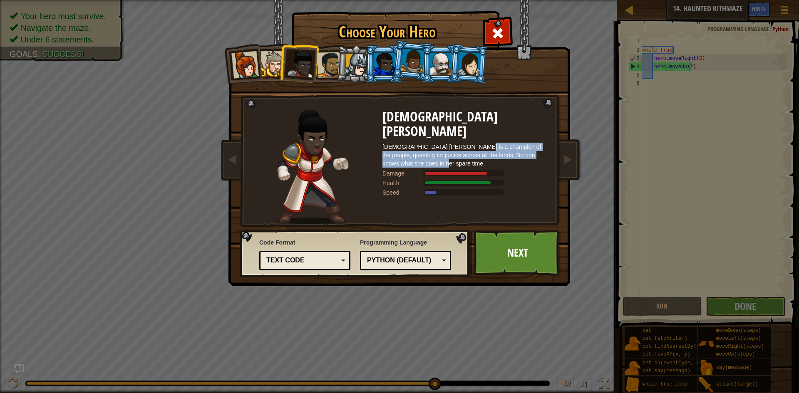
drag, startPoint x: 463, startPoint y: 139, endPoint x: 465, endPoint y: 159, distance: 20.4
click at [464, 156] on div "[DEMOGRAPHIC_DATA] [PERSON_NAME] [DEMOGRAPHIC_DATA] [PERSON_NAME] is a champion…" at bounding box center [465, 167] width 166 height 114
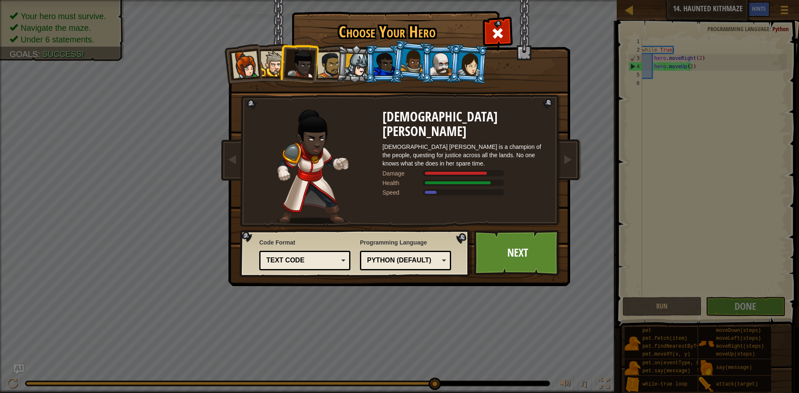
click at [465, 180] on div at bounding box center [464, 183] width 82 height 6
click at [457, 181] on div at bounding box center [458, 182] width 66 height 3
click at [410, 188] on div "Speed" at bounding box center [403, 192] width 42 height 8
click at [384, 179] on div "Health" at bounding box center [403, 183] width 42 height 8
click at [428, 189] on div at bounding box center [464, 192] width 82 height 6
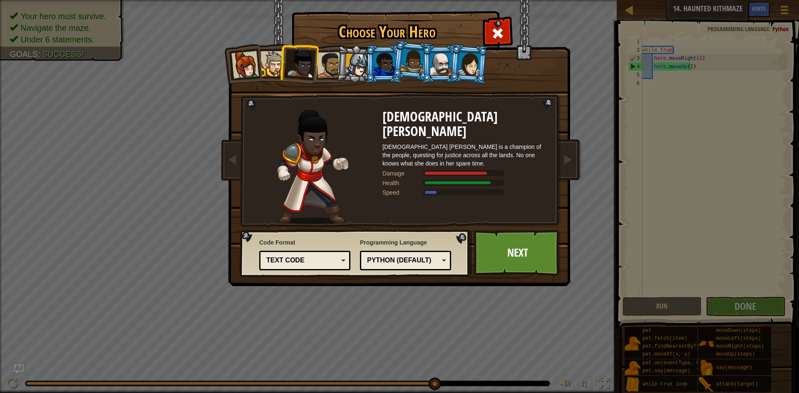
click at [465, 69] on div at bounding box center [469, 64] width 23 height 24
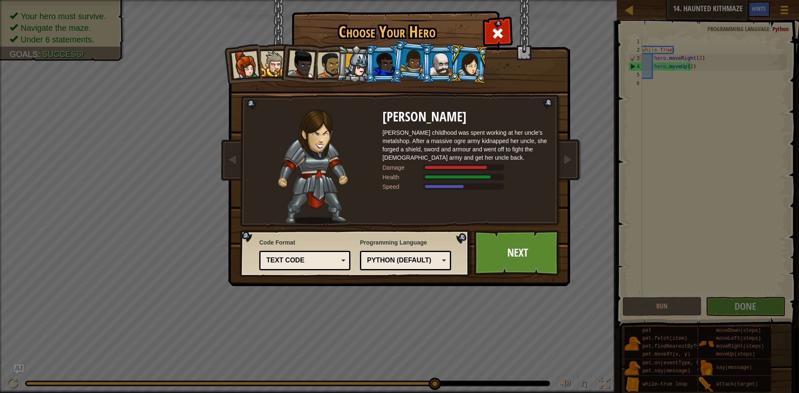
click at [349, 63] on div at bounding box center [357, 66] width 24 height 24
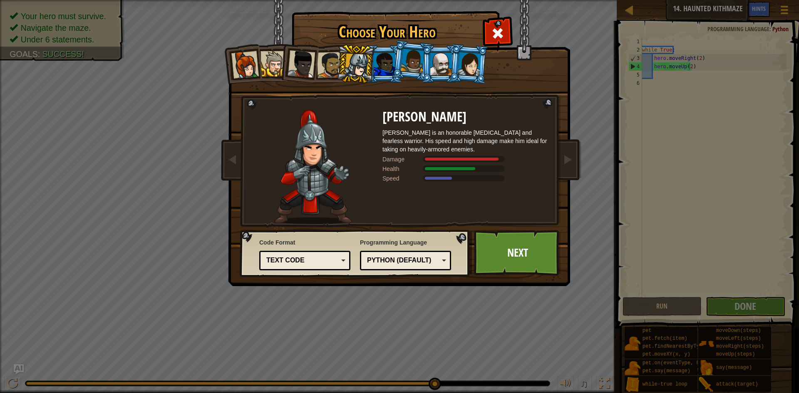
click at [313, 176] on img at bounding box center [313, 167] width 78 height 114
click at [329, 69] on div at bounding box center [330, 65] width 26 height 26
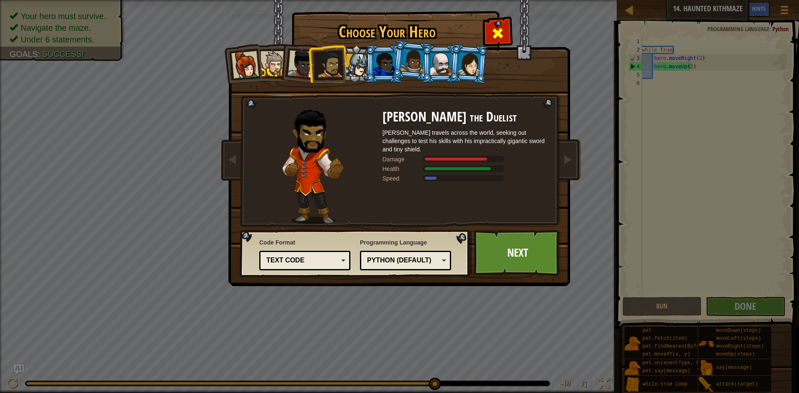
click at [503, 25] on div at bounding box center [497, 32] width 26 height 26
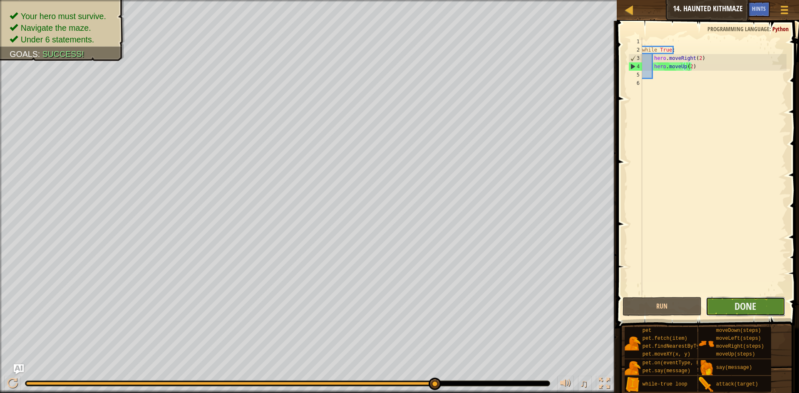
click at [724, 306] on button "Done" at bounding box center [745, 306] width 79 height 19
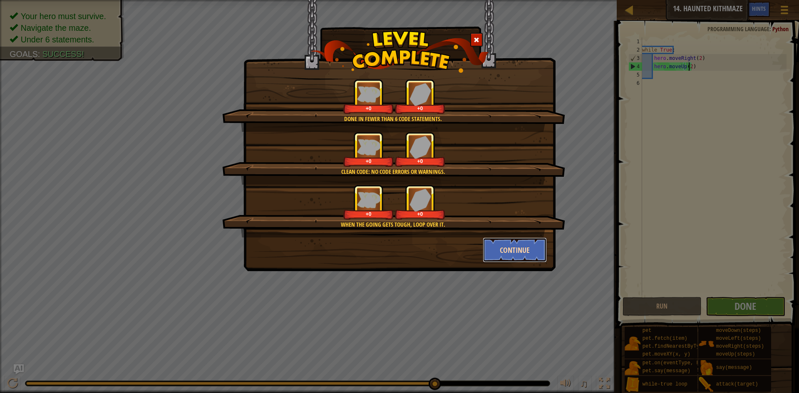
click at [526, 253] on button "Continue" at bounding box center [515, 250] width 64 height 25
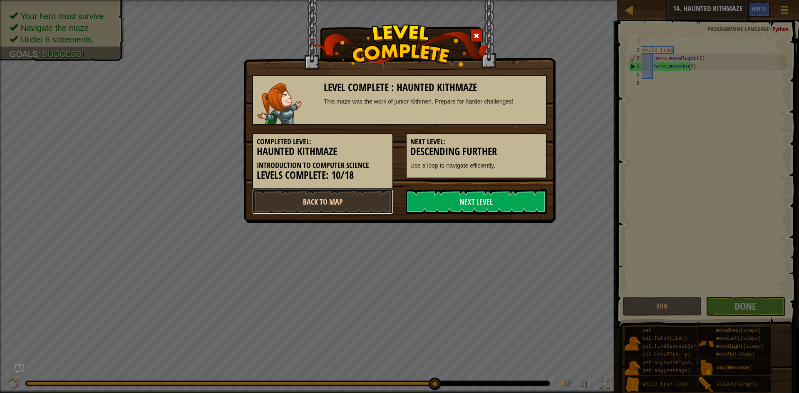
click at [359, 198] on link "Back to Map" at bounding box center [322, 201] width 141 height 25
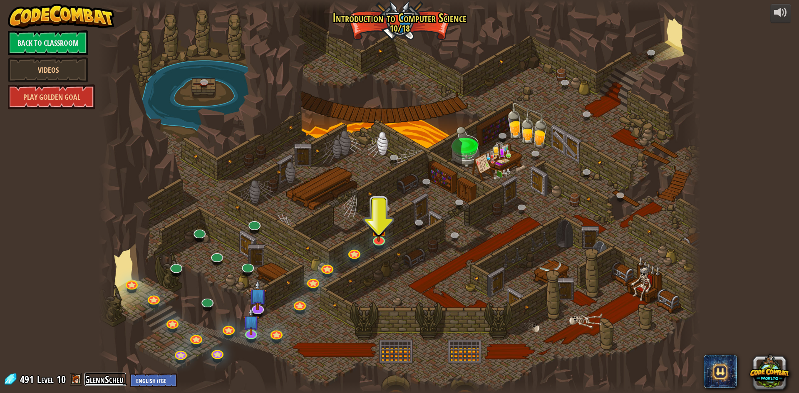
click at [102, 375] on link "GlennScheu" at bounding box center [105, 379] width 42 height 13
click at [379, 237] on img at bounding box center [379, 221] width 16 height 37
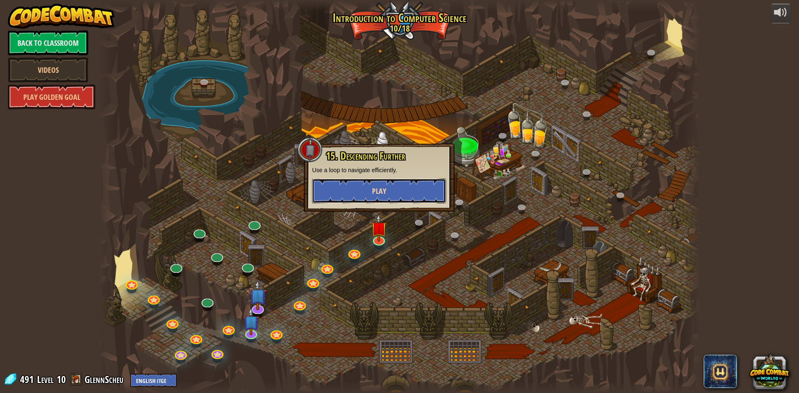
click at [349, 186] on button "Play" at bounding box center [379, 190] width 134 height 25
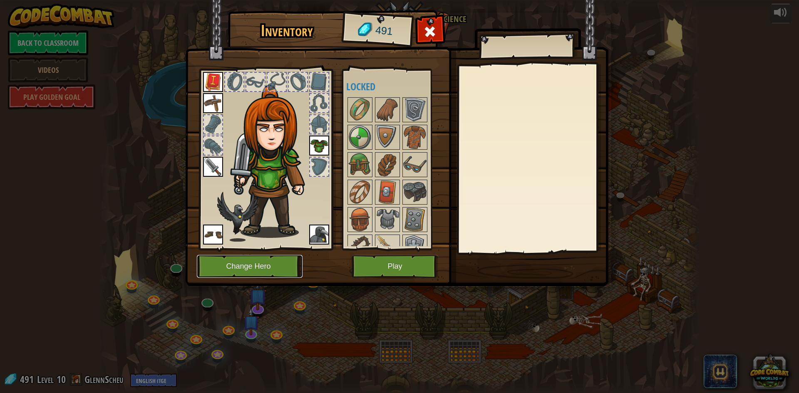
click at [251, 263] on button "Change Hero" at bounding box center [250, 266] width 106 height 23
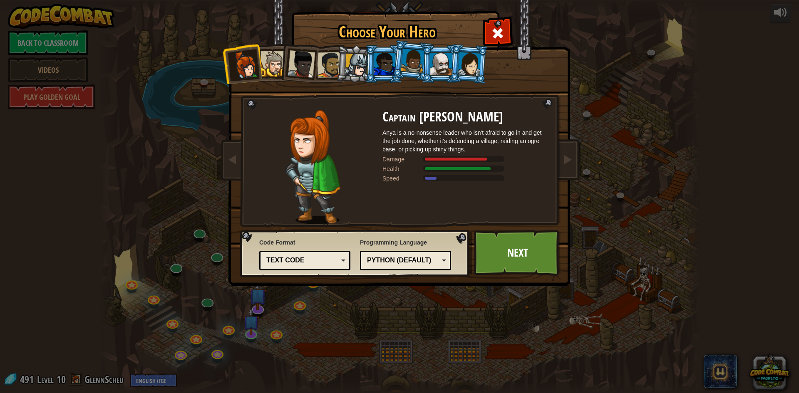
click at [277, 62] on div at bounding box center [272, 63] width 25 height 25
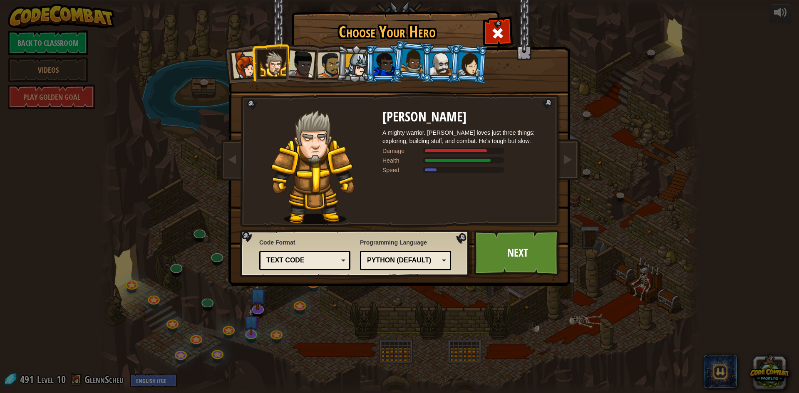
click at [296, 62] on div at bounding box center [300, 63] width 27 height 27
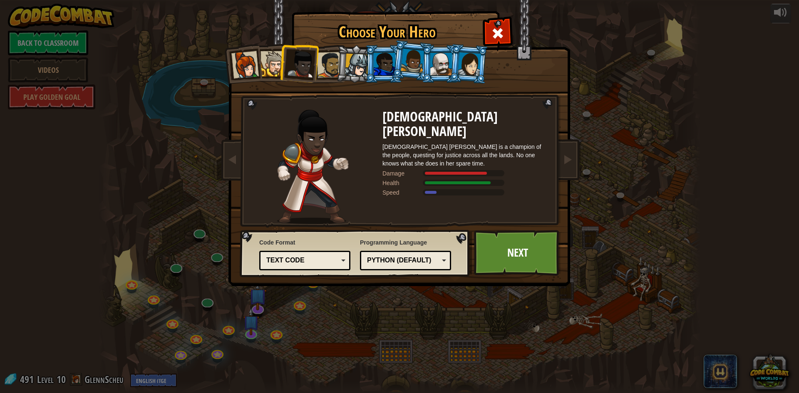
click at [319, 64] on div at bounding box center [330, 65] width 26 height 26
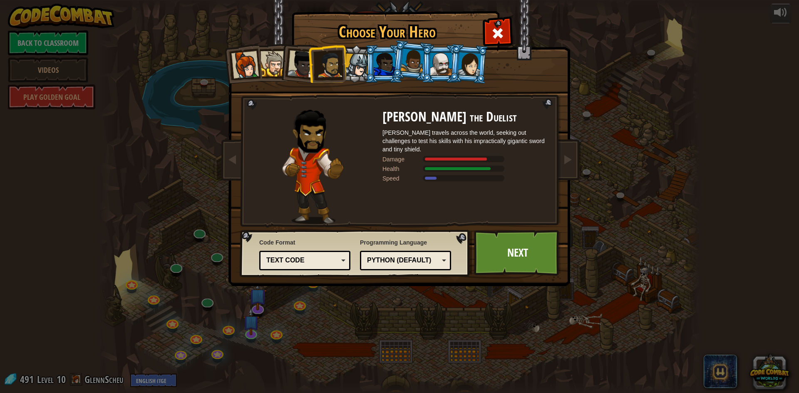
click at [354, 64] on div at bounding box center [357, 66] width 24 height 24
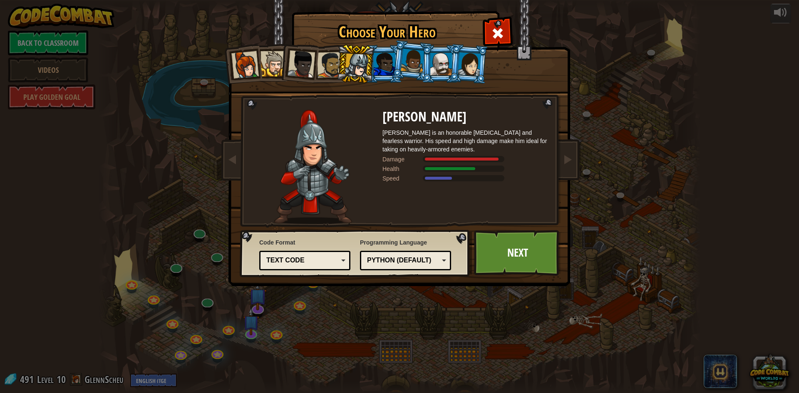
click at [467, 64] on div at bounding box center [469, 64] width 23 height 24
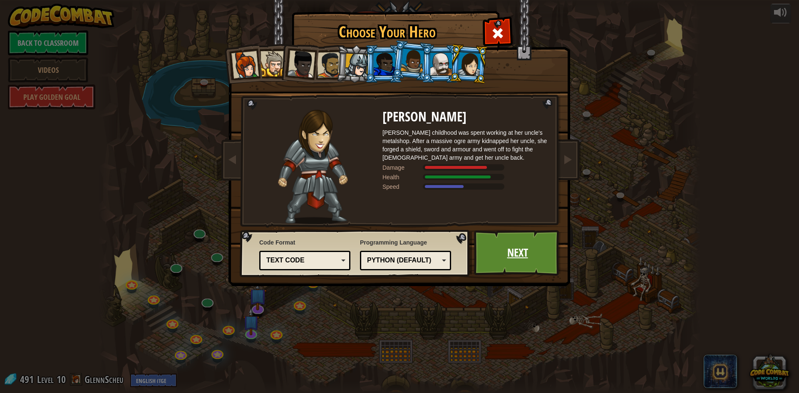
click at [499, 250] on link "Next" at bounding box center [517, 253] width 87 height 46
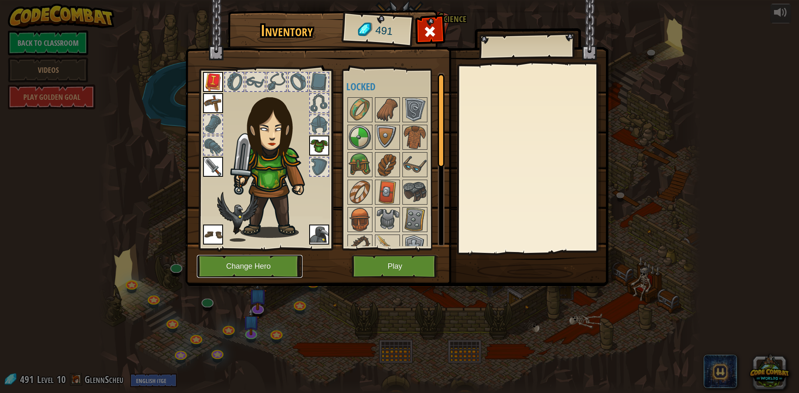
click at [259, 269] on button "Change Hero" at bounding box center [250, 266] width 106 height 23
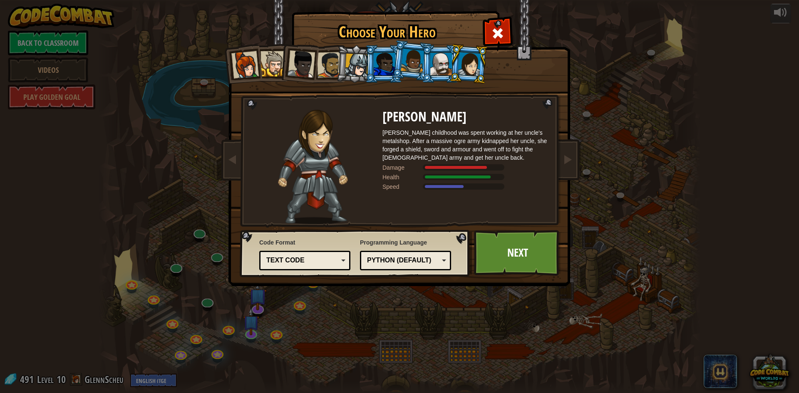
click at [242, 61] on div at bounding box center [244, 64] width 27 height 27
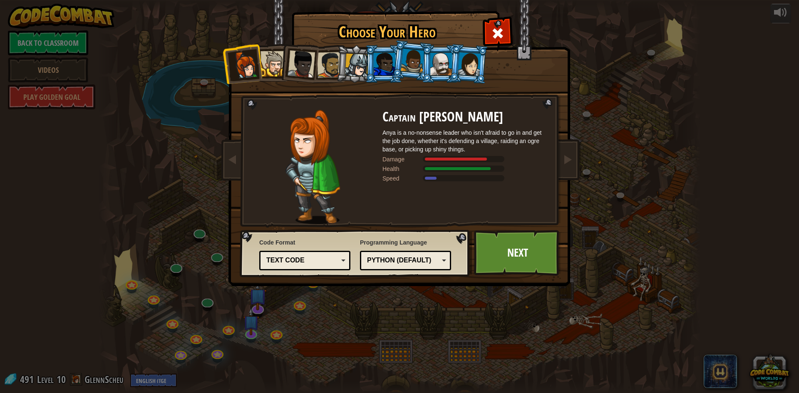
click at [480, 64] on li at bounding box center [468, 64] width 40 height 40
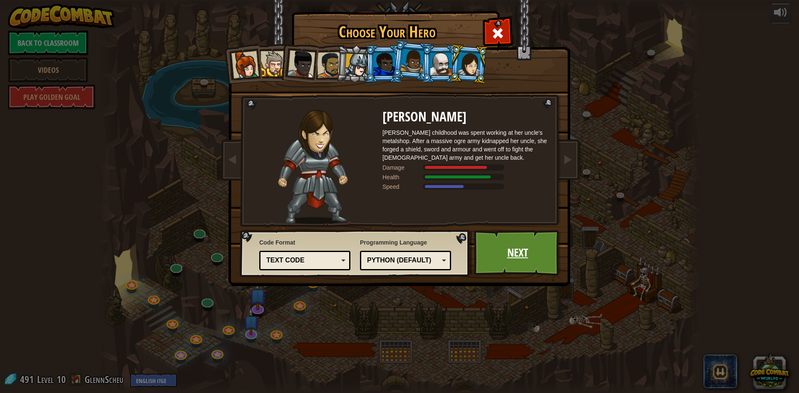
click at [501, 241] on link "Next" at bounding box center [517, 253] width 87 height 46
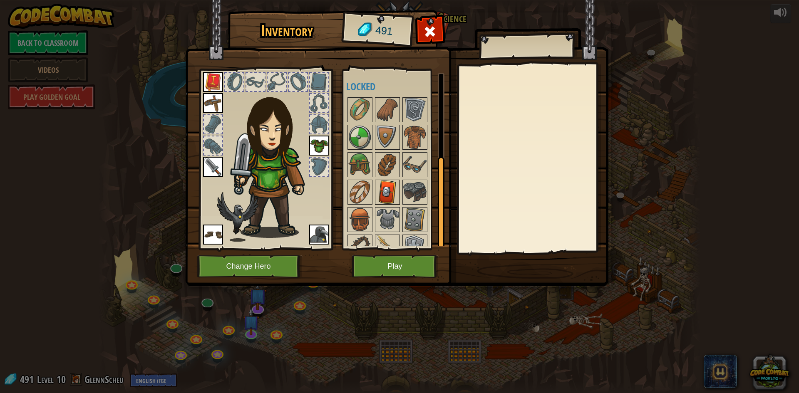
scroll to position [152, 0]
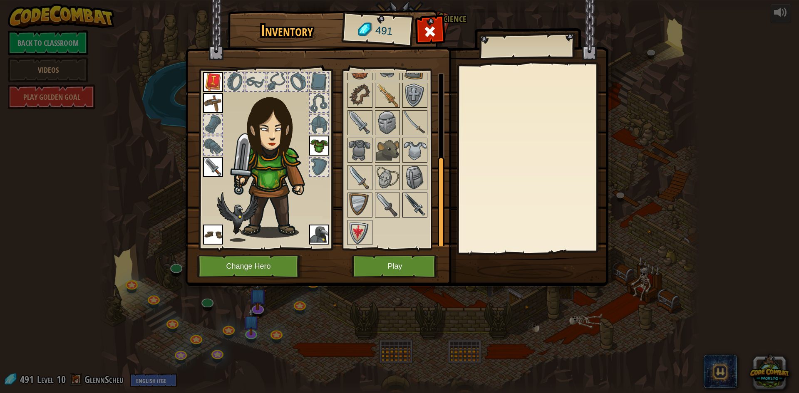
click at [405, 208] on img at bounding box center [414, 204] width 23 height 23
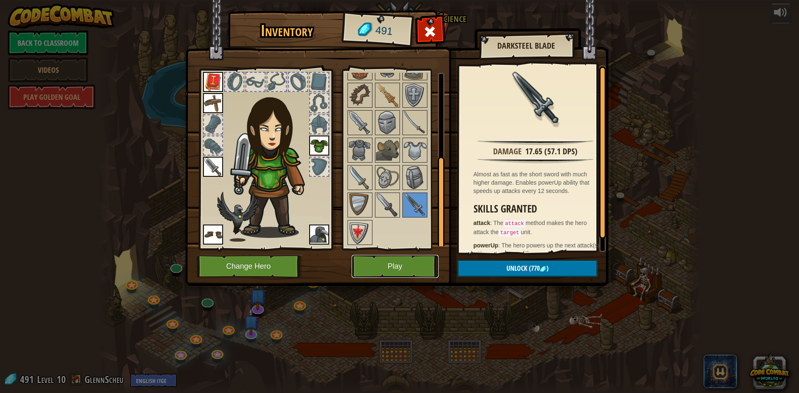
click at [388, 265] on button "Play" at bounding box center [395, 266] width 87 height 23
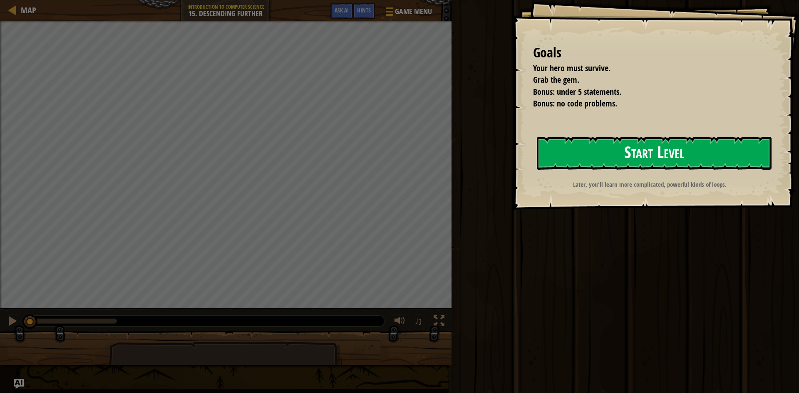
click at [578, 146] on button "Start Level" at bounding box center [654, 153] width 235 height 33
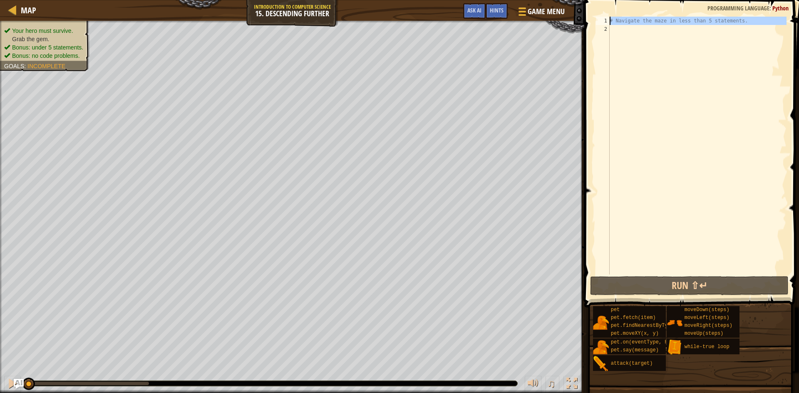
drag, startPoint x: 654, startPoint y: 30, endPoint x: 607, endPoint y: 20, distance: 49.0
click at [607, 20] on div "1 2 # Navigate the maze in less than 5 statements. הההההההההההההההההההההההההההה…" at bounding box center [690, 146] width 192 height 258
type textarea "# Navigate the maze in less than 5 statements."
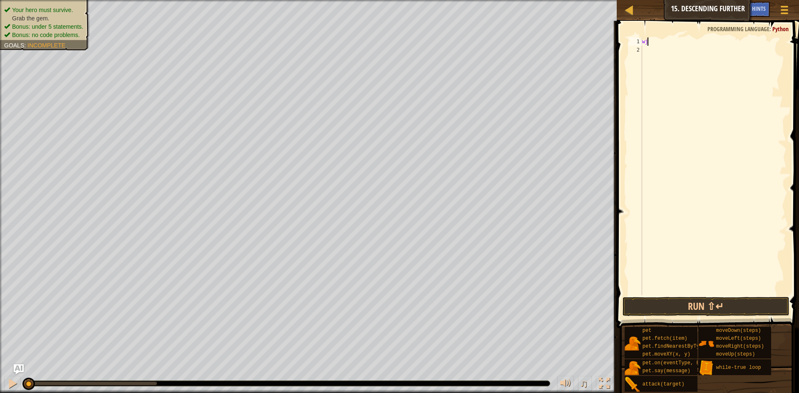
scroll to position [4, 0]
type textarea "wh"
click at [701, 55] on div "wh ile-true loop press enter" at bounding box center [718, 65] width 157 height 37
click at [654, 48] on div "while True :" at bounding box center [713, 174] width 146 height 275
click at [645, 52] on div "while True :" at bounding box center [713, 174] width 146 height 275
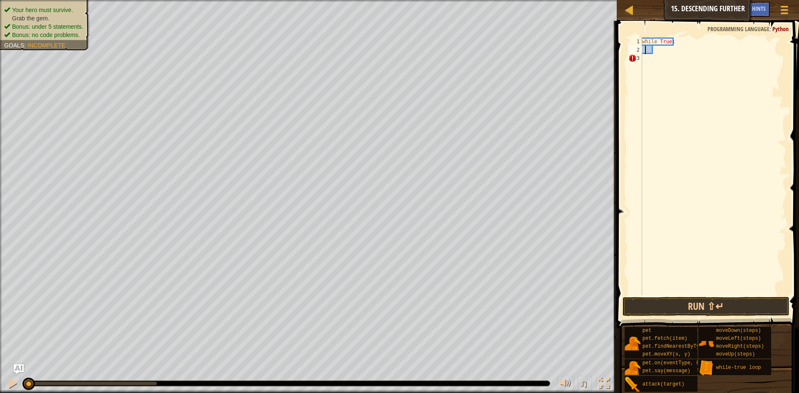
click at [644, 50] on div "while True :" at bounding box center [713, 174] width 146 height 275
click at [642, 50] on div "while True :" at bounding box center [713, 174] width 146 height 275
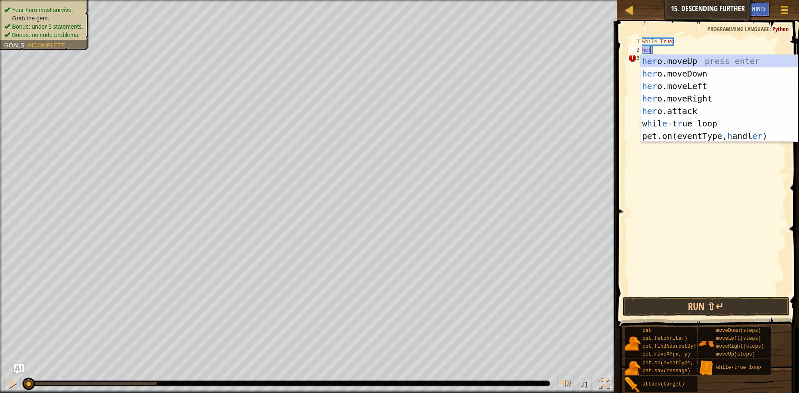
type textarea "hero"
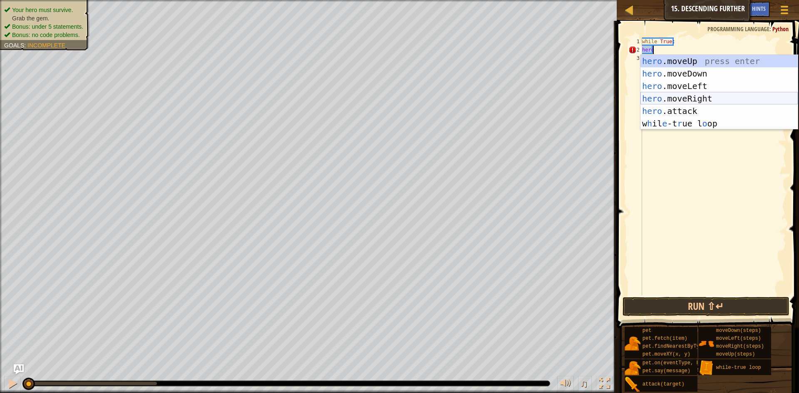
click at [688, 102] on div "hero .moveUp press enter hero .moveDown press enter hero .moveLeft press enter …" at bounding box center [718, 105] width 157 height 100
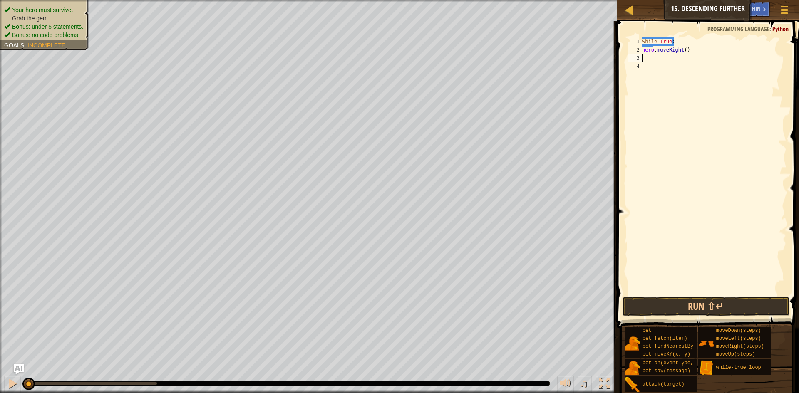
scroll to position [4, 0]
click at [683, 52] on div "while True : hero . moveRight ( )" at bounding box center [713, 174] width 146 height 275
type textarea "hero.moveRight(2)"
click at [683, 57] on div "while True : hero . moveRight ( 2 )" at bounding box center [713, 174] width 146 height 275
click at [641, 56] on div "3" at bounding box center [635, 58] width 14 height 8
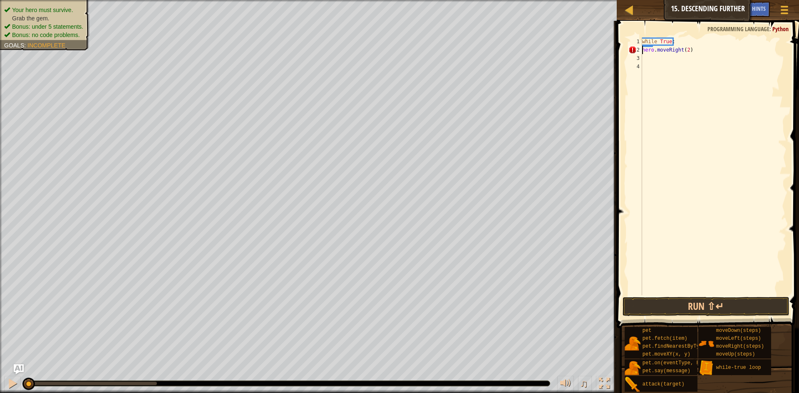
click at [642, 51] on div "while True : hero . moveRight ( 2 )" at bounding box center [713, 174] width 146 height 275
type textarea "hero.moveRight(2)"
click at [646, 56] on div "while True : hero . moveRight ( 2 )" at bounding box center [713, 174] width 146 height 275
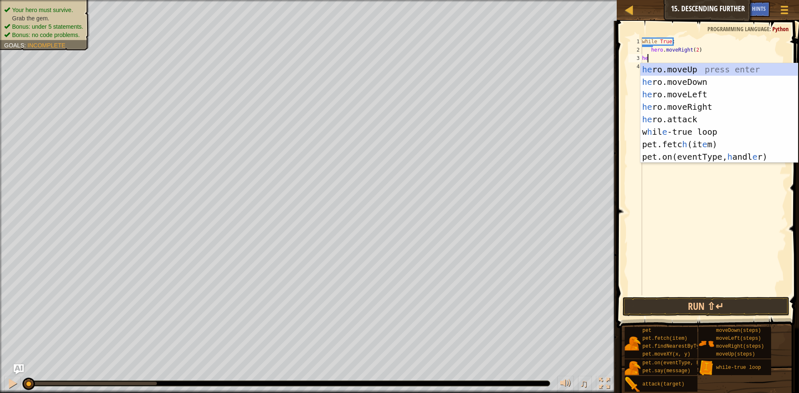
type textarea "hero"
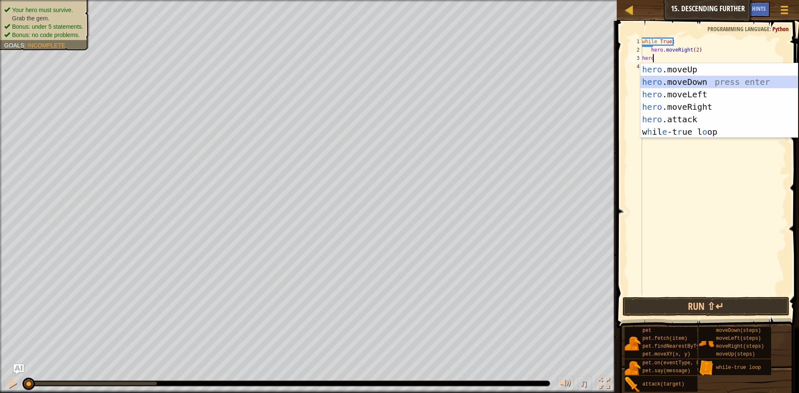
click at [679, 77] on div "hero .moveUp press enter hero .moveDown press enter hero .moveLeft press enter …" at bounding box center [718, 113] width 157 height 100
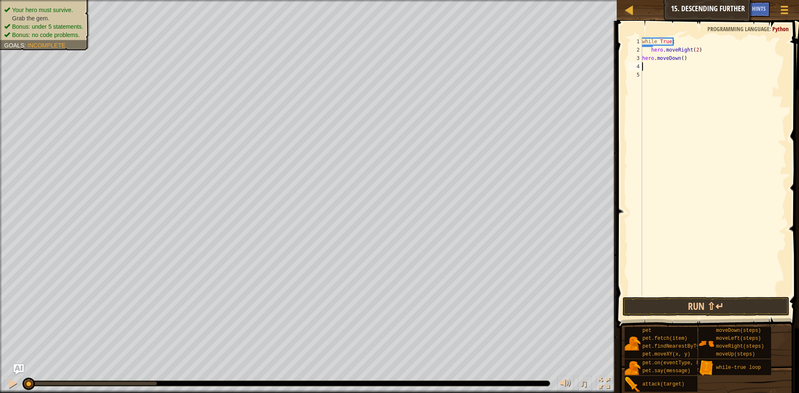
click at [680, 58] on div "while True : hero . moveRight ( 2 ) hero . moveDown ( )" at bounding box center [713, 174] width 146 height 275
click at [712, 307] on button "Run ⇧↵" at bounding box center [705, 306] width 167 height 19
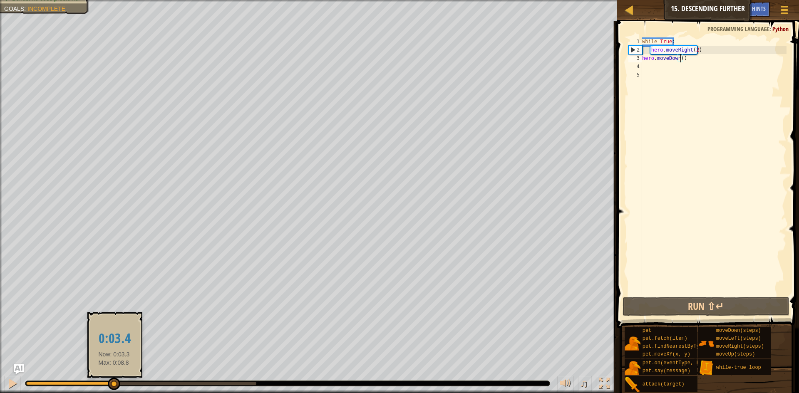
drag, startPoint x: 203, startPoint y: 382, endPoint x: 104, endPoint y: 376, distance: 99.2
click at [104, 0] on body "Map Introduction to Computer Science 15. Descending Further Game Menu Done Hint…" at bounding box center [399, 0] width 799 height 0
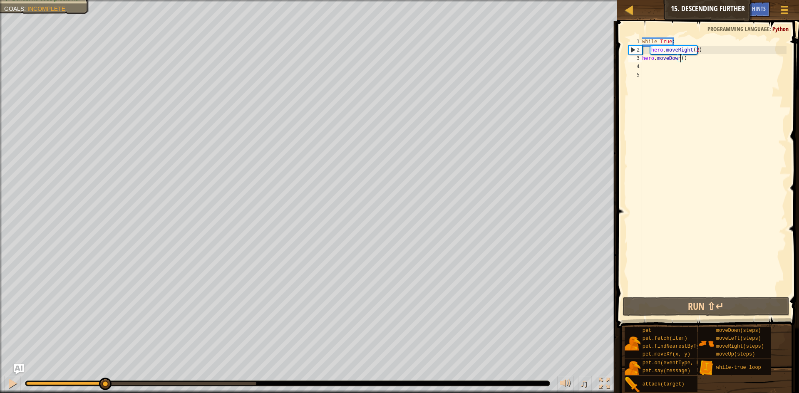
click at [643, 59] on div "while True : hero . moveRight ( 2 ) hero . moveDown ( )" at bounding box center [713, 174] width 146 height 275
type textarea "hero.moveDown()"
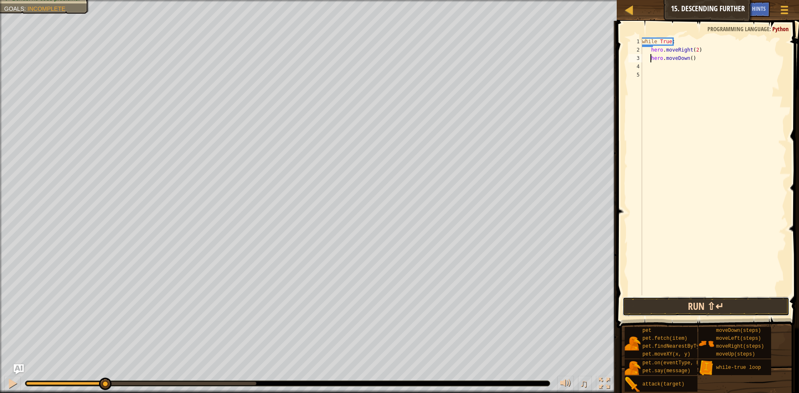
click at [683, 311] on button "Run ⇧↵" at bounding box center [705, 306] width 167 height 19
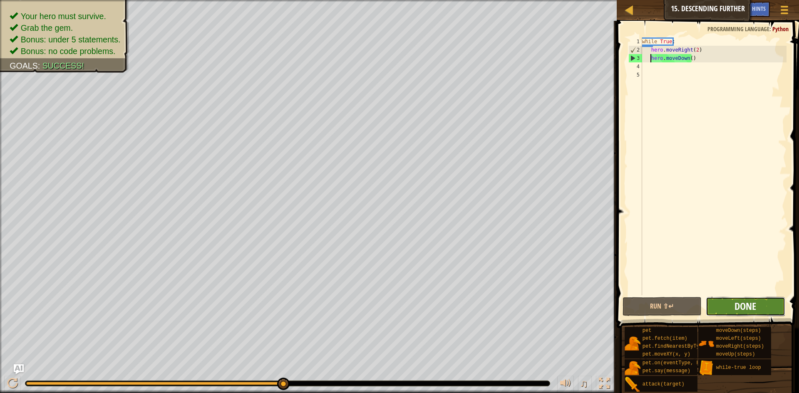
click at [739, 311] on span "Done" at bounding box center [745, 306] width 22 height 13
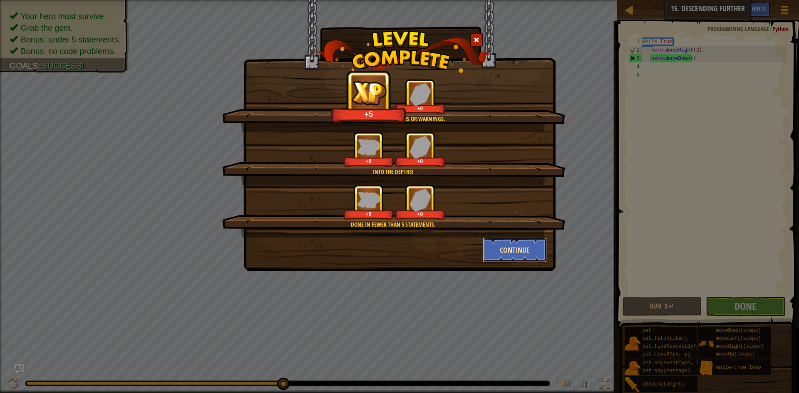
click at [526, 252] on button "Continue" at bounding box center [515, 250] width 64 height 25
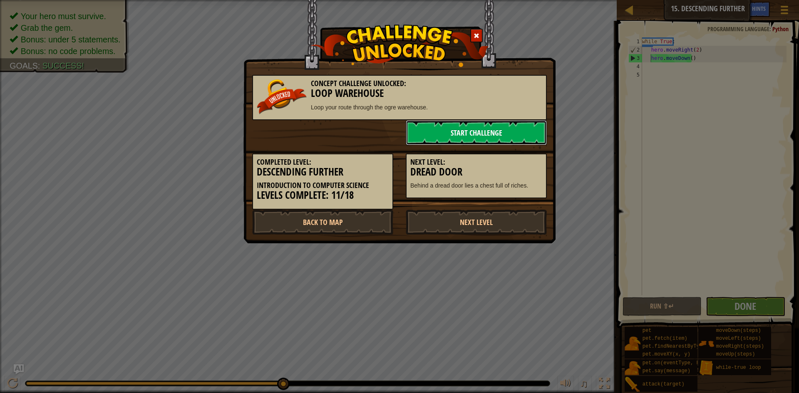
click at [508, 134] on link "Start Challenge" at bounding box center [476, 132] width 141 height 25
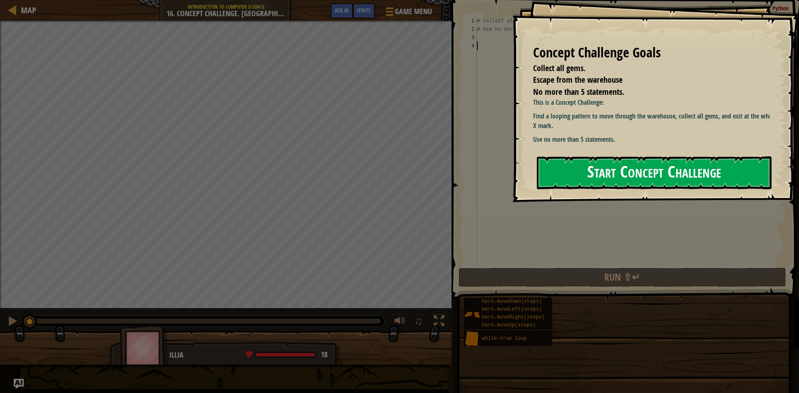
click at [632, 166] on button "Start Concept Challenge" at bounding box center [654, 172] width 235 height 33
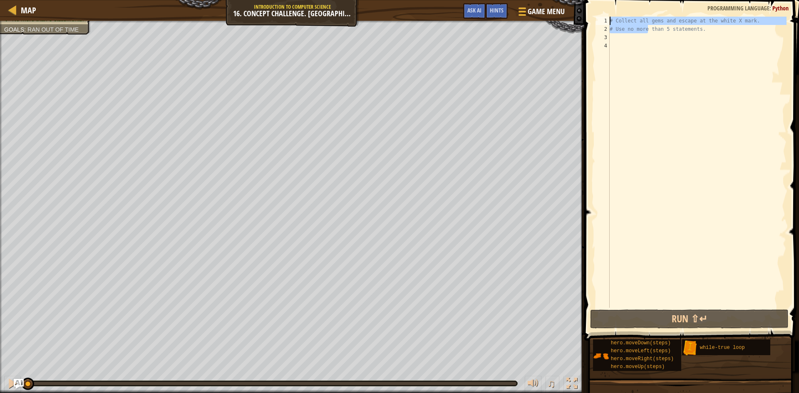
drag, startPoint x: 634, startPoint y: 30, endPoint x: 599, endPoint y: 22, distance: 36.2
click at [599, 22] on div "1 2 3 4 # Collect all gems and escape at the white X mark. # Use no more than 5…" at bounding box center [690, 162] width 192 height 291
click at [731, 25] on div "# Collect all gems and escape at the white X mark. # Use no more than 5 stateme…" at bounding box center [697, 171] width 178 height 308
drag, startPoint x: 724, startPoint y: 32, endPoint x: 563, endPoint y: -10, distance: 165.9
click at [563, 0] on html "Map Introduction to Computer Science 16. Concept Challenge. Loop Warehouse Game…" at bounding box center [399, 0] width 799 height 0
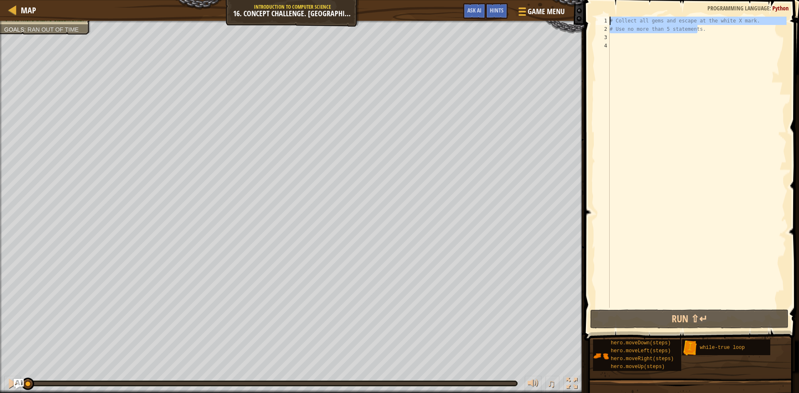
type textarea "# Collect all gems and escape at the white X mark. # Use no more than 5 stateme…"
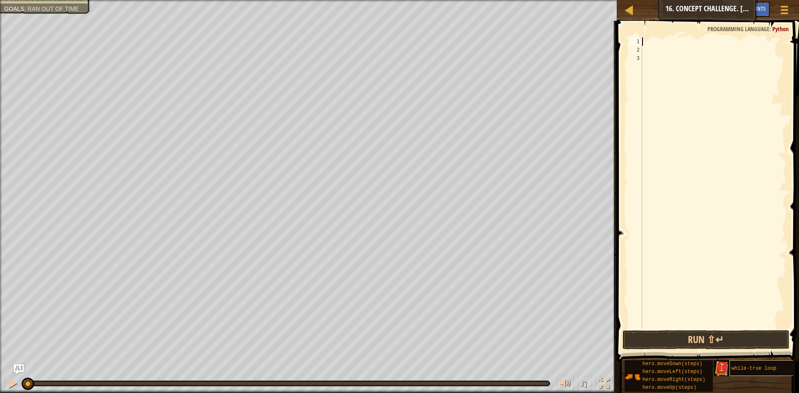
click at [744, 373] on div "while-true loop" at bounding box center [769, 368] width 80 height 16
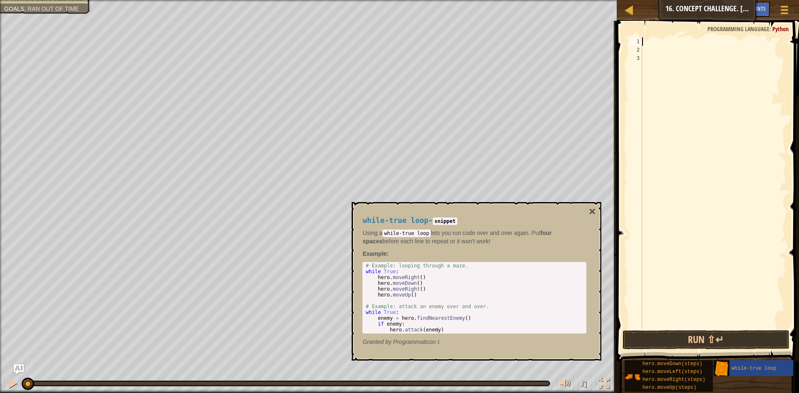
click at [645, 40] on div at bounding box center [713, 191] width 146 height 308
drag, startPoint x: 386, startPoint y: 234, endPoint x: 430, endPoint y: 231, distance: 44.6
click at [430, 231] on p "Using a while-true loop lets you run code over and over again. Put four spaces …" at bounding box center [474, 237] width 224 height 17
click at [433, 238] on p "Using a while-true loop lets you run code over and over again. Put four spaces …" at bounding box center [474, 237] width 224 height 17
drag, startPoint x: 426, startPoint y: 234, endPoint x: 384, endPoint y: 234, distance: 41.6
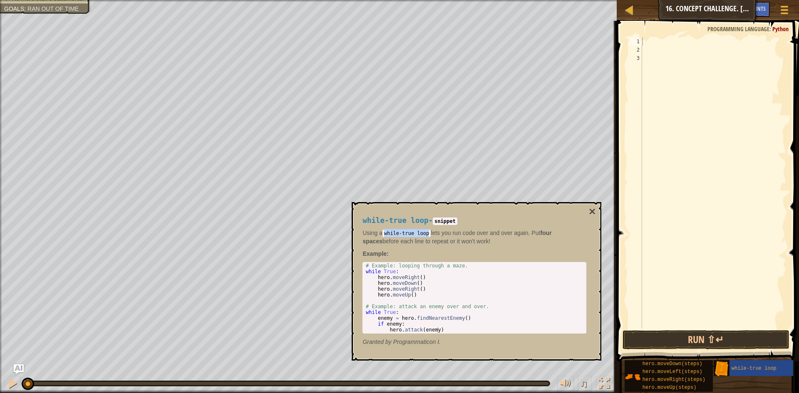
click at [384, 234] on code "while-true loop" at bounding box center [406, 233] width 48 height 7
copy code "while-true loop"
click at [643, 44] on div at bounding box center [713, 191] width 146 height 308
paste textarea "while-true loop"
type textarea "while-true loop"
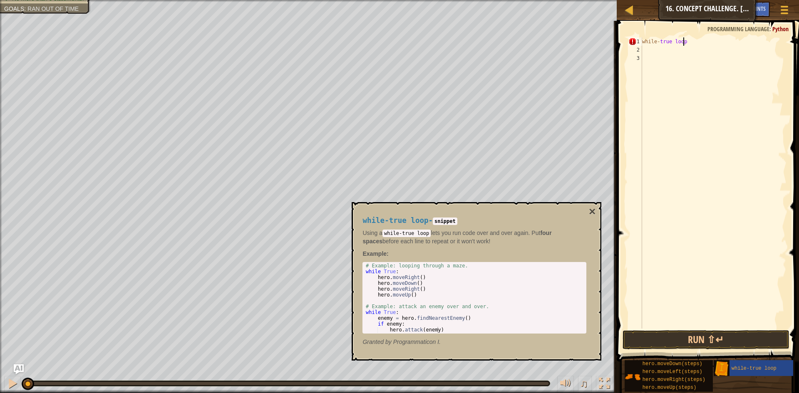
click at [654, 49] on div "while - true loop" at bounding box center [713, 191] width 146 height 308
click at [643, 42] on div "while - true loop" at bounding box center [713, 191] width 146 height 308
type textarea "while-true loop"
click at [646, 47] on div "while - true loop" at bounding box center [713, 191] width 146 height 308
click at [650, 43] on div "while - true loop" at bounding box center [713, 191] width 146 height 308
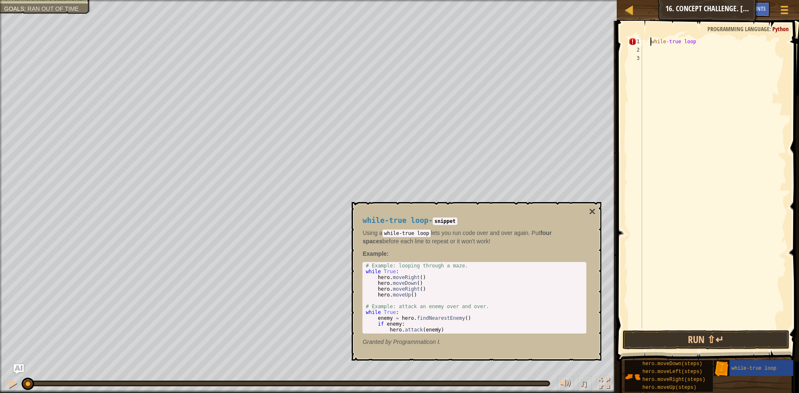
type textarea "while-true loop"
click at [651, 50] on div "while - true loop" at bounding box center [713, 191] width 146 height 308
click at [652, 41] on div "while - true loop" at bounding box center [713, 191] width 146 height 308
type textarea "while-true loop"
click at [675, 52] on div "while - true loop" at bounding box center [713, 191] width 146 height 308
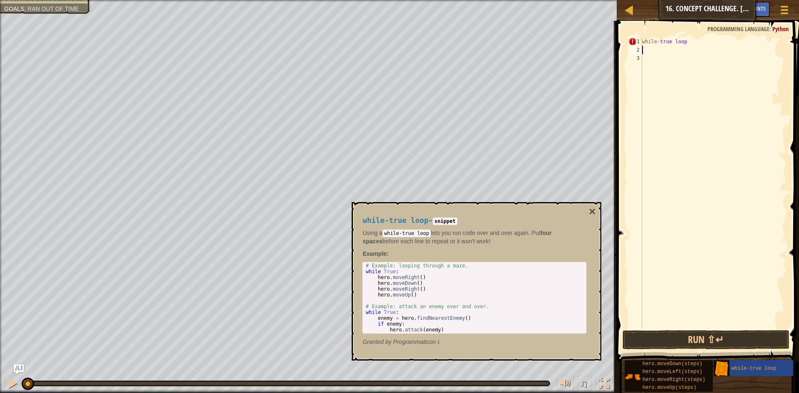
click at [706, 41] on div "while - true loop" at bounding box center [713, 191] width 146 height 308
type textarea "while-true loop:"
click at [667, 57] on div "while - true loop :" at bounding box center [713, 191] width 146 height 308
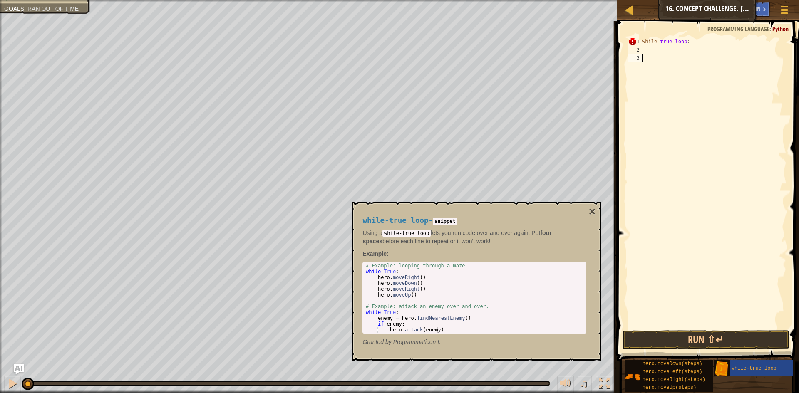
click at [663, 51] on div "while - true loop :" at bounding box center [713, 191] width 146 height 308
drag, startPoint x: 634, startPoint y: 42, endPoint x: 693, endPoint y: 37, distance: 59.7
click at [693, 37] on span at bounding box center [708, 179] width 189 height 365
drag, startPoint x: 690, startPoint y: 40, endPoint x: 620, endPoint y: 52, distance: 70.9
click at [620, 52] on div "1 2 3 while - true loop : ההההההההההההההההההההההההההההההההההההההההההההההההההההה…" at bounding box center [706, 207] width 185 height 365
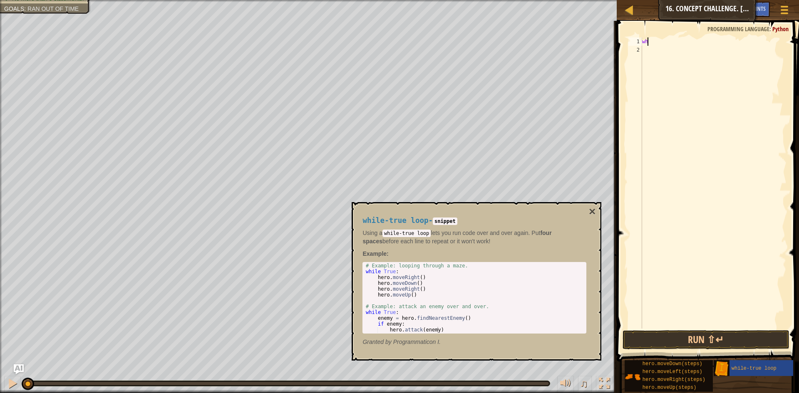
type textarea "w"
type textarea "while"
click at [690, 53] on div "while -true loop press enter" at bounding box center [718, 65] width 157 height 37
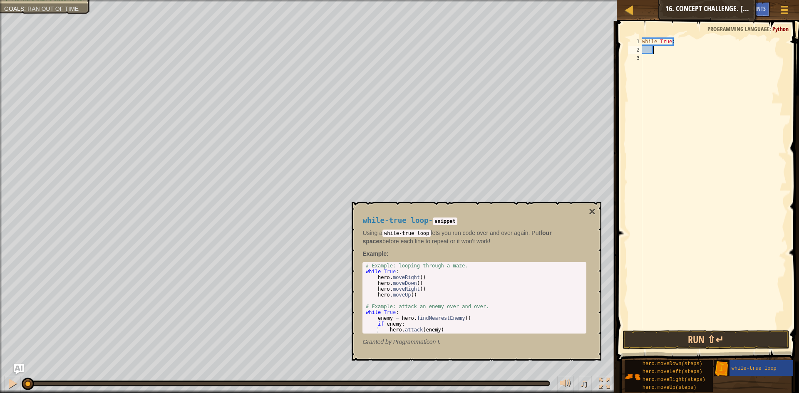
click at [665, 52] on div "while True :" at bounding box center [713, 191] width 146 height 308
click at [652, 51] on div "while True :" at bounding box center [713, 191] width 146 height 308
click at [640, 51] on div "1 2 3 while True : הההההההההההההההההההההההההההההההההההההההההההההההההההההההההההה…" at bounding box center [706, 182] width 160 height 291
click at [654, 50] on div "while True :" at bounding box center [713, 182] width 146 height 291
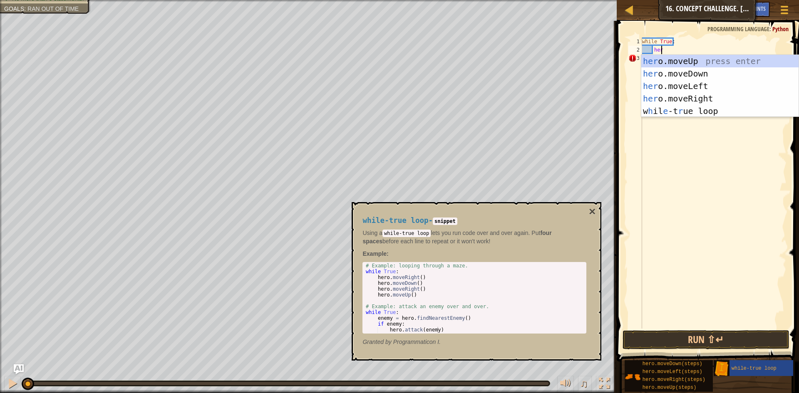
type textarea "hero"
click at [710, 60] on div "hero .moveUp press enter hero .moveDown press enter hero .moveLeft press enter …" at bounding box center [719, 98] width 157 height 87
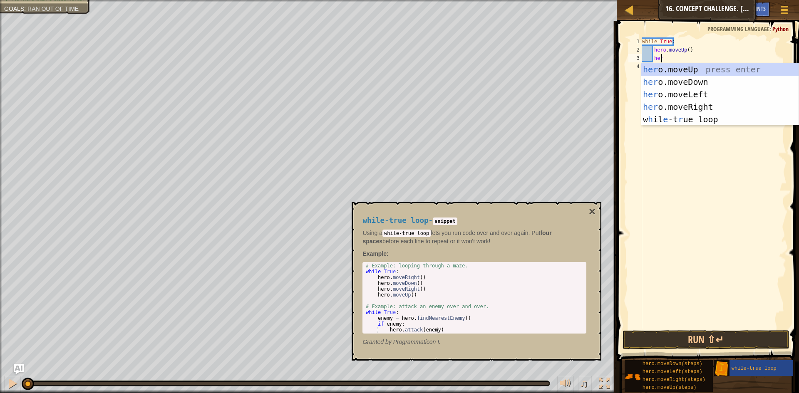
type textarea "hero"
click at [687, 102] on div "hero .moveUp press enter hero .moveDown press enter hero .moveLeft press enter …" at bounding box center [719, 106] width 157 height 87
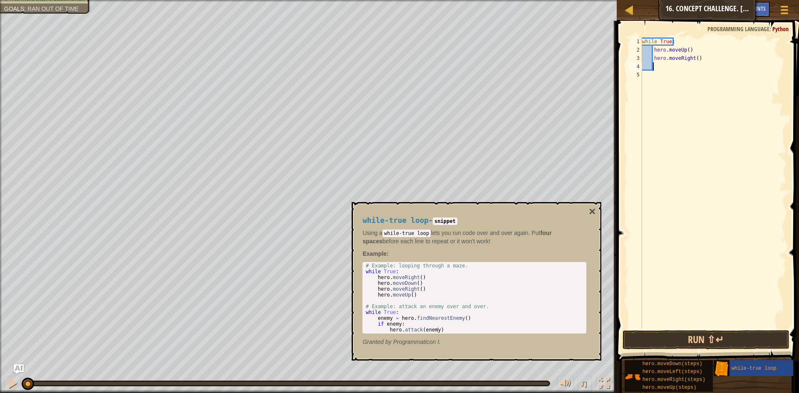
scroll to position [4, 0]
click at [730, 342] on button "Run ⇧↵" at bounding box center [705, 339] width 167 height 19
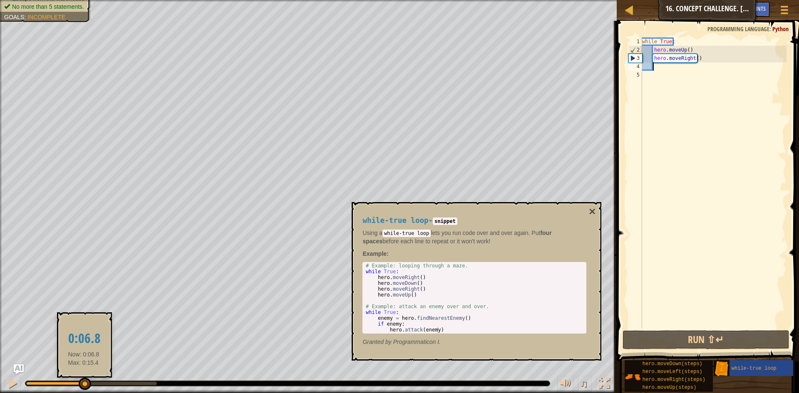
drag, startPoint x: 99, startPoint y: 384, endPoint x: 84, endPoint y: 381, distance: 15.8
click at [84, 382] on div at bounding box center [91, 383] width 131 height 3
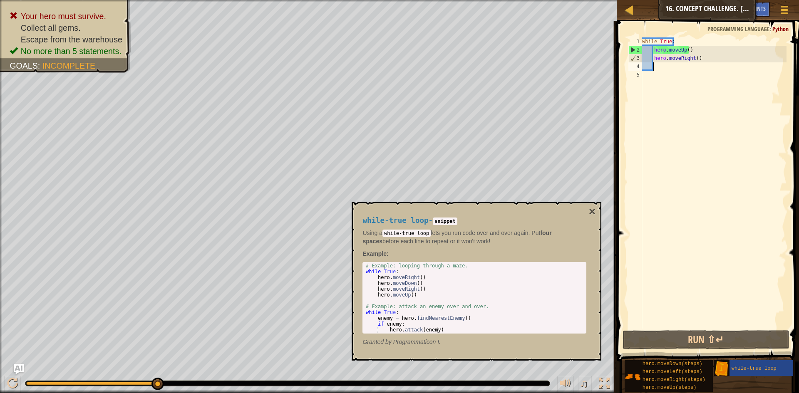
click at [685, 50] on div "while True : hero . moveUp ( ) hero . moveRight ( )" at bounding box center [713, 191] width 146 height 308
type textarea "hero.moveUp(2)"
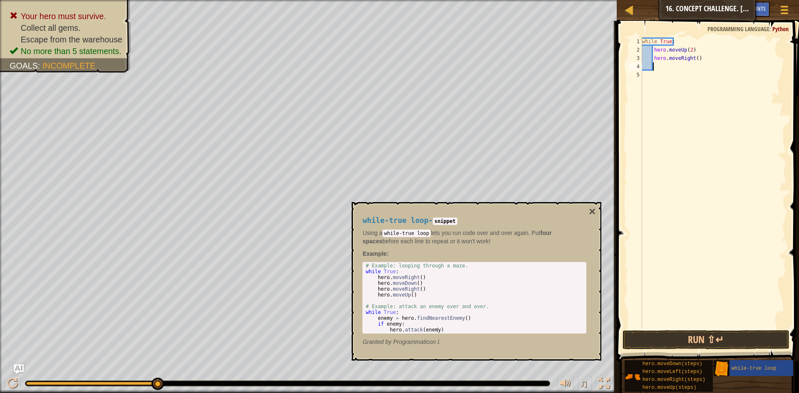
click at [659, 67] on div "while True : hero . moveUp ( 2 ) hero . moveRight ( )" at bounding box center [713, 191] width 146 height 308
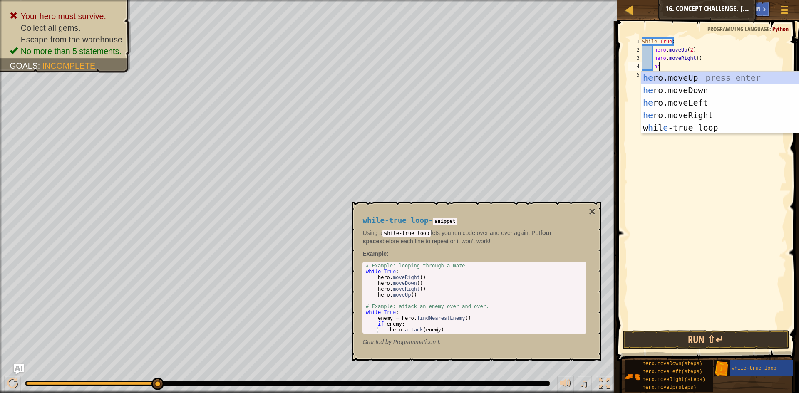
scroll to position [4, 1]
click at [694, 58] on div "while True : hero . moveUp ( 2 ) hero . moveRight ( ) hero" at bounding box center [713, 191] width 146 height 308
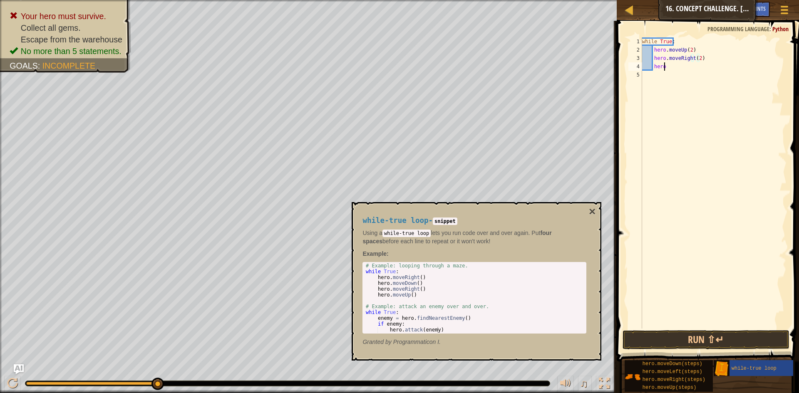
click at [676, 69] on div "while True : hero . moveUp ( 2 ) hero . moveRight ( 2 ) hero" at bounding box center [713, 191] width 146 height 308
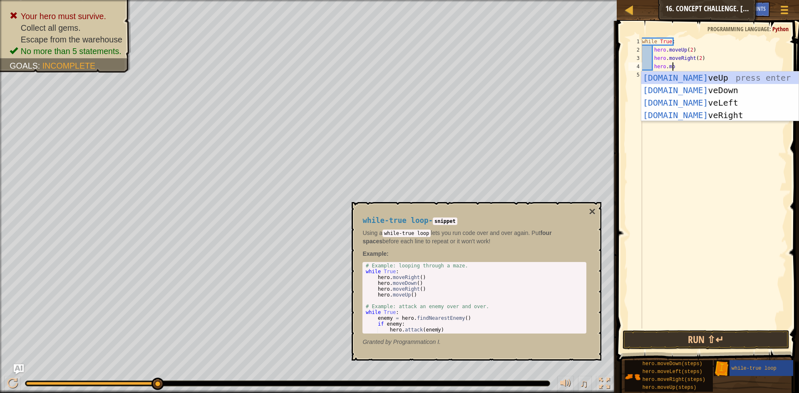
scroll to position [4, 2]
type textarea "hero.move"
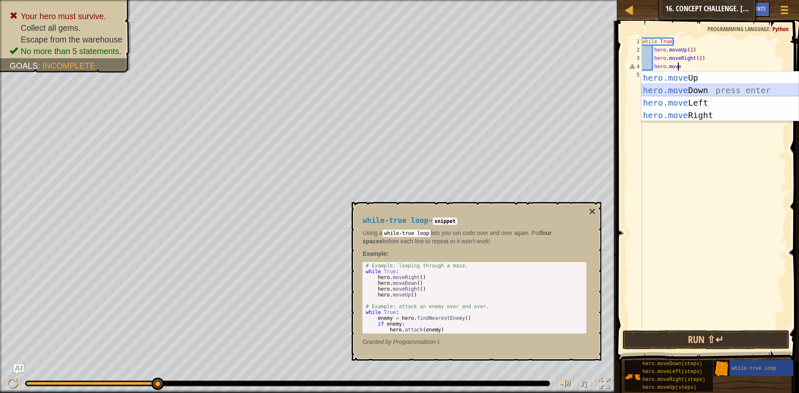
click at [668, 91] on div "hero.move Up press enter hero.move Down press enter hero.move Left press enter …" at bounding box center [719, 109] width 157 height 75
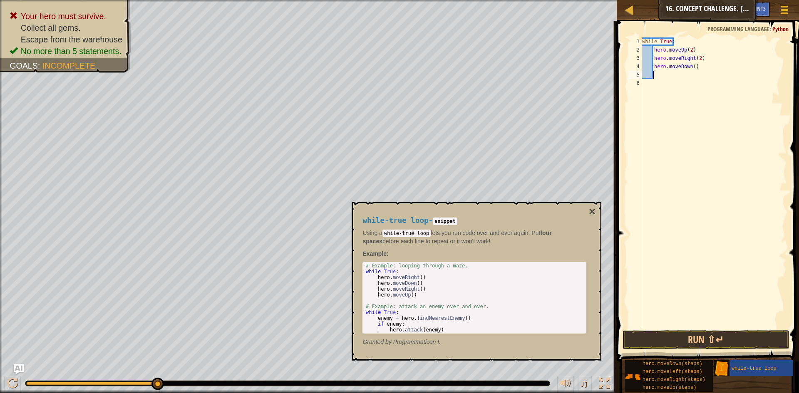
click at [691, 67] on div "while True : hero . moveUp ( 2 ) hero . moveRight ( 2 ) hero . moveDown ( )" at bounding box center [713, 191] width 146 height 308
click at [744, 343] on button "Run ⇧↵" at bounding box center [705, 339] width 167 height 19
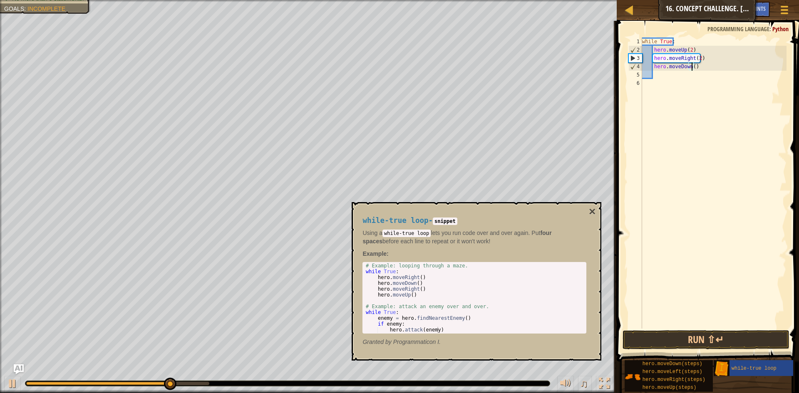
type textarea "hero.moveDown(1)"
click at [673, 74] on div "while True : hero . moveUp ( 2 ) hero . moveRight ( 2 ) hero . moveDown ( 1 )" at bounding box center [713, 191] width 146 height 308
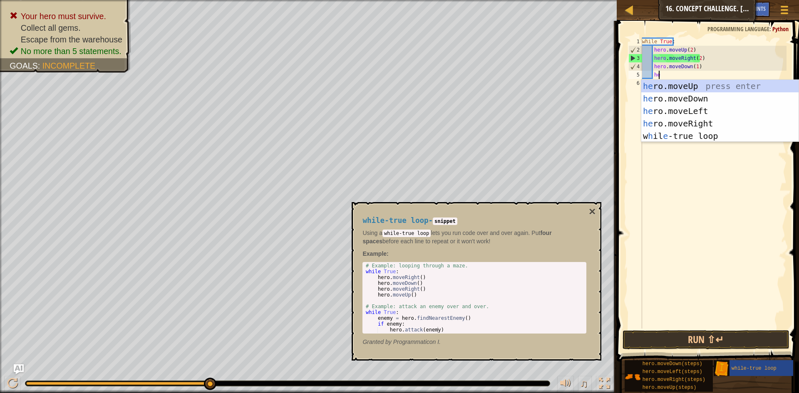
scroll to position [4, 1]
type textarea "hero"
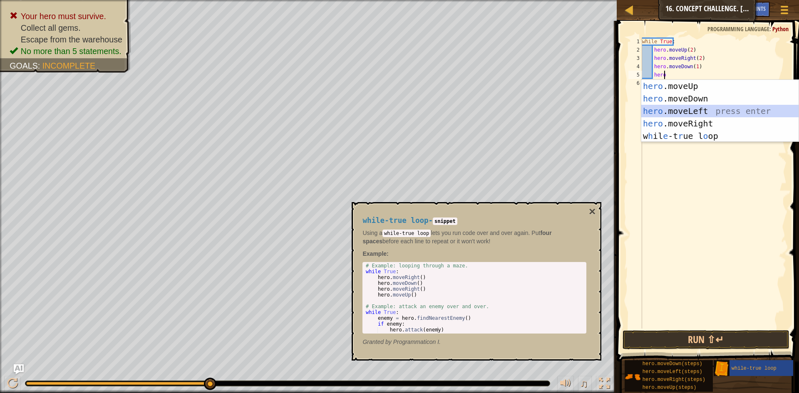
click at [684, 116] on div "hero .moveUp press enter hero .moveDown press enter hero .moveLeft press enter …" at bounding box center [719, 123] width 157 height 87
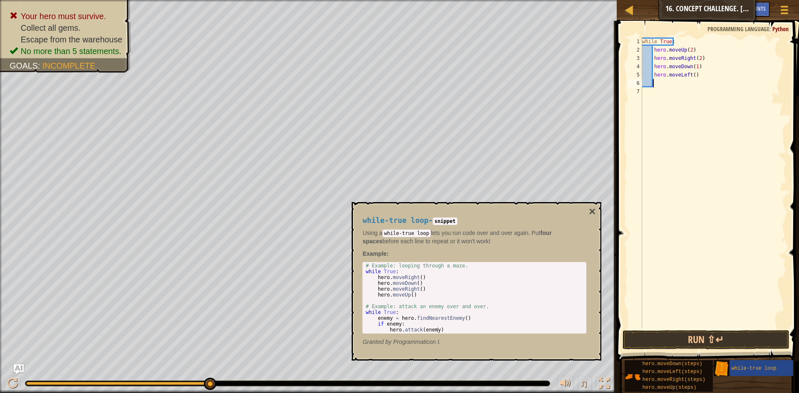
click at [690, 75] on div "while True : hero . moveUp ( 2 ) hero . moveRight ( 2 ) hero . moveDown ( 1 ) h…" at bounding box center [713, 191] width 146 height 308
type textarea "hero.moveLeft()"
click at [657, 337] on button "Run ⇧↵" at bounding box center [705, 339] width 167 height 19
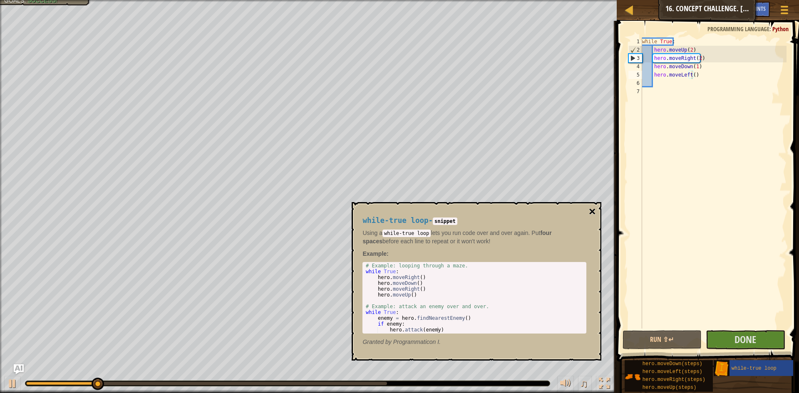
click at [595, 213] on button "×" at bounding box center [592, 212] width 7 height 12
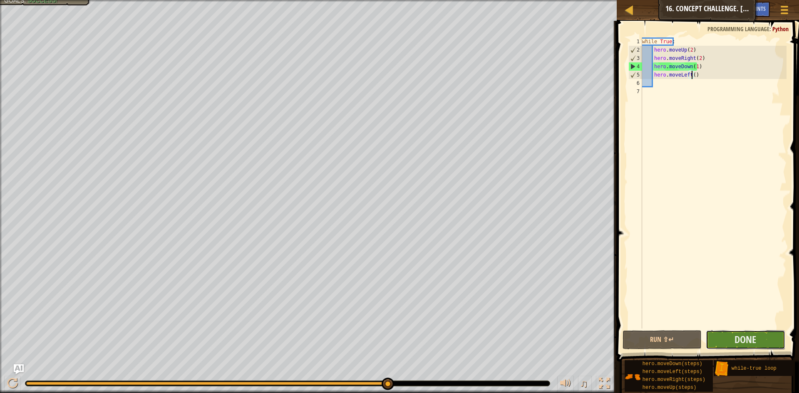
click at [728, 341] on button "Done" at bounding box center [745, 339] width 79 height 19
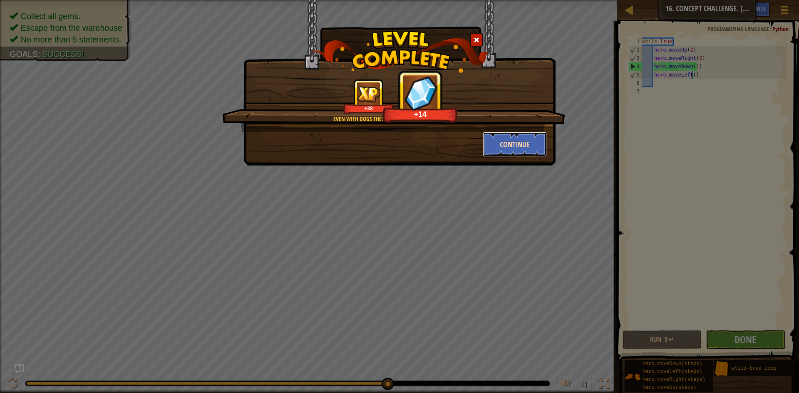
click at [508, 151] on button "Continue" at bounding box center [515, 144] width 64 height 25
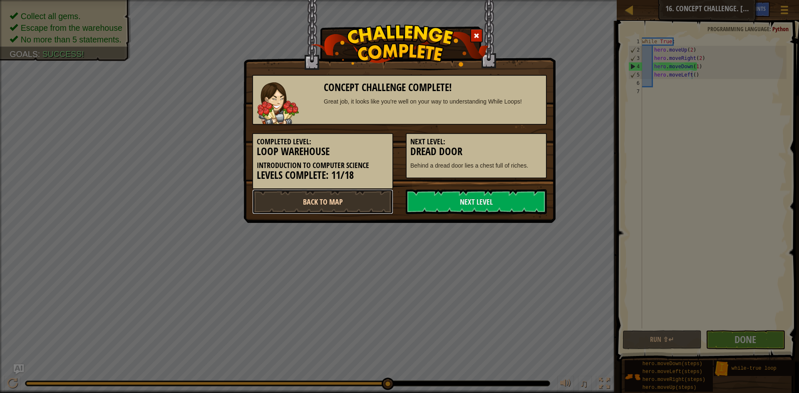
click at [352, 198] on link "Back to Map" at bounding box center [322, 201] width 141 height 25
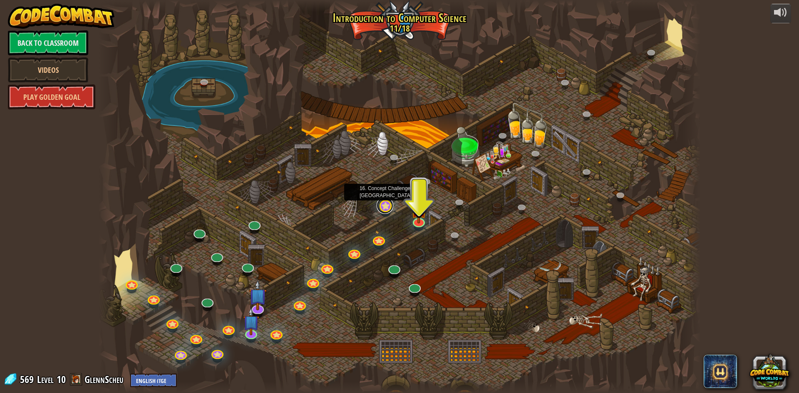
click at [381, 206] on link at bounding box center [384, 205] width 17 height 17
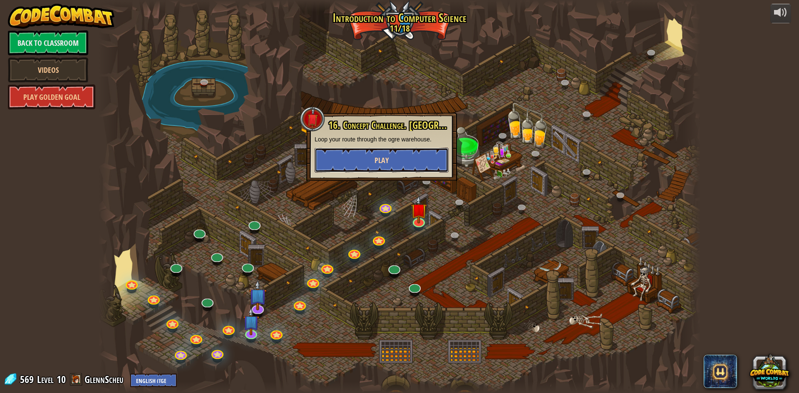
click at [378, 168] on button "Play" at bounding box center [381, 160] width 134 height 25
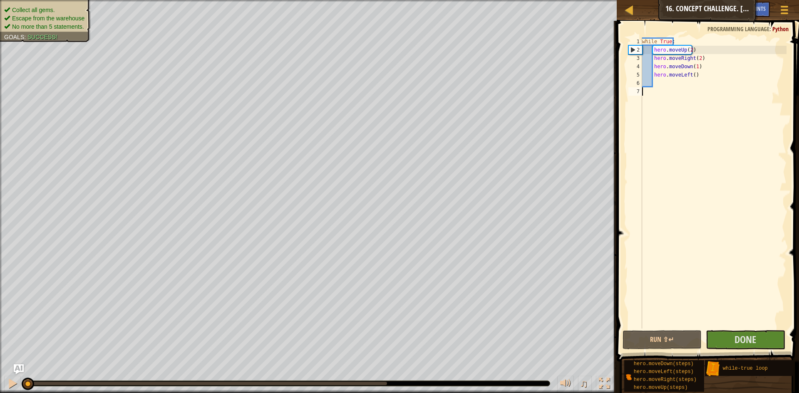
scroll to position [6, 15]
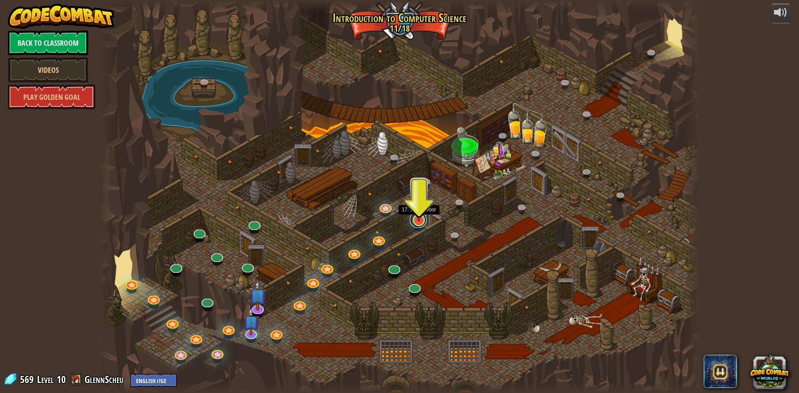
click at [417, 224] on link at bounding box center [418, 219] width 17 height 17
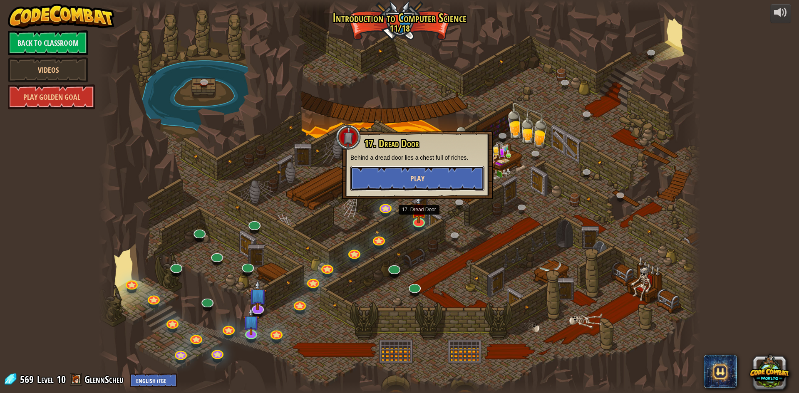
click at [406, 181] on button "Play" at bounding box center [417, 178] width 134 height 25
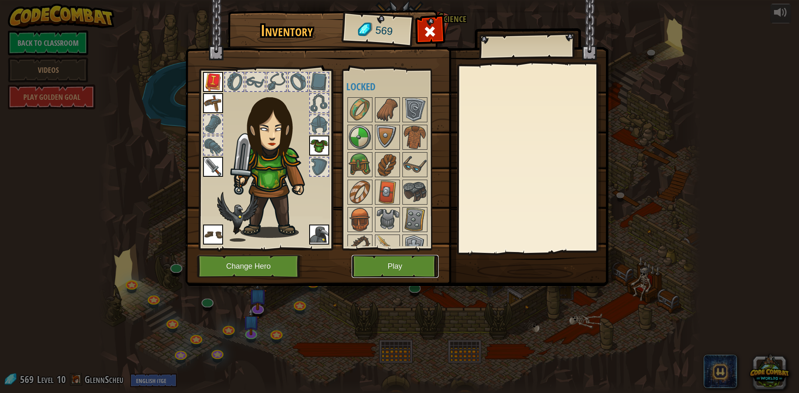
click at [382, 266] on button "Play" at bounding box center [395, 266] width 87 height 23
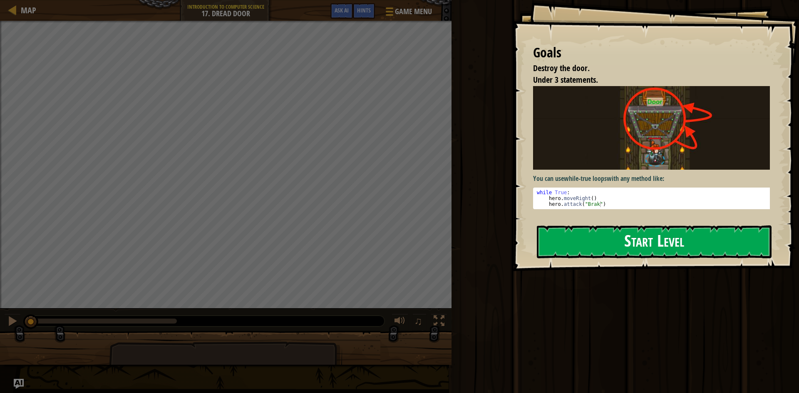
click at [633, 225] on button "Start Level" at bounding box center [654, 241] width 235 height 33
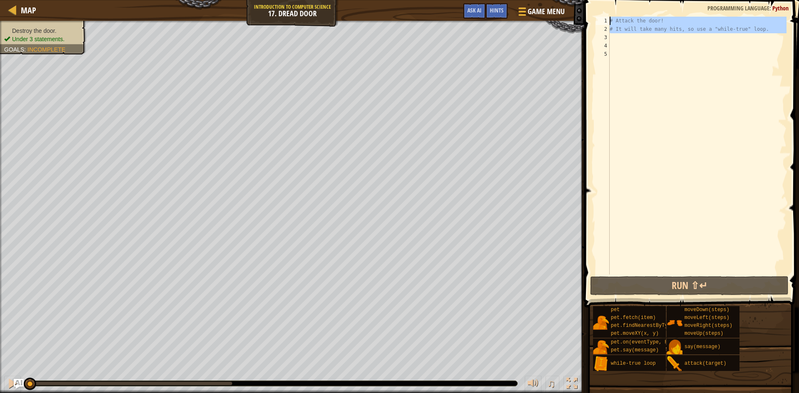
drag, startPoint x: 633, startPoint y: 36, endPoint x: 607, endPoint y: 14, distance: 33.6
click at [607, 14] on div "1 2 3 4 5 # Attack the door! # It will take many hits, so use a "while-true" lo…" at bounding box center [690, 170] width 217 height 332
type textarea "# Attack the door! # It will take many hits, so use a "while-true" loop."
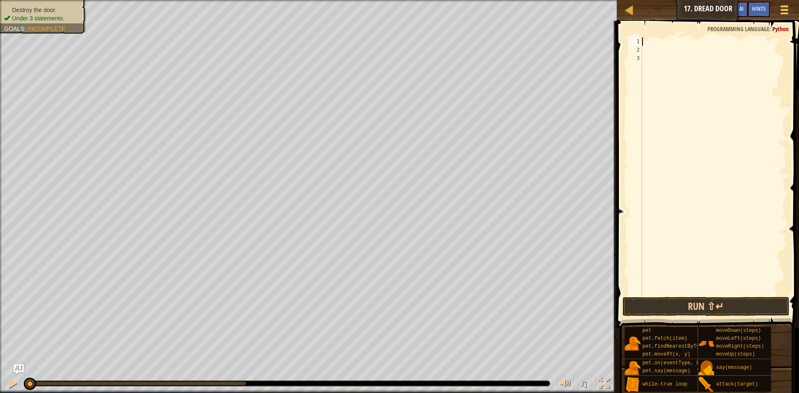
scroll to position [4, 0]
type textarea "whi"
click at [743, 55] on div "whi le-true loop press enter" at bounding box center [718, 65] width 157 height 37
click at [678, 53] on div "while True :" at bounding box center [713, 174] width 146 height 275
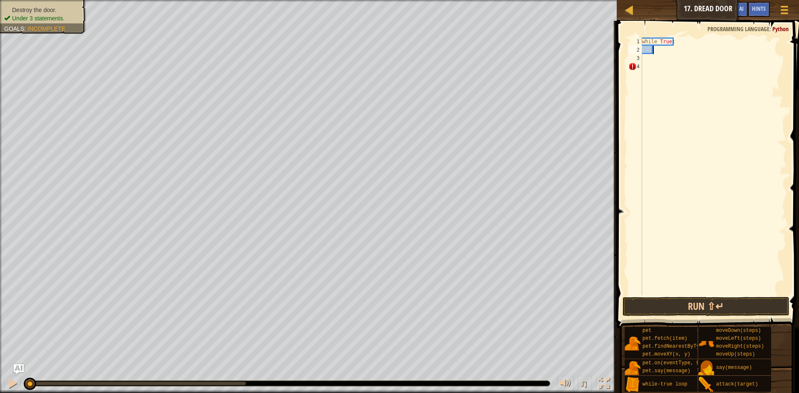
click at [668, 52] on div "while True :" at bounding box center [713, 174] width 146 height 275
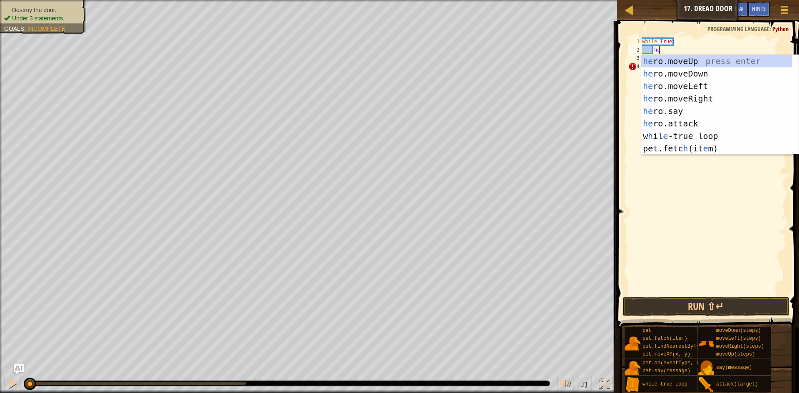
scroll to position [4, 1]
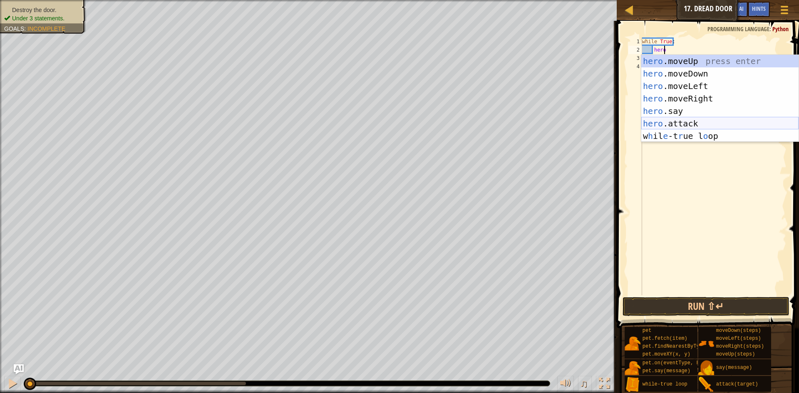
click at [681, 119] on div "hero .moveUp press enter hero .moveDown press enter hero .moveLeft press enter …" at bounding box center [719, 111] width 157 height 112
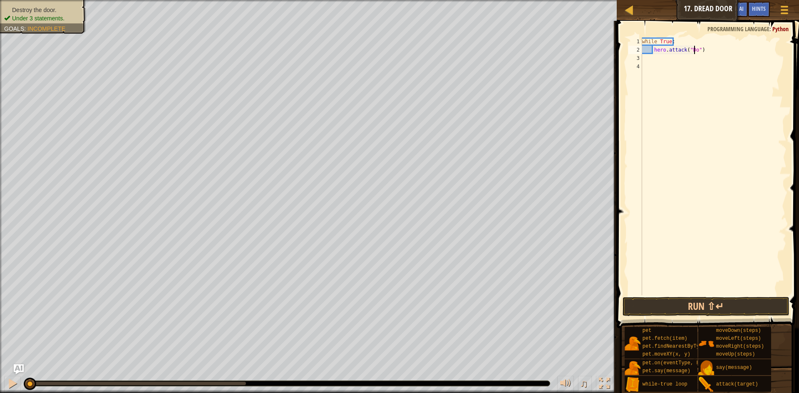
type textarea "hero.attack("Door")"
click at [659, 62] on div "while True : hero . attack ( "Door" )" at bounding box center [713, 174] width 146 height 275
drag, startPoint x: 711, startPoint y: 51, endPoint x: 654, endPoint y: 48, distance: 57.5
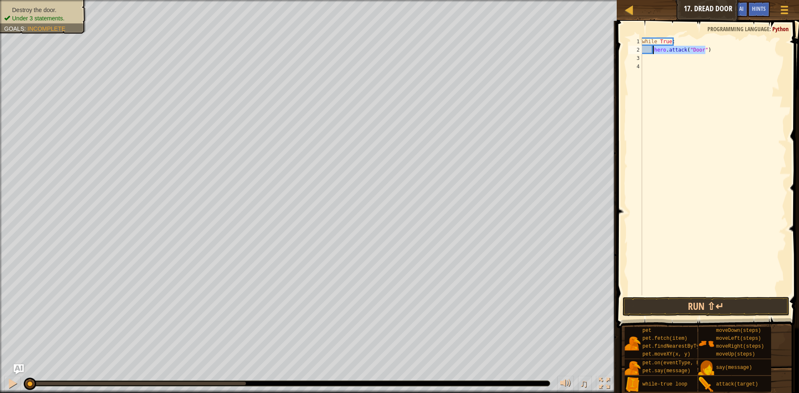
click at [654, 48] on div "while True : hero . attack ( "Door" )" at bounding box center [713, 174] width 146 height 275
type textarea "hero.attack("Door")"
click at [655, 57] on div "while True : hero . attack ( "Door" )" at bounding box center [713, 174] width 146 height 275
type textarea "hero.attack("Door")"
click at [656, 65] on div "while True : hero . attack ( "Door" ) hero . attack ( "Door" )" at bounding box center [713, 174] width 146 height 275
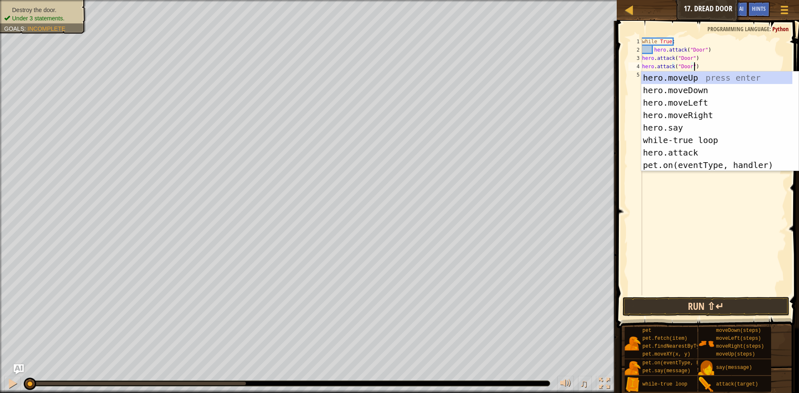
type textarea "hero.attack("Door")"
click at [693, 307] on button "Run ⇧↵" at bounding box center [705, 306] width 167 height 19
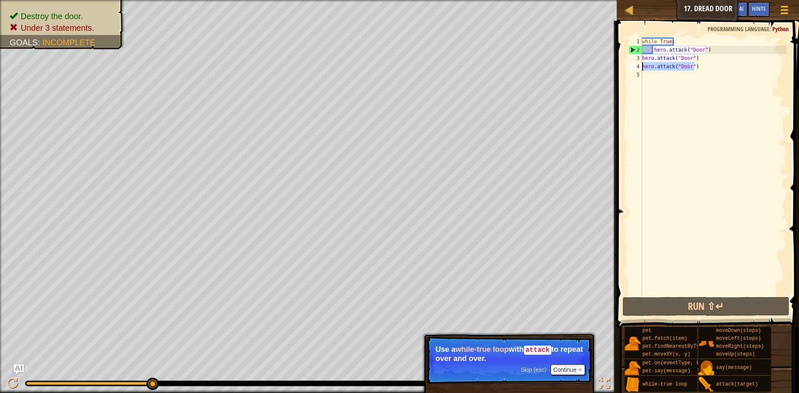
drag, startPoint x: 690, startPoint y: 66, endPoint x: 640, endPoint y: 65, distance: 49.5
click at [640, 65] on div "hero.attack("Door") 1 2 3 4 5 while True : hero . attack ( "Door" ) hero . atta…" at bounding box center [706, 166] width 160 height 258
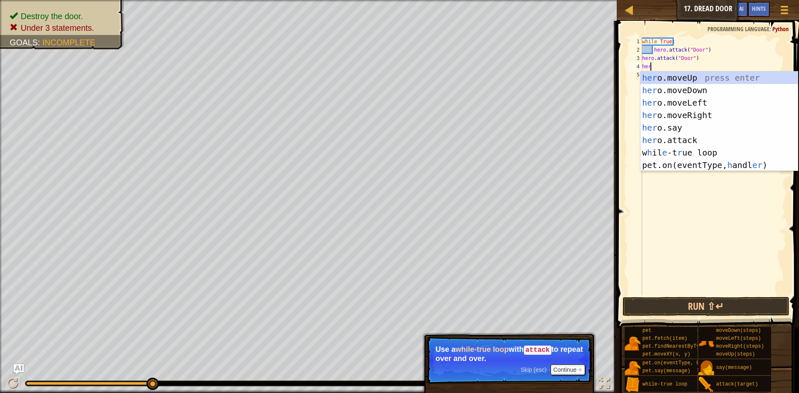
scroll to position [4, 0]
type textarea "hero"
click at [668, 77] on div "hero .moveUp press enter hero .moveDown press enter hero .moveLeft press enter …" at bounding box center [718, 128] width 157 height 112
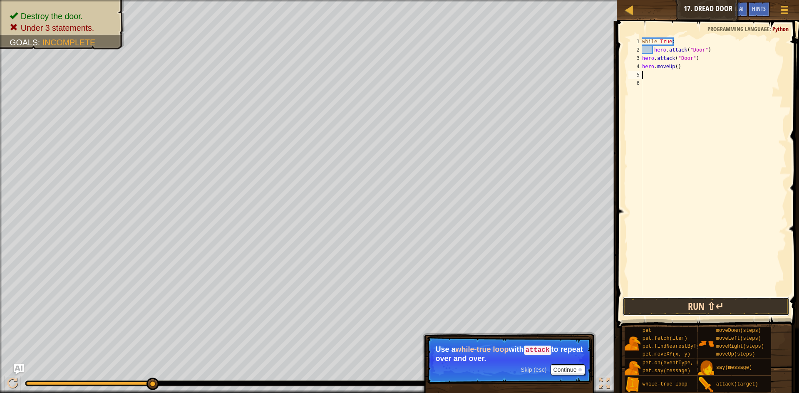
click at [678, 309] on button "Run ⇧↵" at bounding box center [705, 306] width 167 height 19
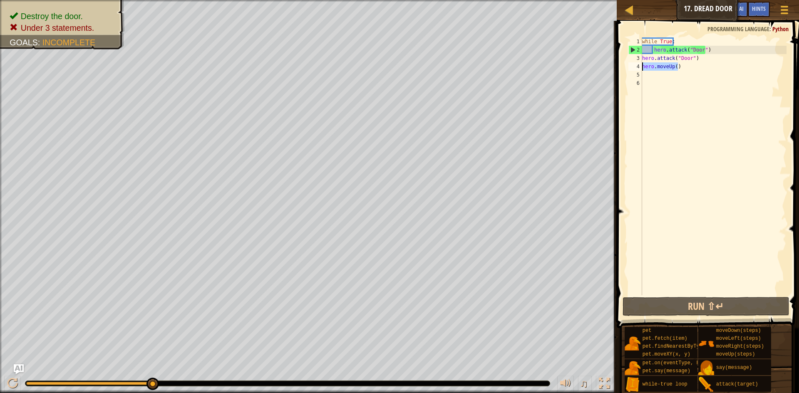
drag, startPoint x: 680, startPoint y: 68, endPoint x: 634, endPoint y: 68, distance: 46.6
click at [634, 68] on div "1 2 3 4 5 6 while True : hero . attack ( "Door" ) hero . attack ( "Door" ) hero…" at bounding box center [706, 166] width 160 height 258
type textarea "hero.moveUp()"
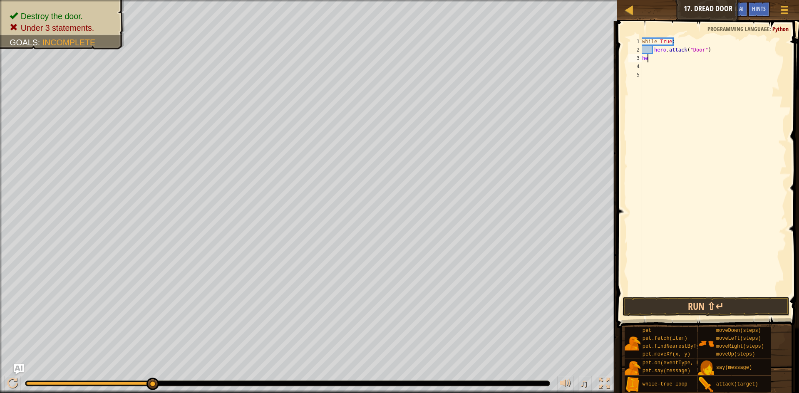
type textarea "h"
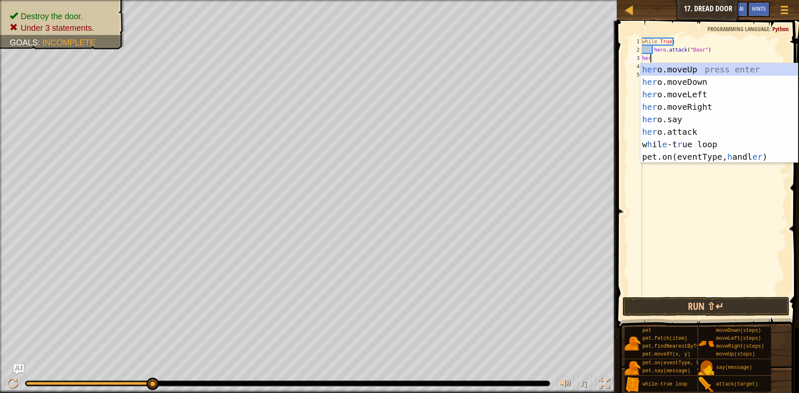
scroll to position [4, 0]
type textarea "hero"
click at [681, 70] on div "hero .moveUp press enter hero .moveDown press enter hero .moveLeft press enter …" at bounding box center [718, 119] width 157 height 112
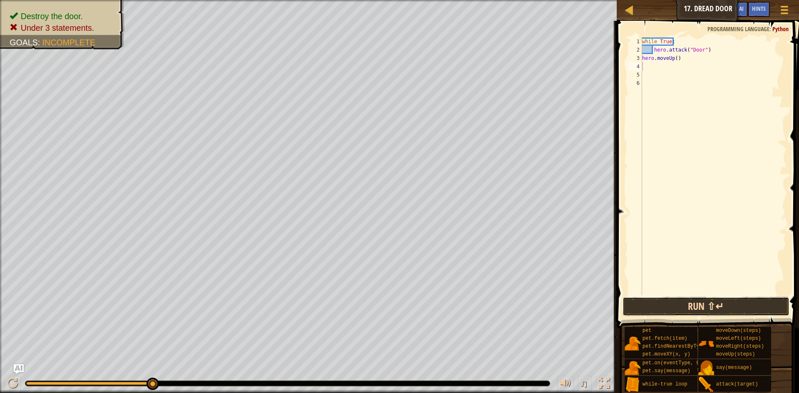
click at [649, 307] on button "Run ⇧↵" at bounding box center [705, 306] width 167 height 19
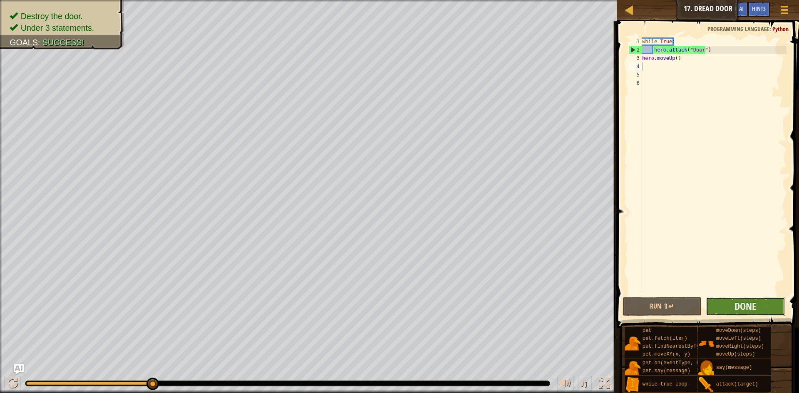
click at [730, 307] on button "Done" at bounding box center [745, 306] width 79 height 19
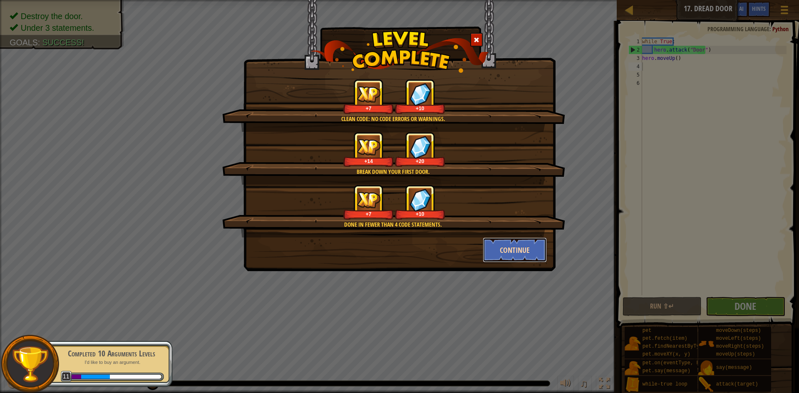
click at [515, 248] on button "Continue" at bounding box center [515, 250] width 64 height 25
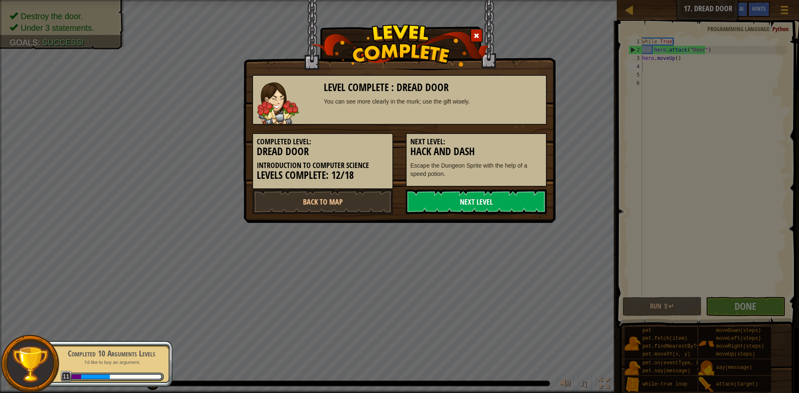
click at [457, 197] on link "Next Level" at bounding box center [476, 201] width 141 height 25
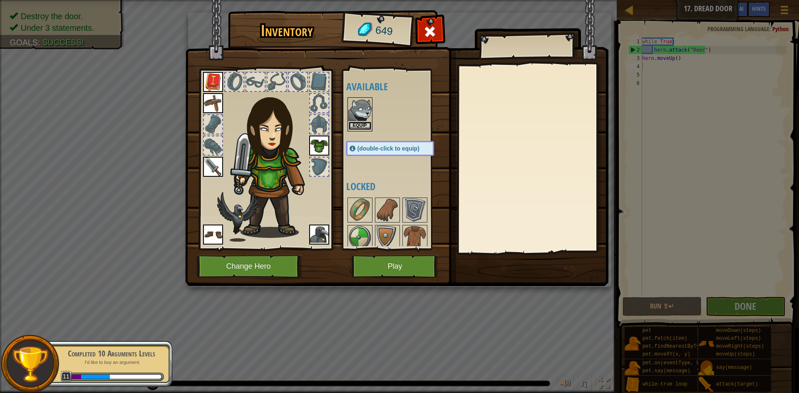
click at [363, 122] on button "Equip" at bounding box center [359, 125] width 23 height 9
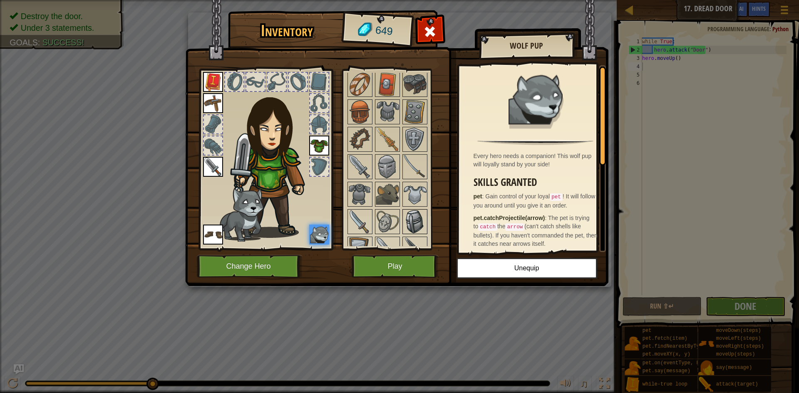
scroll to position [334, 0]
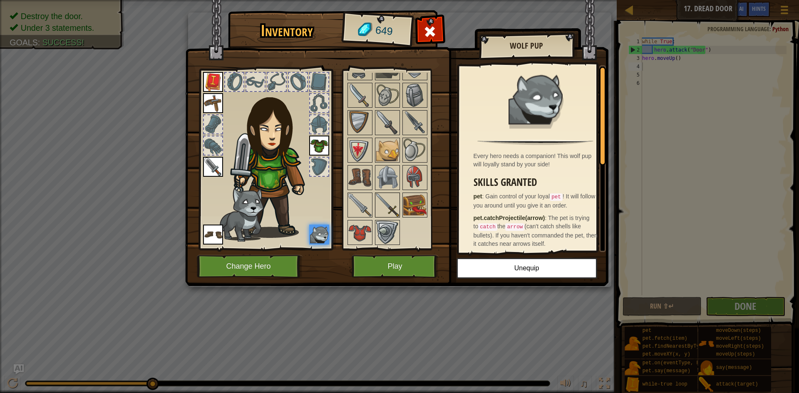
click at [390, 205] on img at bounding box center [387, 204] width 23 height 23
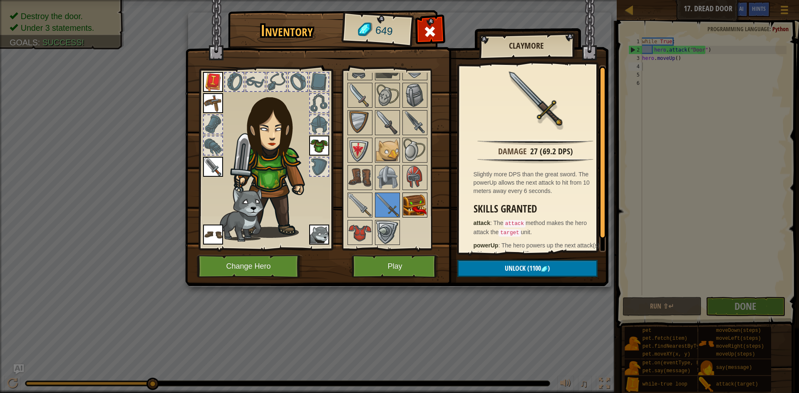
click at [423, 210] on img at bounding box center [414, 204] width 23 height 23
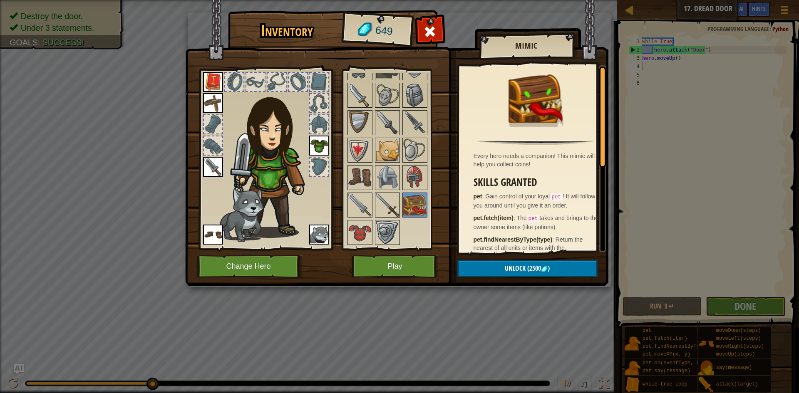
click at [395, 203] on img at bounding box center [387, 204] width 23 height 23
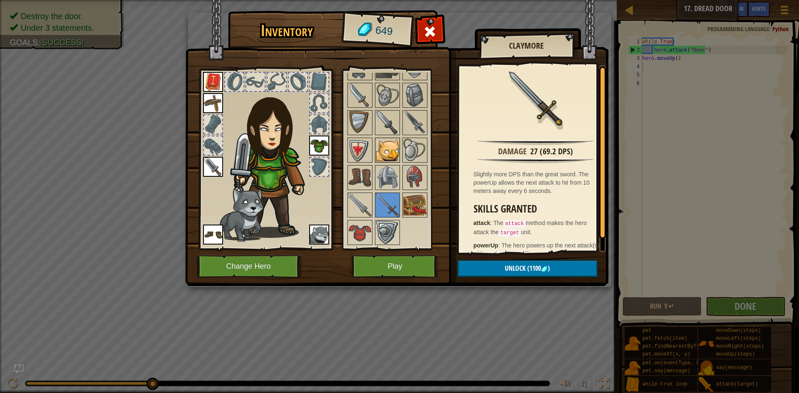
click at [385, 148] on img at bounding box center [387, 150] width 23 height 23
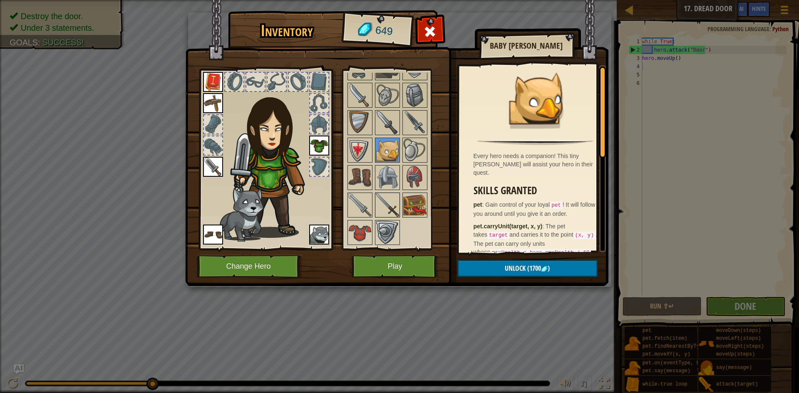
click at [385, 198] on img at bounding box center [387, 204] width 23 height 23
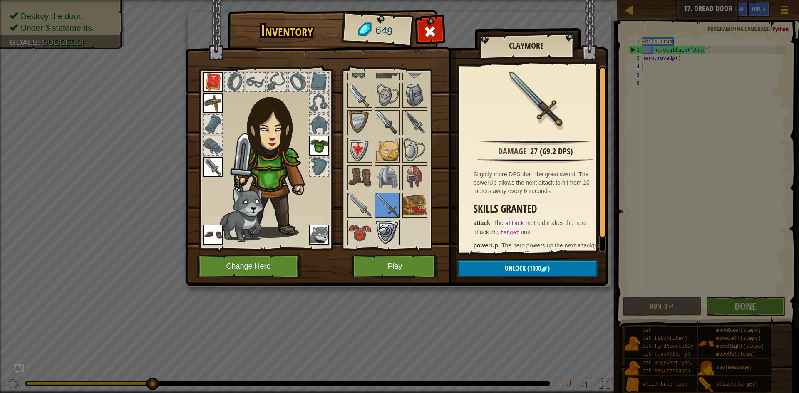
click at [387, 232] on img at bounding box center [387, 232] width 23 height 23
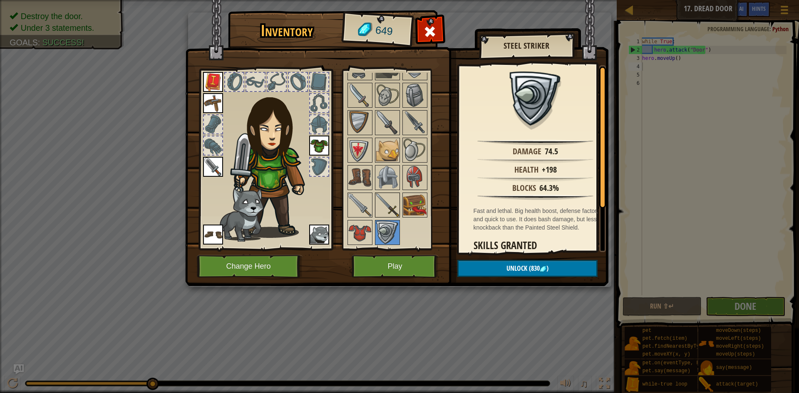
click at [381, 204] on img at bounding box center [387, 204] width 23 height 23
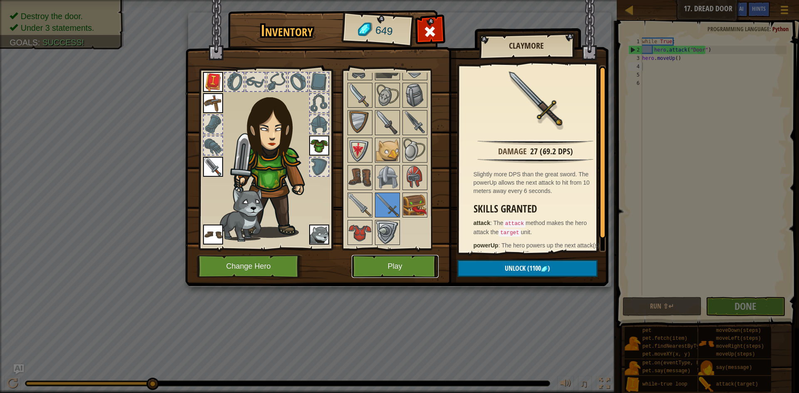
click at [394, 272] on button "Play" at bounding box center [395, 266] width 87 height 23
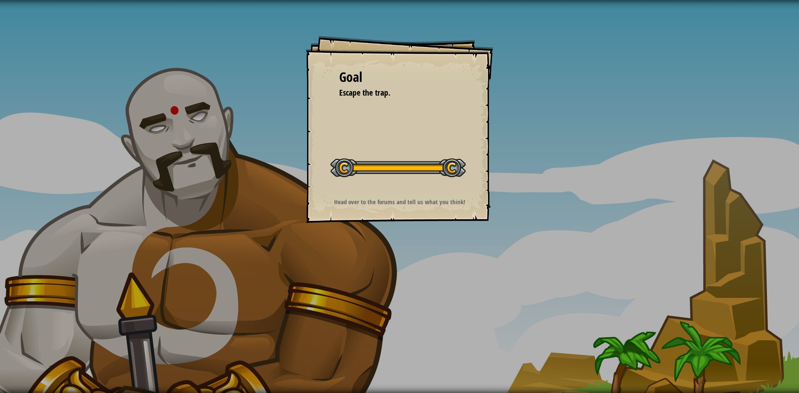
click at [338, 169] on div "Start Level" at bounding box center [397, 166] width 135 height 33
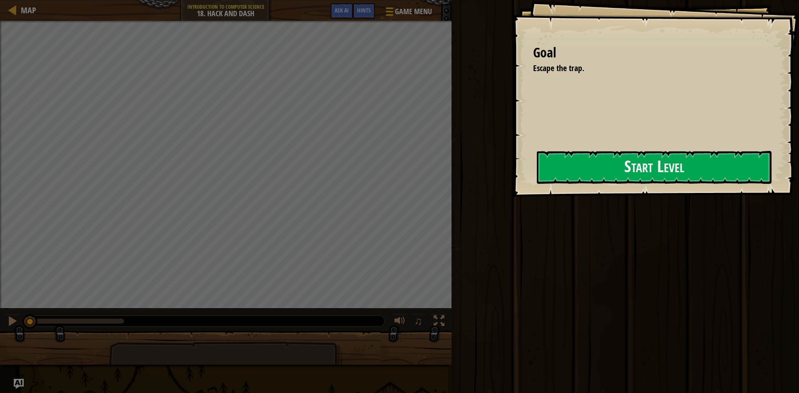
click at [630, 184] on div "Start Level" at bounding box center [654, 167] width 235 height 33
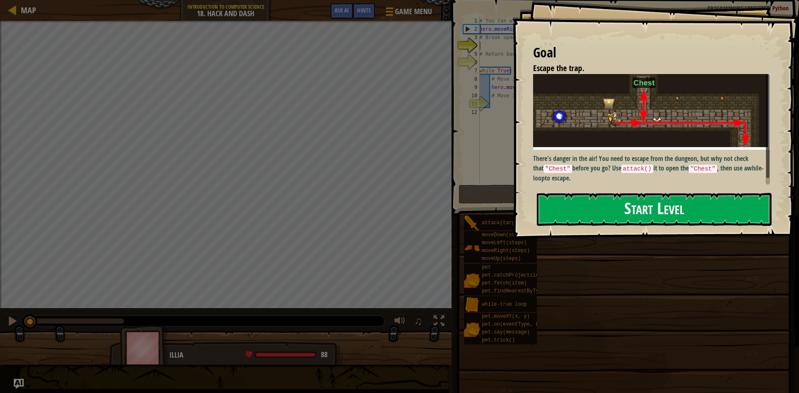
click at [644, 191] on div "Goal Escape the trap. There's danger in the air! You need to escape from the du…" at bounding box center [655, 119] width 287 height 239
click at [618, 213] on button "Start Level" at bounding box center [654, 209] width 235 height 33
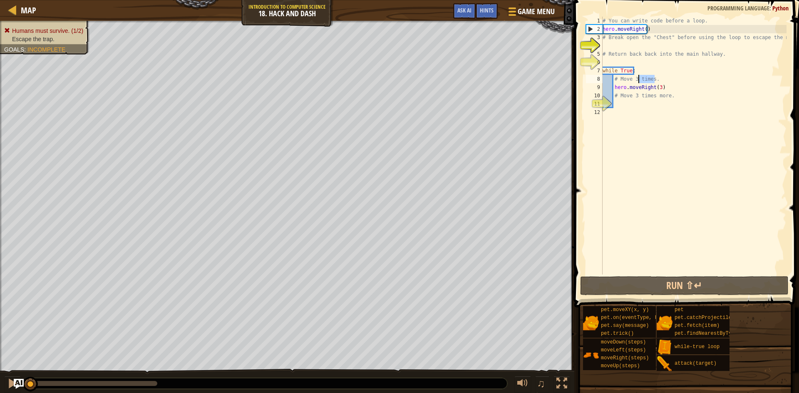
drag, startPoint x: 656, startPoint y: 78, endPoint x: 638, endPoint y: 79, distance: 17.9
click at [638, 79] on div "# You can write code before a loop. hero . moveRight ( ) # Break open the "Ches…" at bounding box center [694, 154] width 186 height 275
drag, startPoint x: 675, startPoint y: 97, endPoint x: 602, endPoint y: 97, distance: 72.8
click at [602, 97] on div "# Move 3 times. 1 2 3 4 5 6 7 8 9 10 11 12 # You can write code before a loop. …" at bounding box center [685, 146] width 202 height 258
click at [657, 87] on div "# You can write code before a loop. hero . moveRight ( ) # Break open the "Ches…" at bounding box center [694, 154] width 186 height 275
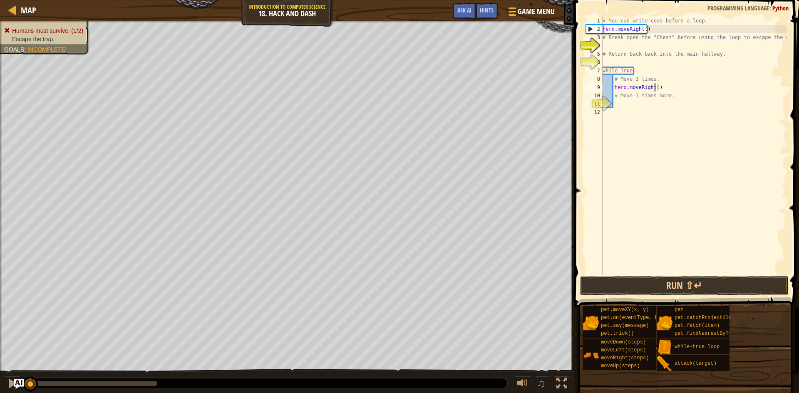
scroll to position [4, 4]
drag, startPoint x: 678, startPoint y: 99, endPoint x: 624, endPoint y: 97, distance: 53.3
click at [624, 97] on div "# You can write code before a loop. hero . moveRight ( ) # Break open the "Ches…" at bounding box center [694, 154] width 186 height 275
type textarea "# Move 3 times more."
click at [668, 95] on div "# You can write code before a loop. hero . moveRight ( ) # Break open the "Ches…" at bounding box center [694, 146] width 186 height 258
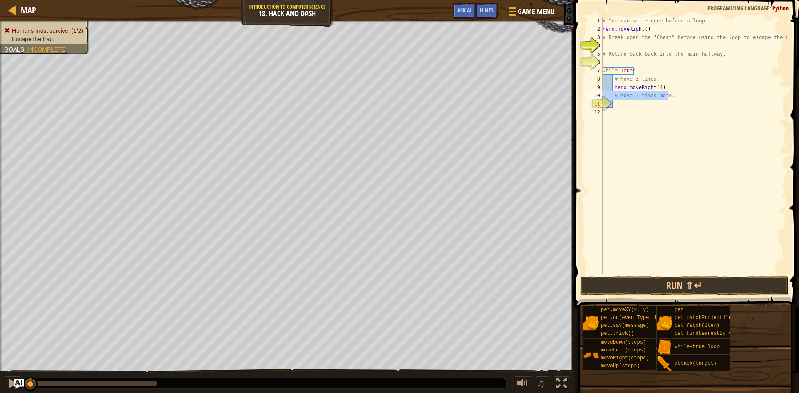
drag, startPoint x: 668, startPoint y: 95, endPoint x: 613, endPoint y: 95, distance: 55.7
click at [613, 95] on div "# You can write code before a loop. hero . moveRight ( ) # Break open the "Ches…" at bounding box center [694, 154] width 186 height 275
type textarea "her"
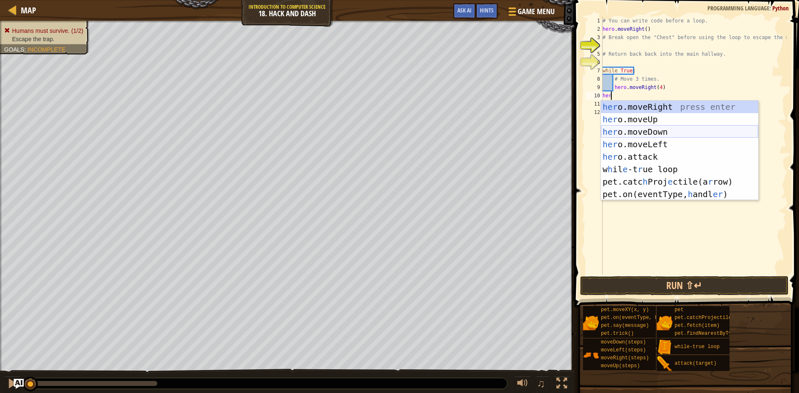
click at [640, 137] on div "her o.moveRight press enter her o.moveUp press enter her o.moveDown press enter…" at bounding box center [679, 163] width 157 height 125
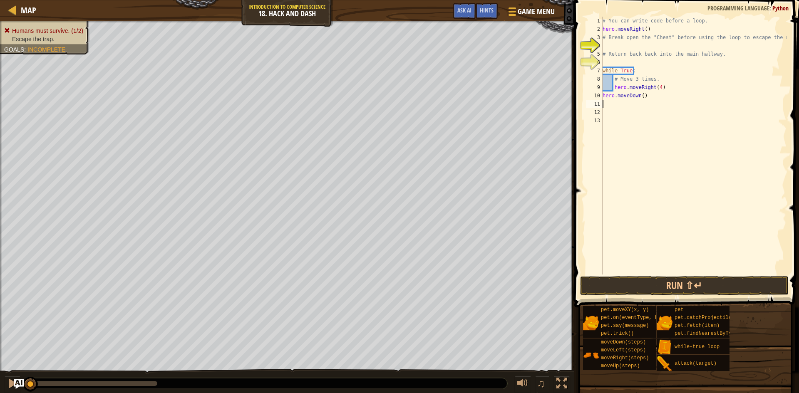
scroll to position [4, 0]
click at [640, 94] on div "# You can write code before a loop. hero . moveRight ( ) # Break open the "Ches…" at bounding box center [694, 154] width 186 height 275
drag, startPoint x: 660, startPoint y: 79, endPoint x: 612, endPoint y: 81, distance: 48.3
click at [612, 81] on div "# You can write code before a loop. hero . moveRight ( ) # Break open the "Ches…" at bounding box center [694, 154] width 186 height 275
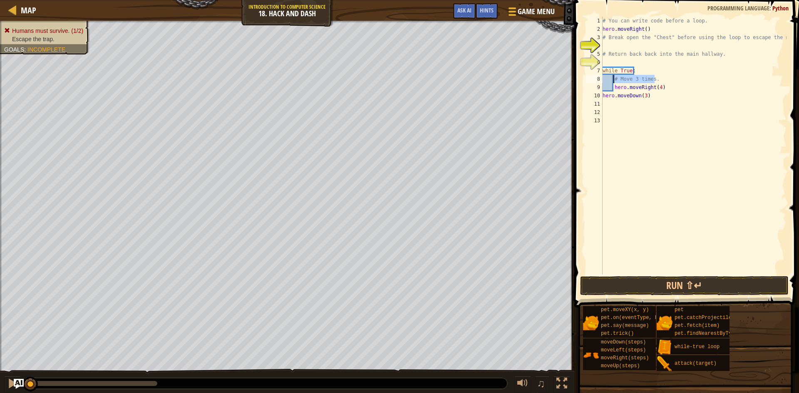
type textarea "# Move 3 times."
click at [602, 87] on div "9" at bounding box center [594, 87] width 17 height 8
click at [602, 87] on div "# You can write code before a loop. hero . moveRight ( ) # Break open the "Ches…" at bounding box center [694, 154] width 186 height 275
type textarea "hero.moveDown(3)"
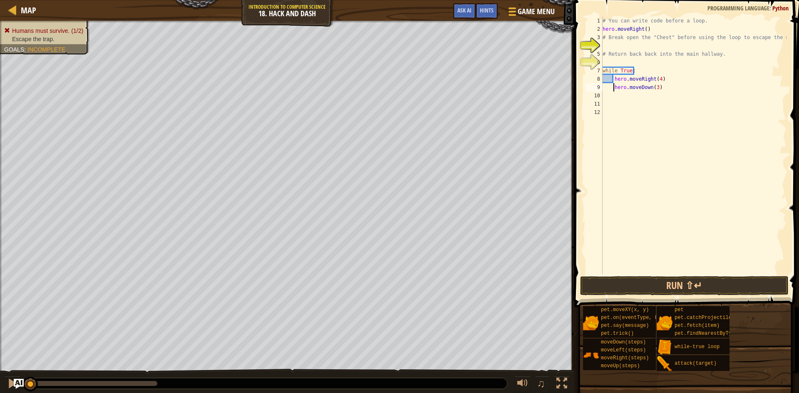
click at [616, 100] on div "# You can write code before a loop. hero . moveRight ( ) # Break open the "Ches…" at bounding box center [694, 154] width 186 height 275
click at [616, 95] on div "# You can write code before a loop. hero . moveRight ( ) # Break open the "Ches…" at bounding box center [694, 154] width 186 height 275
click at [638, 61] on div "# You can write code before a loop. hero . moveRight ( ) # Break open the "Ches…" at bounding box center [694, 154] width 186 height 275
click at [629, 56] on div "# You can write code before a loop. hero . moveRight ( ) # Break open the "Ches…" at bounding box center [694, 154] width 186 height 275
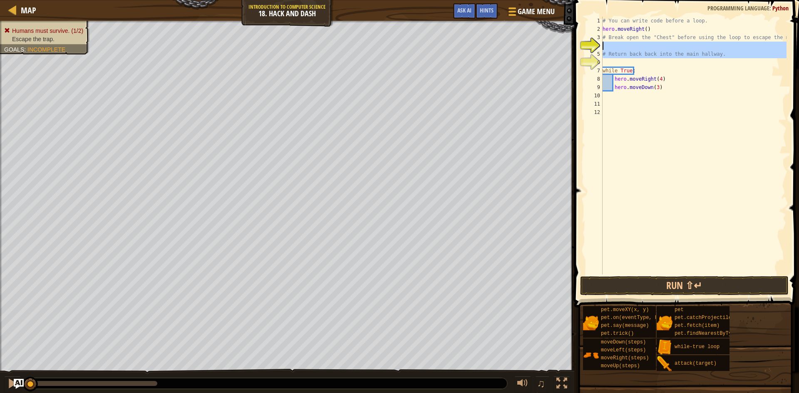
drag, startPoint x: 640, startPoint y: 61, endPoint x: 600, endPoint y: 39, distance: 45.5
click at [601, 40] on div "# Return back back into the main hallway. 1 2 3 4 5 6 7 8 9 10 11 12 # You can …" at bounding box center [685, 146] width 202 height 258
type textarea "# Break open the "Chest" before using the loop to escape the maze!"
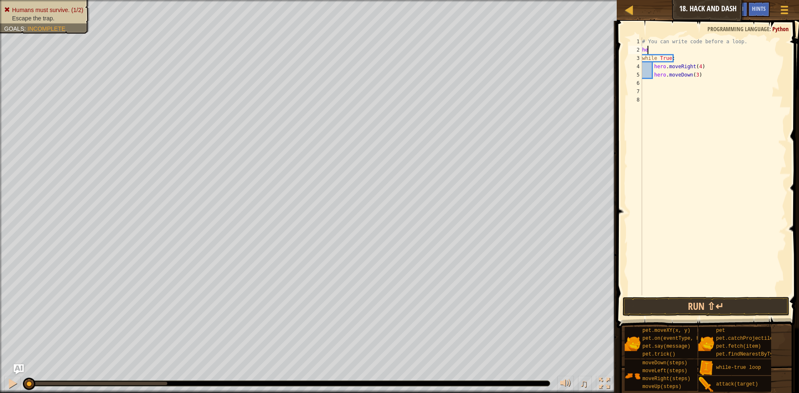
type textarea "h"
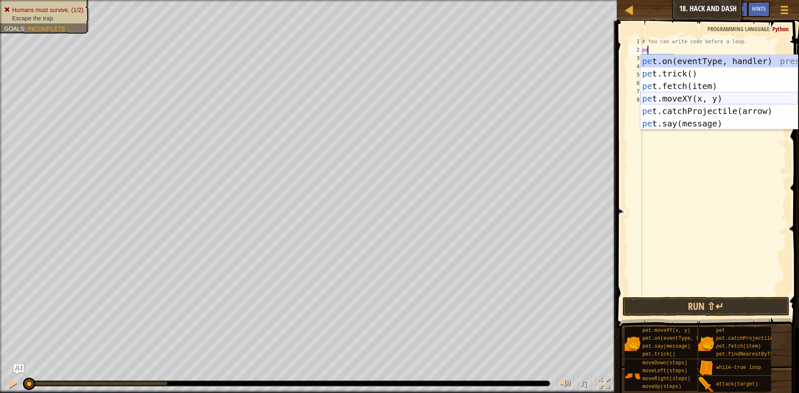
click at [706, 95] on div "pe t.on(eventType, handler) press enter pe t.trick() press enter pe t.fetch(ite…" at bounding box center [718, 105] width 157 height 100
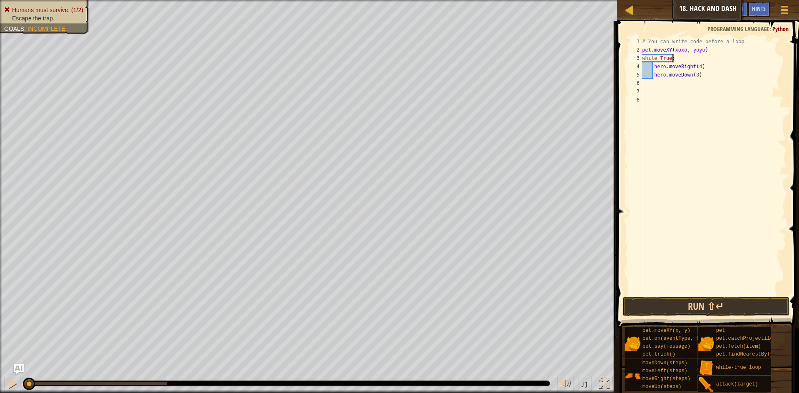
click at [688, 62] on div "# You can write code before a loop. pet . moveXY ( xoxo , yoyo ) while True : h…" at bounding box center [713, 174] width 146 height 275
click at [710, 48] on div "# You can write code before a loop. pet . moveXY ( xoxo , yoyo ) while True : h…" at bounding box center [713, 174] width 146 height 275
drag, startPoint x: 700, startPoint y: 50, endPoint x: 641, endPoint y: 52, distance: 58.7
click at [641, 52] on div "pet.moveXY(xoxo, yoyo) 1 2 3 4 5 6 7 8 # You can write code before a loop. pet …" at bounding box center [706, 166] width 160 height 258
type textarea "pet.moveXY(xoxo, yoyo)"
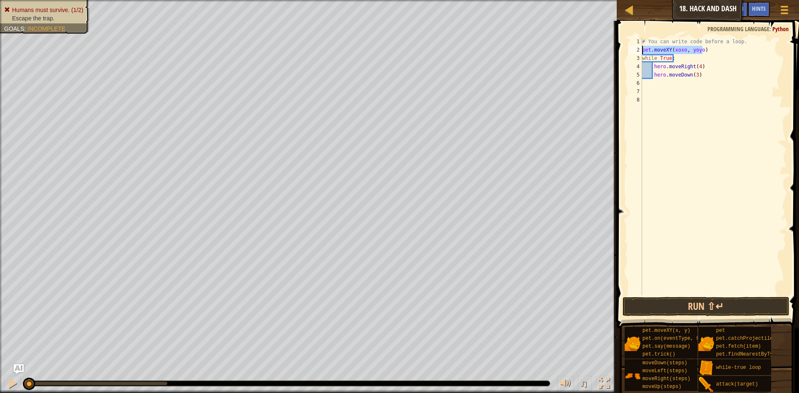
click at [698, 50] on div "# You can write code before a loop. pet . moveXY ( xoxo , yoyo ) while True : h…" at bounding box center [713, 166] width 146 height 258
drag, startPoint x: 703, startPoint y: 50, endPoint x: 642, endPoint y: 52, distance: 61.2
click at [642, 52] on div "# You can write code before a loop. pet . moveXY ( xoxo , yoyo ) while True : h…" at bounding box center [713, 174] width 146 height 275
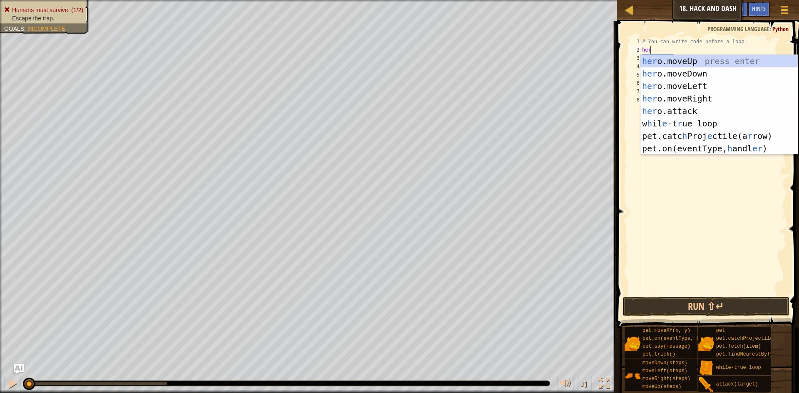
scroll to position [4, 0]
type textarea "hero"
click at [672, 99] on div "hero .moveUp press enter hero .moveDown press enter hero .moveLeft press enter …" at bounding box center [718, 111] width 157 height 112
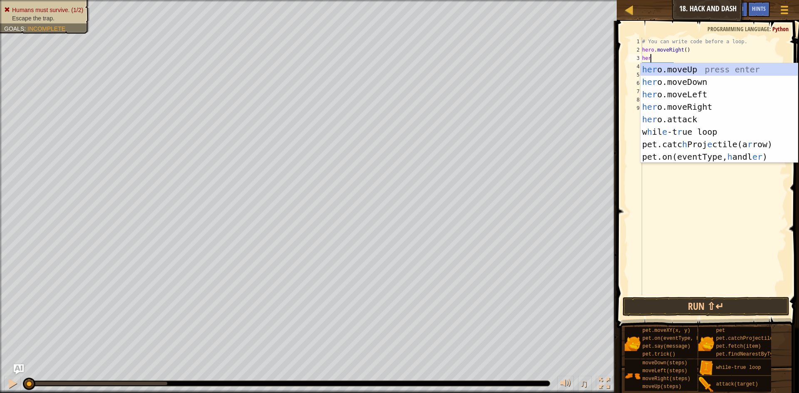
type textarea "hero"
click at [682, 72] on div "hero .moveUp press enter hero .moveDown press enter hero .moveLeft press enter …" at bounding box center [718, 119] width 157 height 112
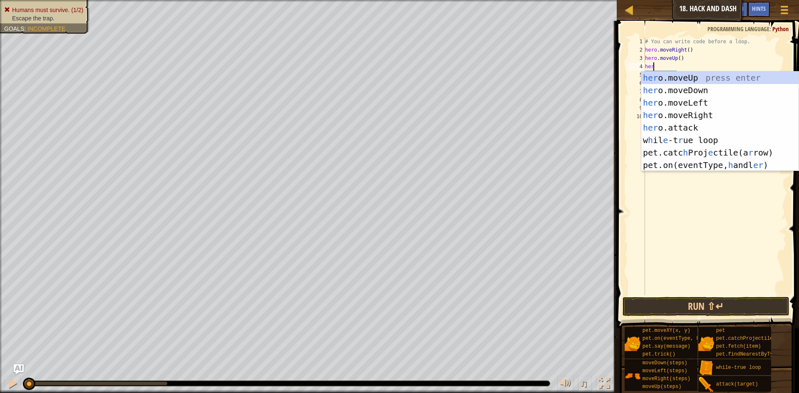
type textarea "hero"
click at [671, 89] on div "hero .moveUp press enter hero .moveDown press enter hero .moveLeft press enter …" at bounding box center [719, 128] width 157 height 112
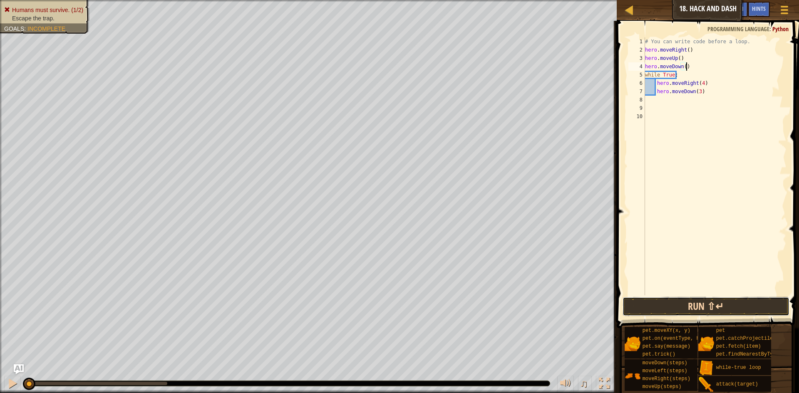
click at [691, 307] on button "Run ⇧↵" at bounding box center [705, 306] width 167 height 19
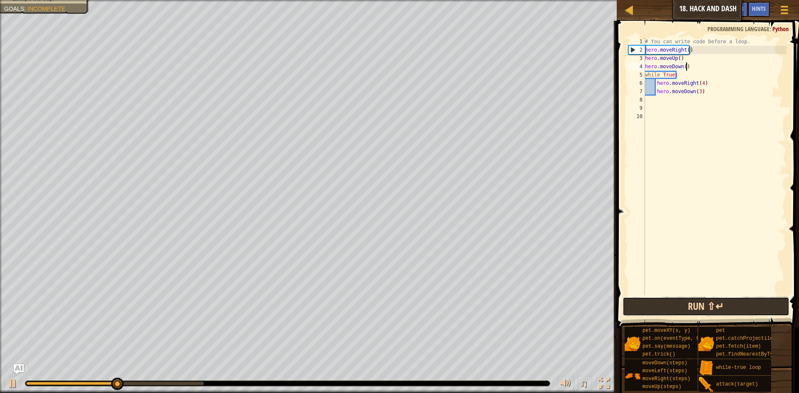
click at [698, 307] on button "Run ⇧↵" at bounding box center [705, 306] width 167 height 19
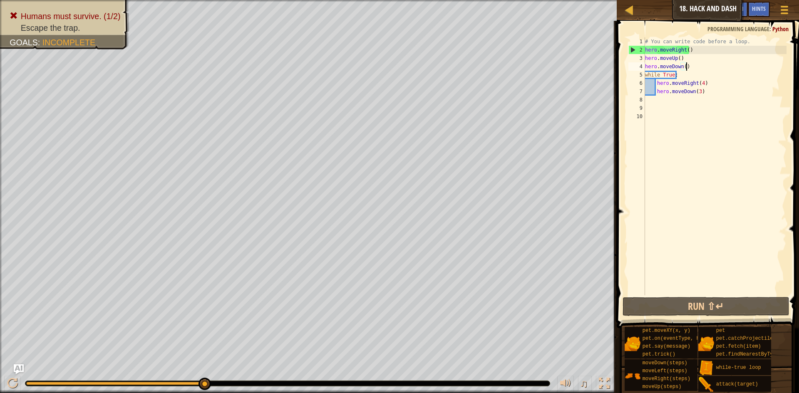
click at [684, 61] on div "# You can write code before a loop. hero . moveRight ( ) hero . moveUp ( ) hero…" at bounding box center [715, 174] width 144 height 275
type textarea "hero.moveUp()"
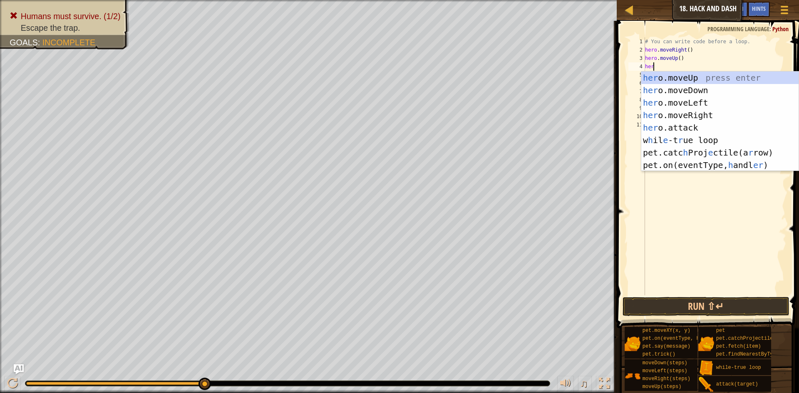
scroll to position [4, 0]
click at [683, 125] on div "hero .moveUp press enter hero .moveDown press enter hero .moveLeft press enter …" at bounding box center [719, 128] width 157 height 112
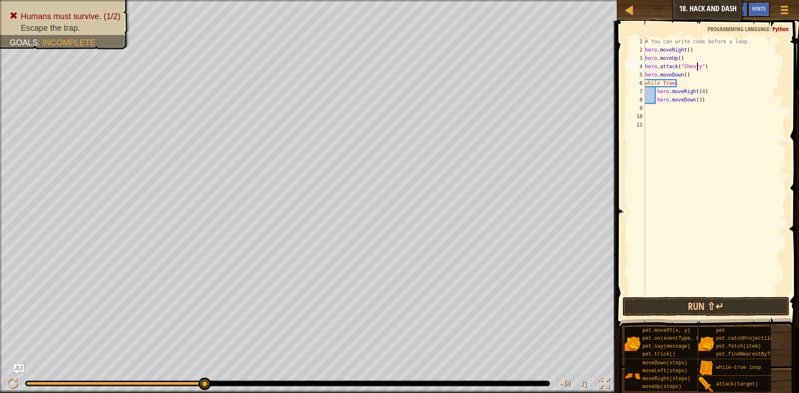
scroll to position [4, 4]
click at [687, 304] on button "Run ⇧↵" at bounding box center [705, 306] width 167 height 19
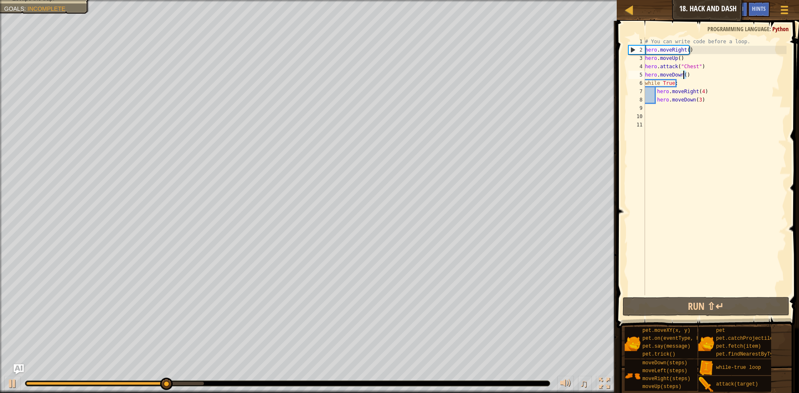
drag, startPoint x: 689, startPoint y: 74, endPoint x: 682, endPoint y: 74, distance: 7.1
click at [682, 74] on div "# You can write code before a loop. hero . moveRight ( ) hero . moveUp ( ) hero…" at bounding box center [715, 174] width 144 height 275
click at [691, 74] on div "# You can write code before a loop. hero . moveRight ( ) hero . moveUp ( ) hero…" at bounding box center [714, 166] width 143 height 258
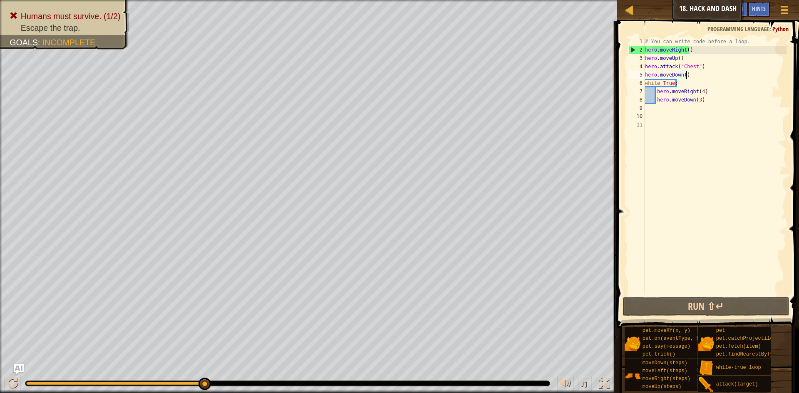
click at [698, 92] on div "# You can write code before a loop. hero . moveRight ( ) hero . moveUp ( ) hero…" at bounding box center [715, 174] width 144 height 275
click at [699, 92] on div "# You can write code before a loop. hero . moveRight ( ) hero . moveUp ( ) hero…" at bounding box center [715, 174] width 144 height 275
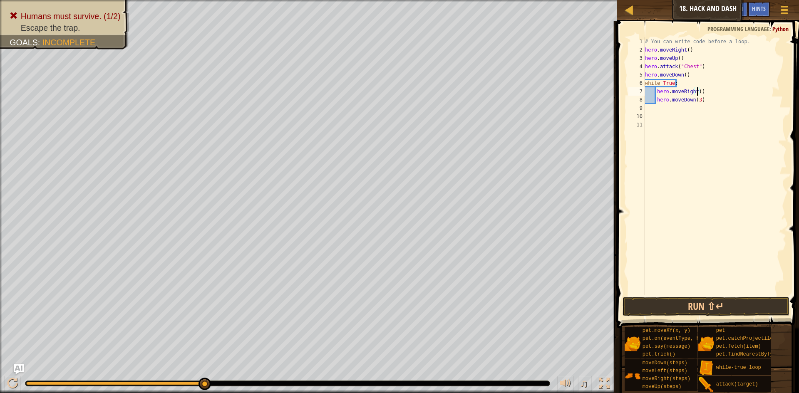
scroll to position [4, 5]
type textarea "hero.moveRight(3)"
click at [685, 305] on button "Run ⇧↵" at bounding box center [705, 306] width 167 height 19
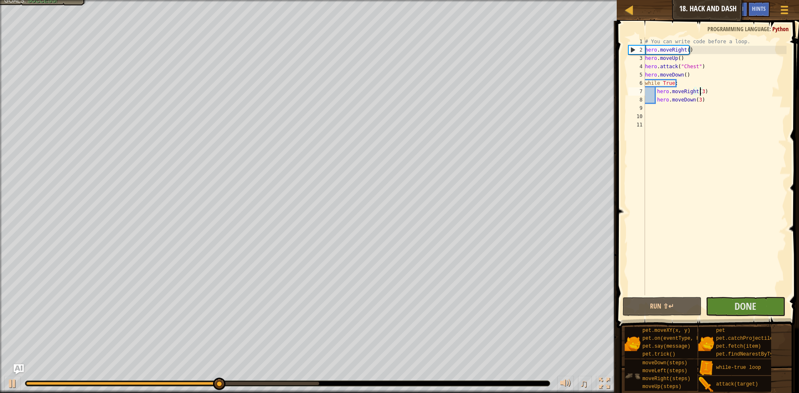
click at [622, 371] on div "Map Introduction to Computer Science 18. Hack and Dash Game Menu Done Hints Ask…" at bounding box center [399, 196] width 799 height 393
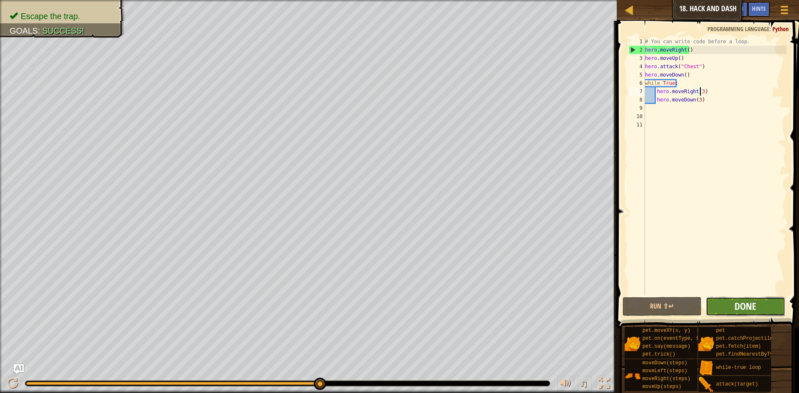
click at [737, 307] on span "Done" at bounding box center [745, 306] width 22 height 13
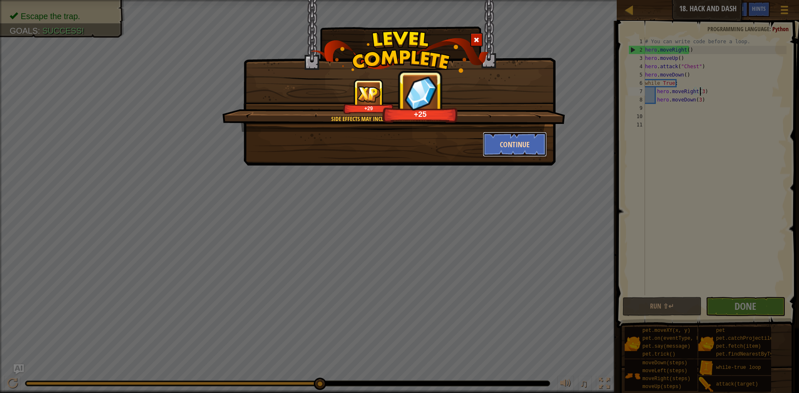
click at [506, 142] on button "Continue" at bounding box center [515, 144] width 64 height 25
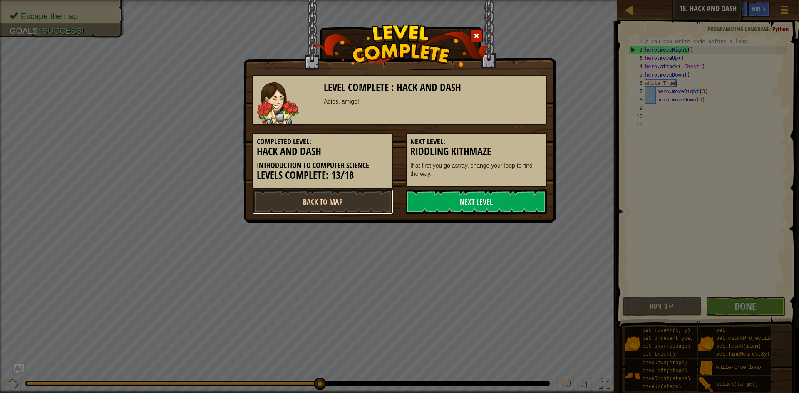
click at [347, 196] on link "Back to Map" at bounding box center [322, 201] width 141 height 25
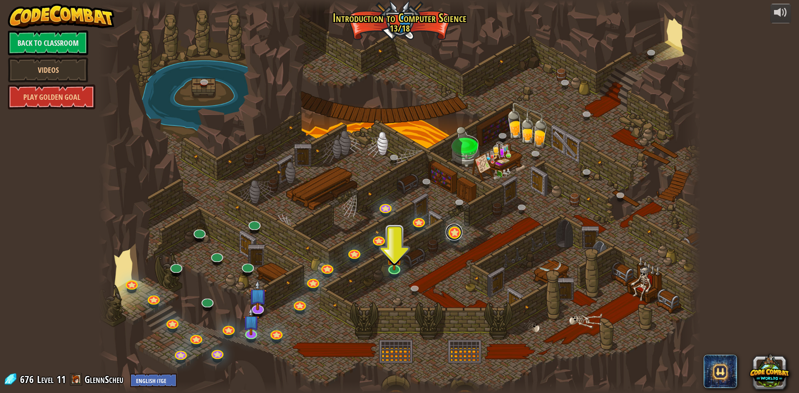
click at [446, 237] on link at bounding box center [454, 232] width 17 height 17
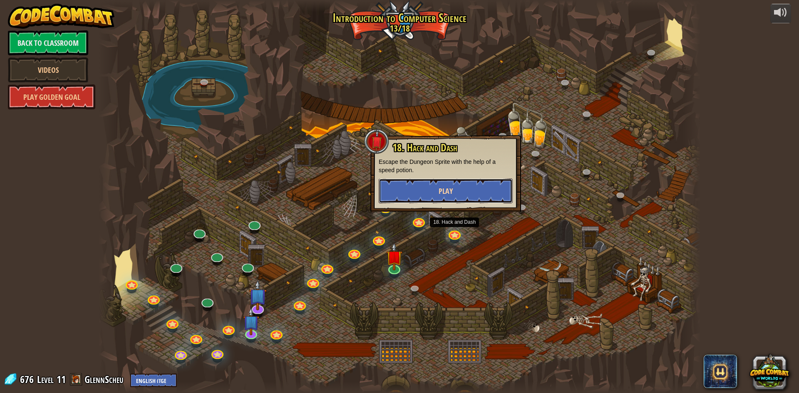
click at [440, 196] on button "Play" at bounding box center [446, 190] width 134 height 25
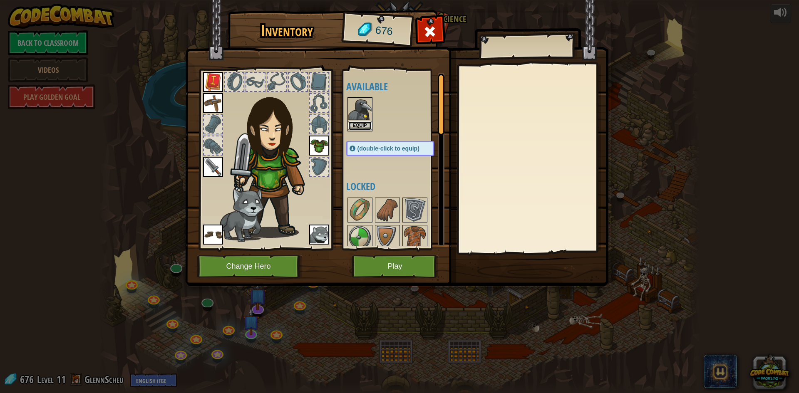
click at [356, 121] on button "Equip" at bounding box center [359, 125] width 23 height 9
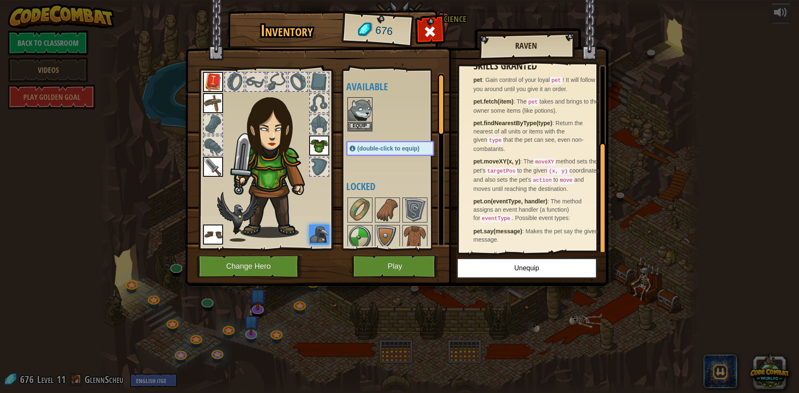
scroll to position [127, 0]
click at [408, 266] on button "Play" at bounding box center [395, 266] width 87 height 23
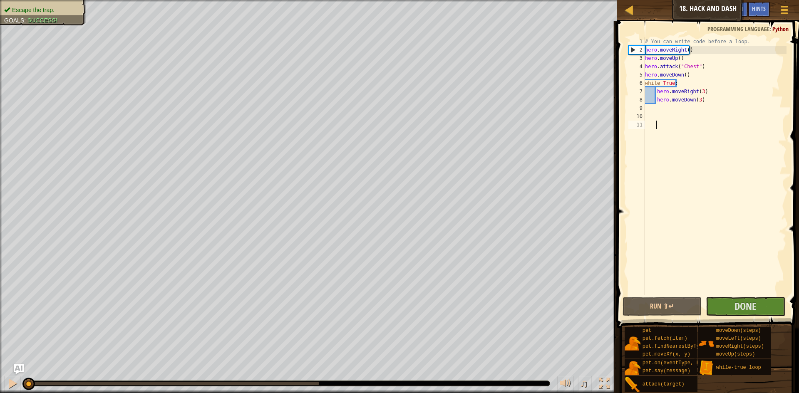
click at [714, 97] on div "Map Introduction to Computer Science 18. Hack and Dash Game Menu Done Hints Ask…" at bounding box center [399, 196] width 799 height 393
click at [761, 10] on span "Hints" at bounding box center [759, 9] width 14 height 8
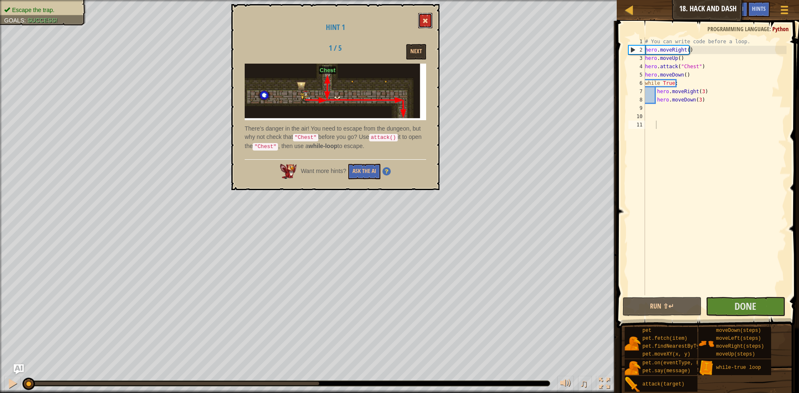
click at [425, 23] on span at bounding box center [425, 21] width 6 height 6
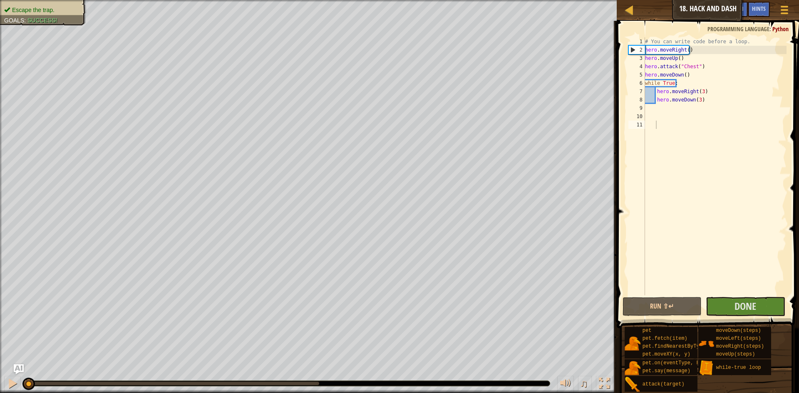
click at [663, 9] on div "Map Introduction to Computer Science 18. Hack and Dash Game Menu Done Hints Ask…" at bounding box center [707, 10] width 182 height 21
click at [21, 369] on img "Ask AI" at bounding box center [18, 369] width 11 height 11
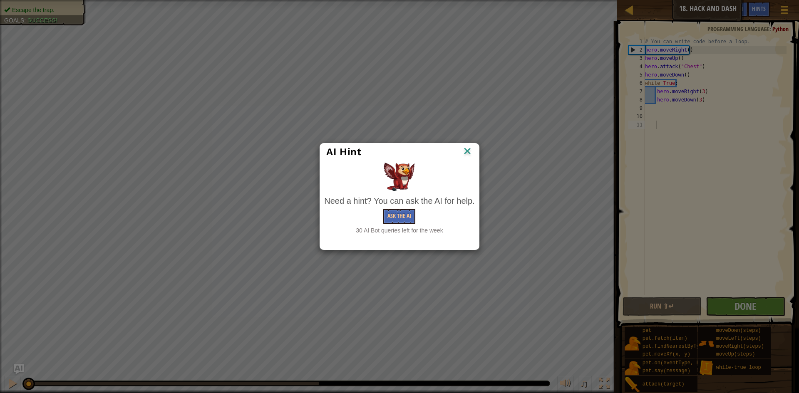
click at [471, 148] on img at bounding box center [467, 152] width 11 height 12
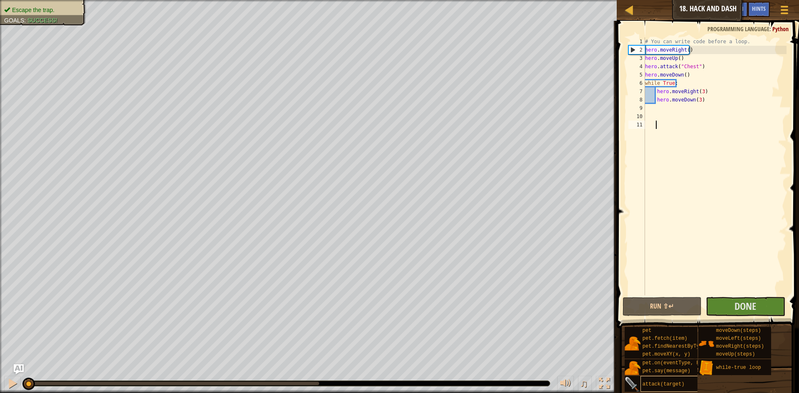
click at [631, 378] on div "Map Introduction to Computer Science 18. Hack and Dash Game Menu Done Hints Ask…" at bounding box center [399, 196] width 799 height 393
click at [661, 108] on div "# You can write code before a loop. hero . moveRight ( ) hero . moveUp ( ) hero…" at bounding box center [714, 174] width 143 height 275
paste textarea "console.log("X: " + event.x + " Y: " + event.y);"
type textarea "console.log("X: " + event.x + " Y: " + event.y);"
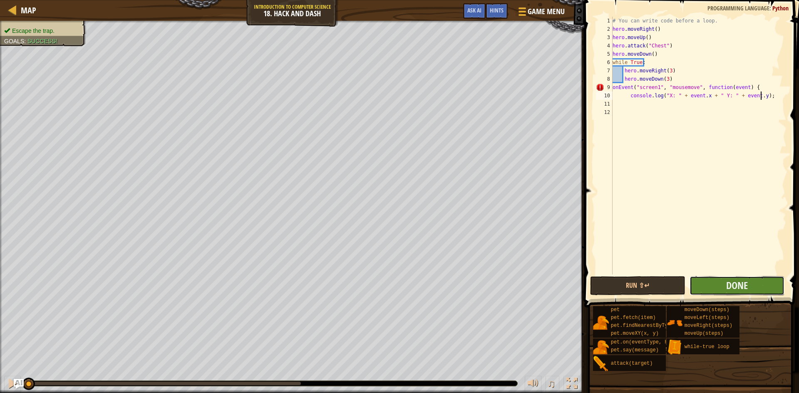
click at [750, 292] on button "Done" at bounding box center [736, 285] width 95 height 19
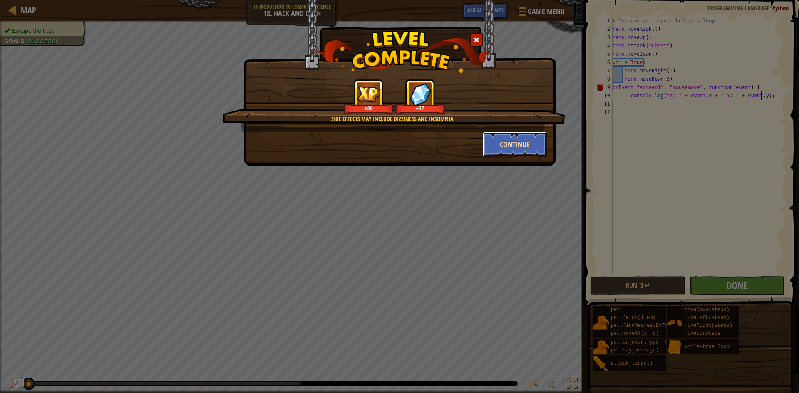
click at [497, 142] on button "Continue" at bounding box center [515, 144] width 64 height 25
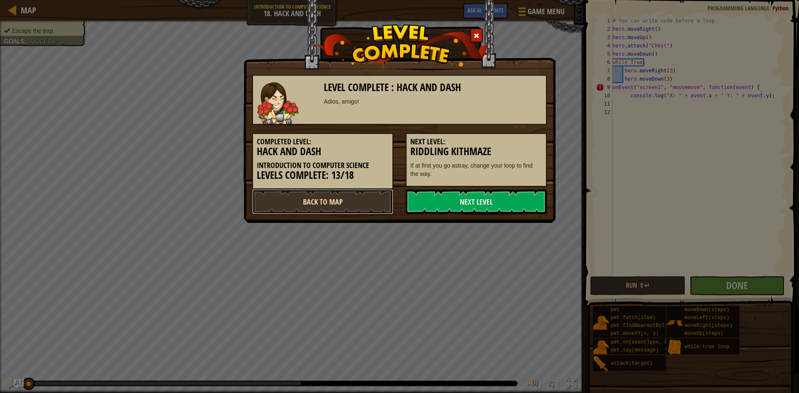
click at [359, 202] on link "Back to Map" at bounding box center [322, 201] width 141 height 25
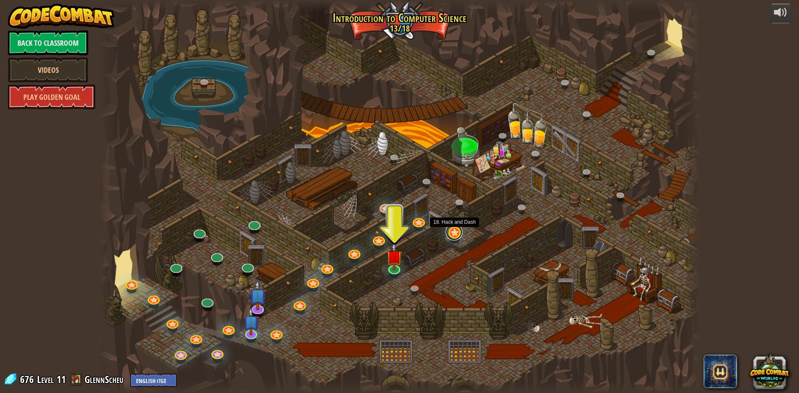
click at [451, 238] on link at bounding box center [454, 232] width 17 height 17
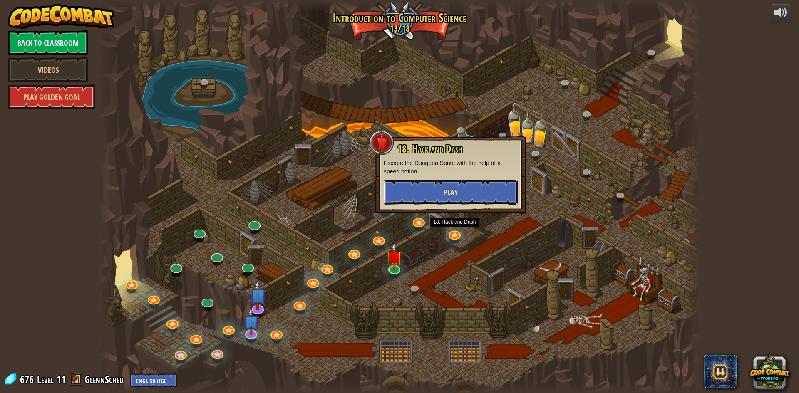
click at [444, 192] on span "Play" at bounding box center [450, 192] width 14 height 10
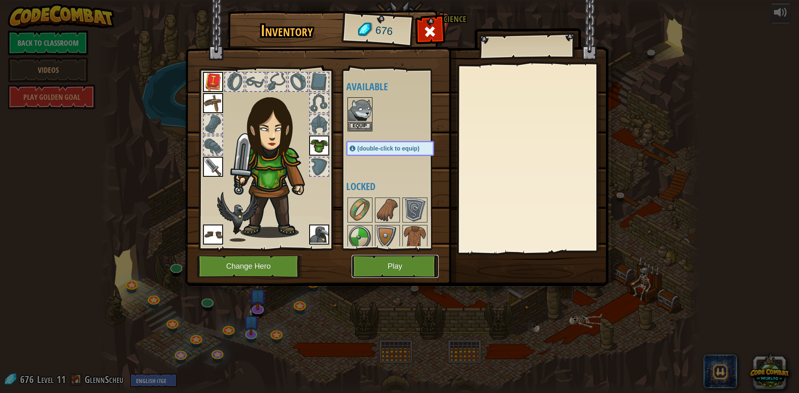
click at [376, 262] on button "Play" at bounding box center [395, 266] width 87 height 23
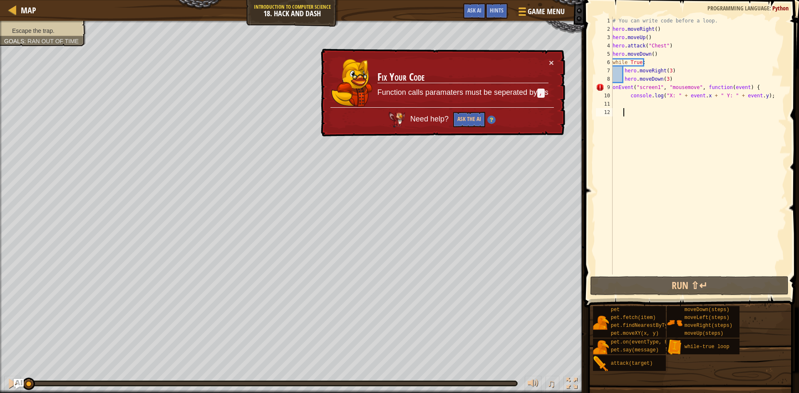
click at [700, 89] on div "# You can write code before a loop. hero . moveRight ( ) hero . moveUp ( ) hero…" at bounding box center [699, 154] width 176 height 275
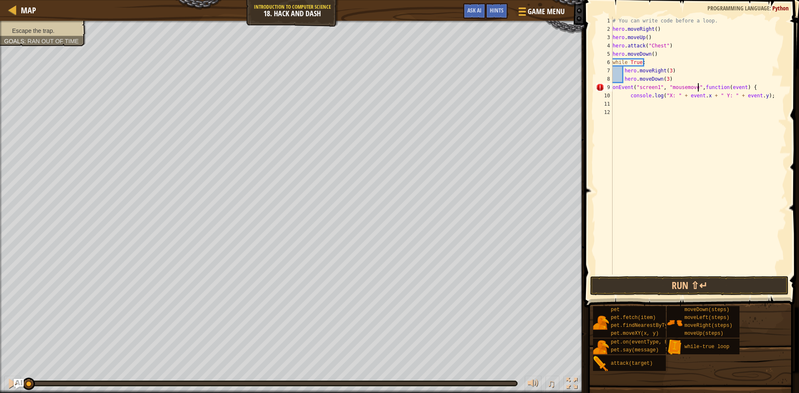
click at [664, 86] on div "# You can write code before a loop. hero . moveRight ( ) hero . moveUp ( ) hero…" at bounding box center [699, 154] width 176 height 275
click at [677, 95] on div "# You can write code before a loop. hero . moveRight ( ) hero . moveUp ( ) hero…" at bounding box center [699, 154] width 176 height 275
click at [661, 86] on div "# You can write code before a loop. hero . moveRight ( ) hero . moveUp ( ) hero…" at bounding box center [699, 154] width 176 height 275
click at [697, 87] on div "# You can write code before a loop. hero . moveRight ( ) hero . moveUp ( ) hero…" at bounding box center [699, 154] width 176 height 275
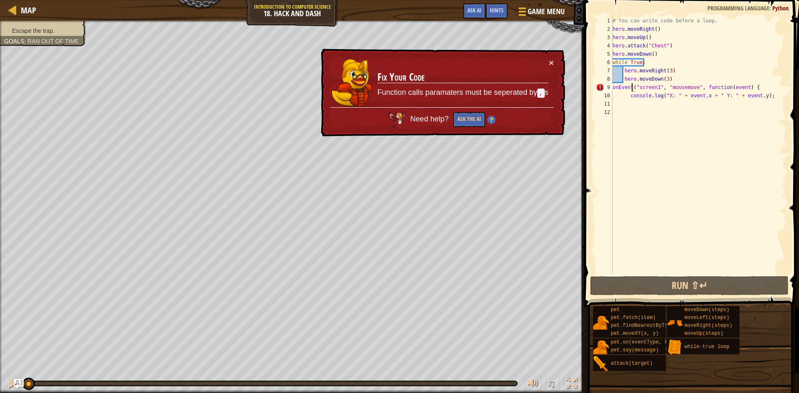
click at [630, 89] on div "# You can write code before a loop. hero . moveRight ( ) hero . moveUp ( ) hero…" at bounding box center [699, 154] width 176 height 275
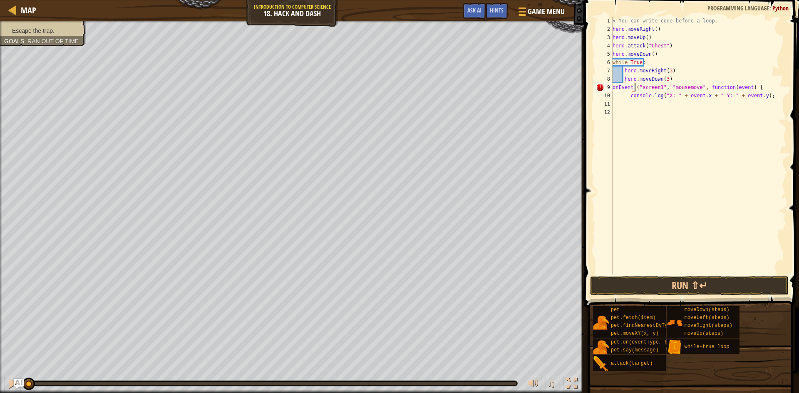
scroll to position [4, 2]
click at [635, 87] on div "# You can write code before a loop. hero . moveRight ( ) hero . moveUp ( ) hero…" at bounding box center [699, 154] width 176 height 275
click at [635, 90] on div "# You can write code before a loop. hero . moveRight ( ) hero . moveUp ( ) hero…" at bounding box center [699, 146] width 176 height 258
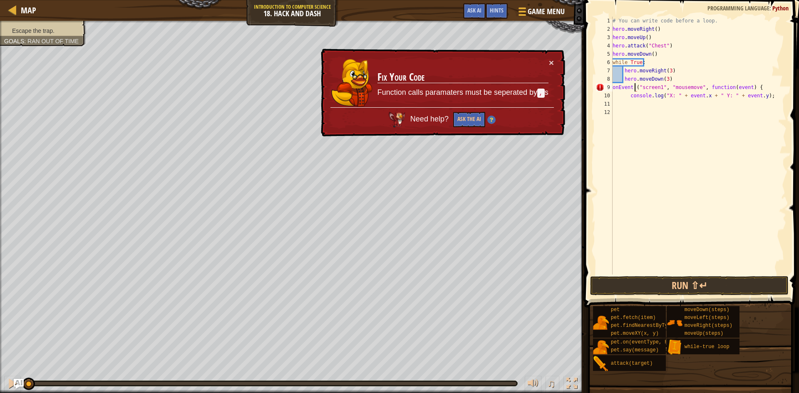
click at [636, 87] on div "# You can write code before a loop. hero . moveRight ( ) hero . moveUp ( ) hero…" at bounding box center [699, 154] width 176 height 275
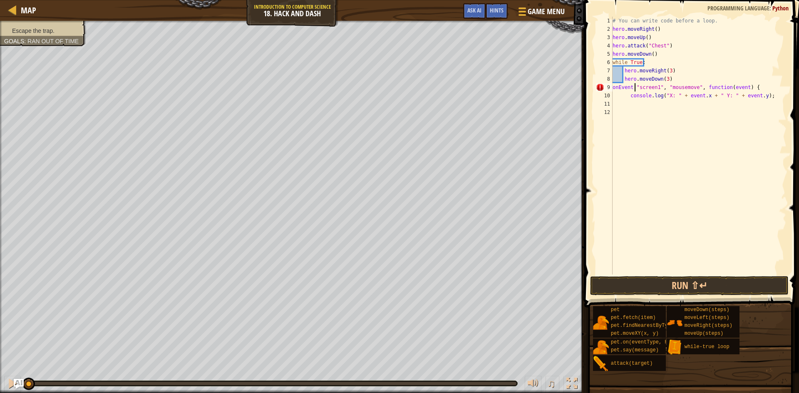
click at [613, 88] on div "# You can write code before a loop. hero . moveRight ( ) hero . moveUp ( ) hero…" at bounding box center [699, 154] width 176 height 275
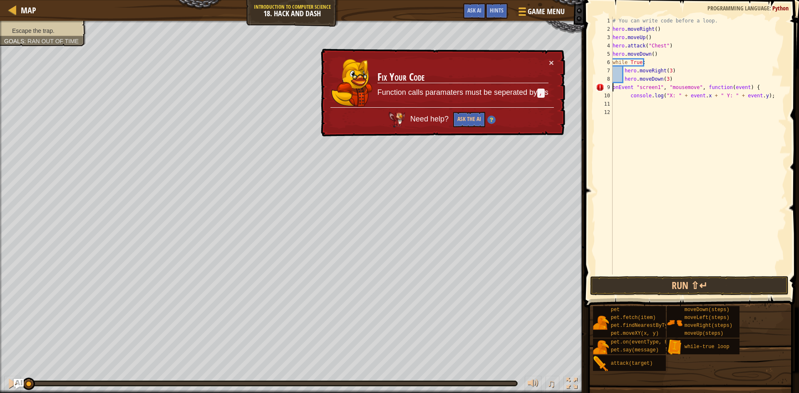
click at [633, 87] on div "# You can write code before a loop. hero . moveRight ( ) hero . moveUp ( ) hero…" at bounding box center [699, 154] width 176 height 275
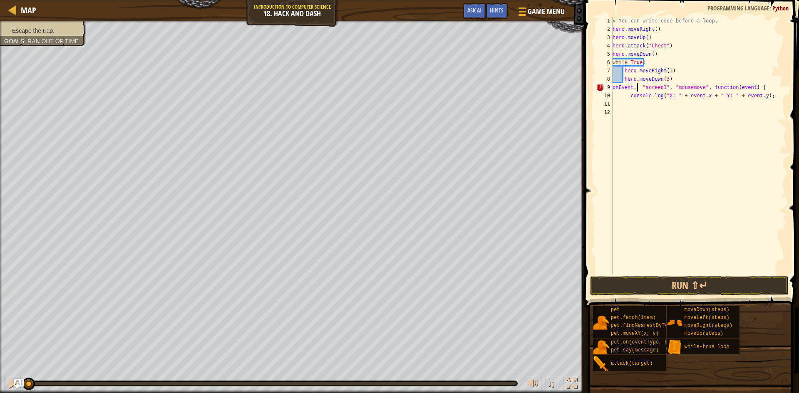
click at [632, 87] on div "# You can write code before a loop. hero . moveRight ( ) hero . moveUp ( ) hero…" at bounding box center [699, 154] width 176 height 275
click at [640, 88] on div "# You can write code before a loop. hero . moveRight ( ) hero . moveUp ( ) hero…" at bounding box center [699, 154] width 176 height 275
click at [639, 285] on button "Run ⇧↵" at bounding box center [689, 285] width 198 height 19
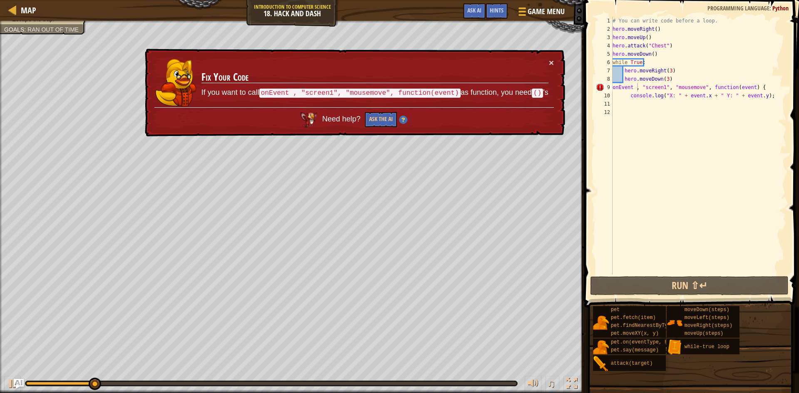
drag, startPoint x: 275, startPoint y: 92, endPoint x: 476, endPoint y: 97, distance: 200.6
click at [469, 97] on p "If you want to call onEvent , "screen1", "mousemove", function(event) as functi…" at bounding box center [374, 92] width 347 height 11
click at [763, 95] on div "# You can write code before a loop. hero . moveRight ( ) hero . moveUp ( ) hero…" at bounding box center [699, 154] width 176 height 275
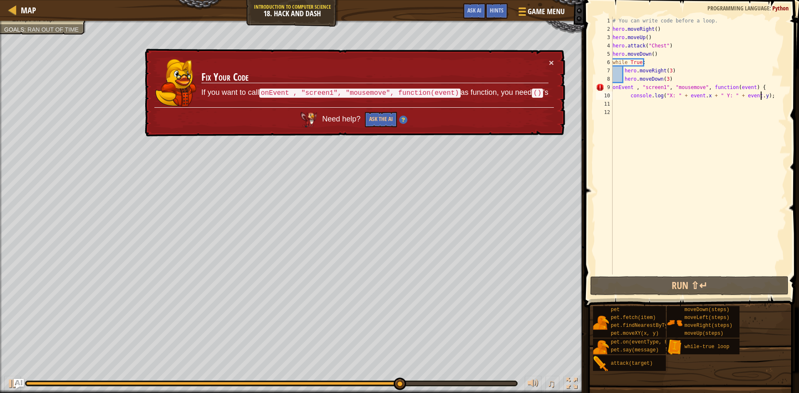
scroll to position [4, 12]
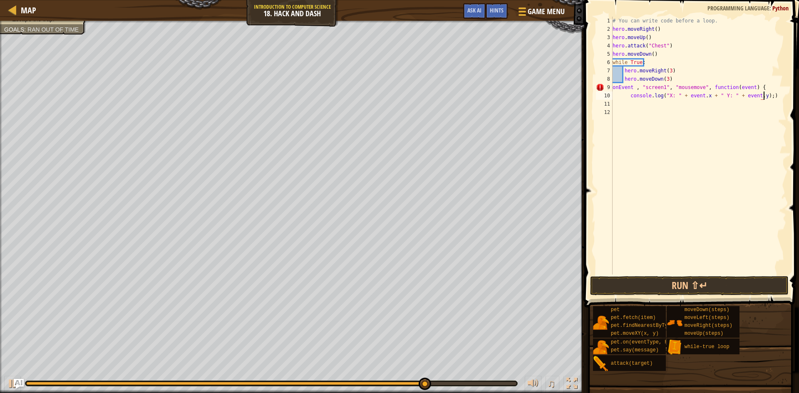
click at [613, 88] on div "# You can write code before a loop. hero . moveRight ( ) hero . moveUp ( ) hero…" at bounding box center [699, 154] width 176 height 275
click at [671, 295] on button "Run ⇧↵" at bounding box center [689, 285] width 198 height 19
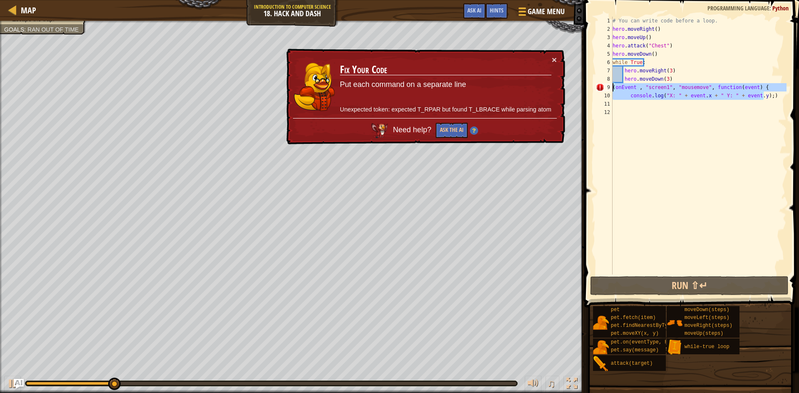
drag, startPoint x: 763, startPoint y: 94, endPoint x: 609, endPoint y: 87, distance: 154.1
click at [609, 87] on div "(onEvent , "screen1", "mousemove", function(event) { 1 2 3 4 5 6 7 8 9 10 11 12…" at bounding box center [690, 146] width 192 height 258
type textarea "(onEvent , "screen1", "mousemove", function(event) { console.log("X: " + event.…"
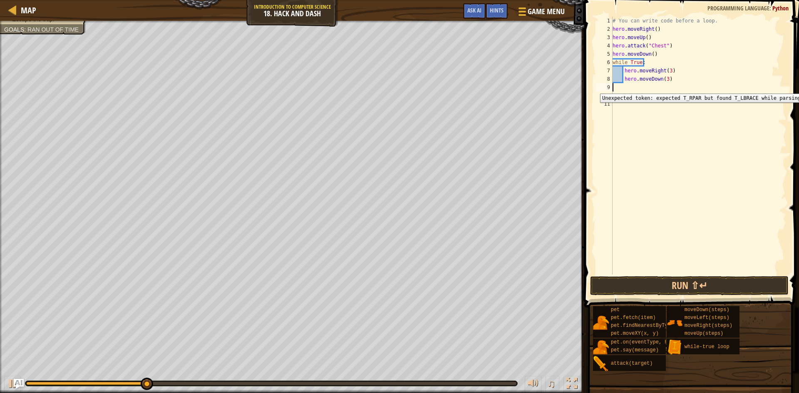
scroll to position [4, 0]
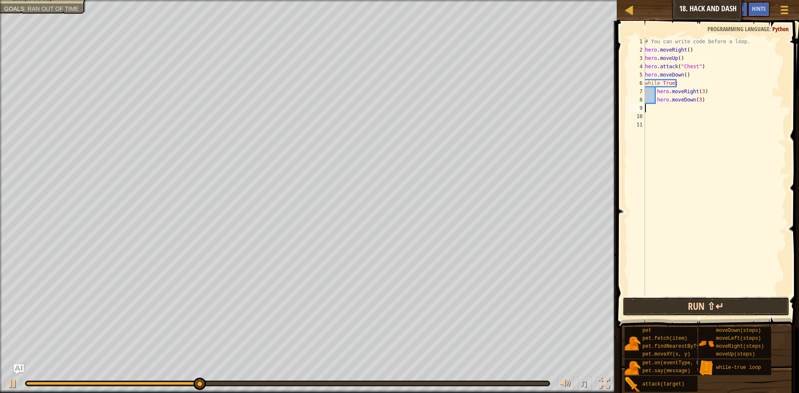
click at [656, 303] on button "Run ⇧↵" at bounding box center [705, 306] width 167 height 19
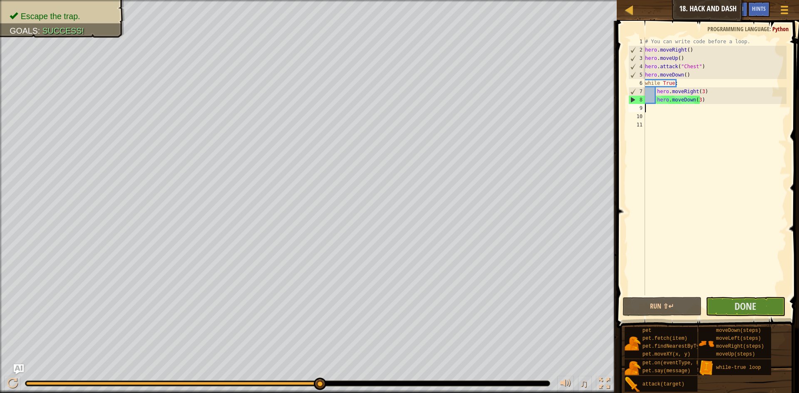
click at [336, 351] on div "Escape the trap. Goals : Success! ♫ Illia 88 x: 158 y: 6 x: 158 y: 2 action: mo…" at bounding box center [399, 196] width 799 height 393
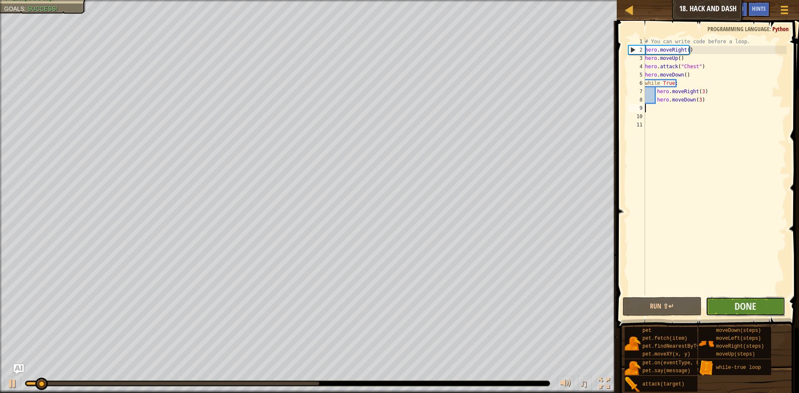
click at [758, 305] on button "Done" at bounding box center [745, 306] width 79 height 19
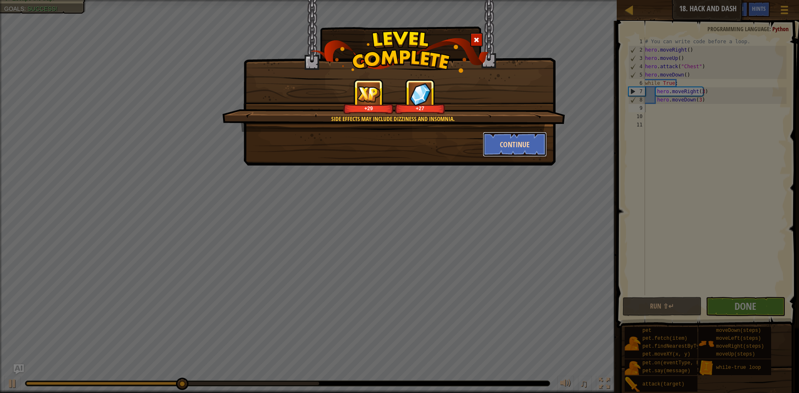
click at [510, 143] on button "Continue" at bounding box center [515, 144] width 64 height 25
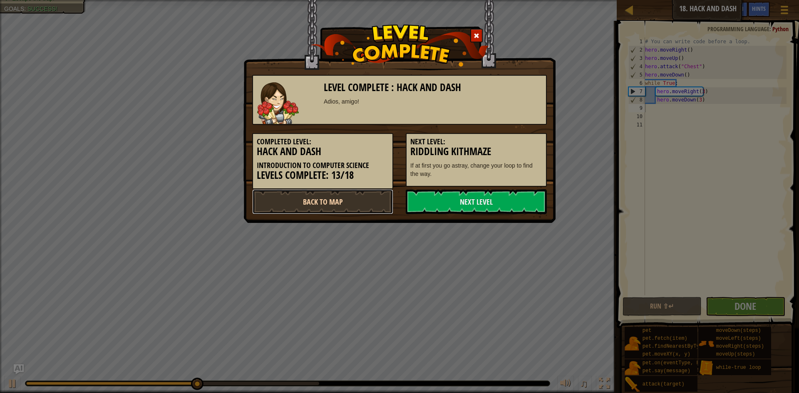
click at [380, 201] on link "Back to Map" at bounding box center [322, 201] width 141 height 25
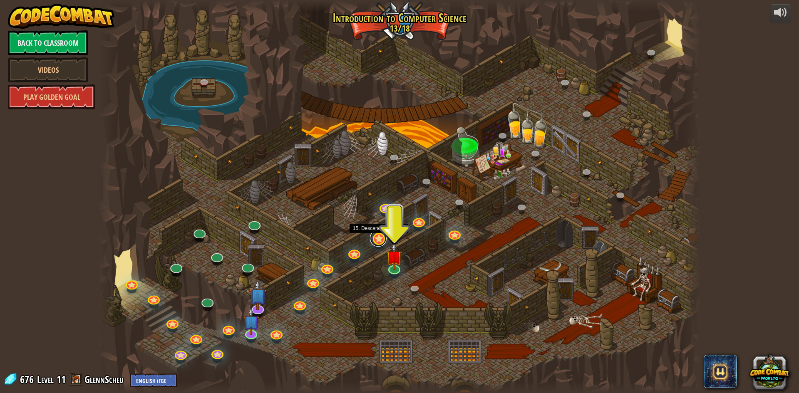
click at [381, 240] on link at bounding box center [378, 238] width 17 height 17
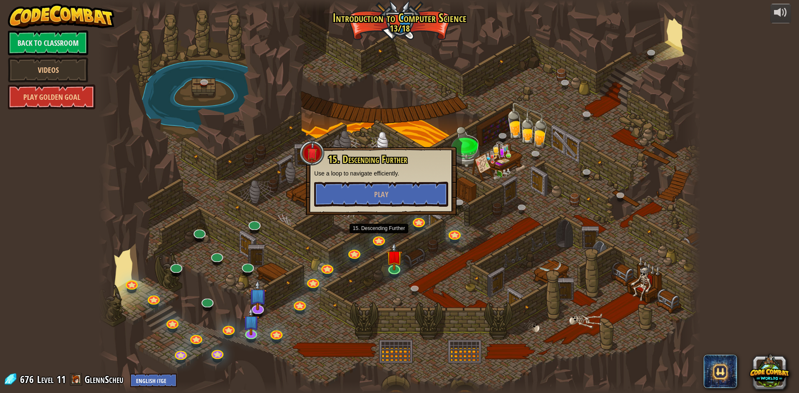
drag, startPoint x: 214, startPoint y: 89, endPoint x: 206, endPoint y: 89, distance: 7.9
click at [213, 89] on div at bounding box center [400, 196] width 602 height 393
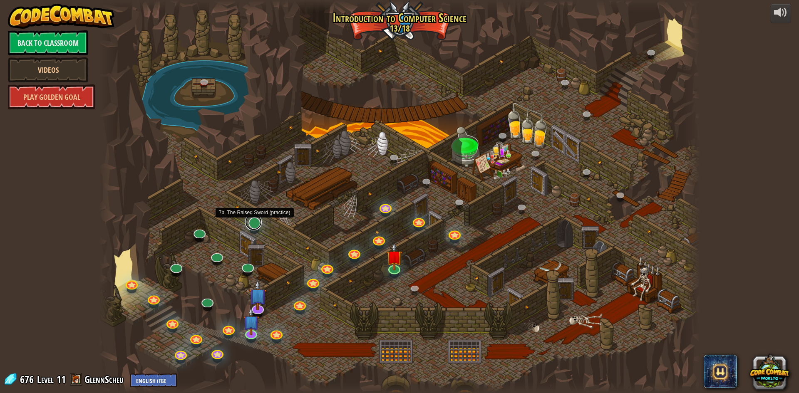
click at [251, 228] on link at bounding box center [253, 222] width 17 height 17
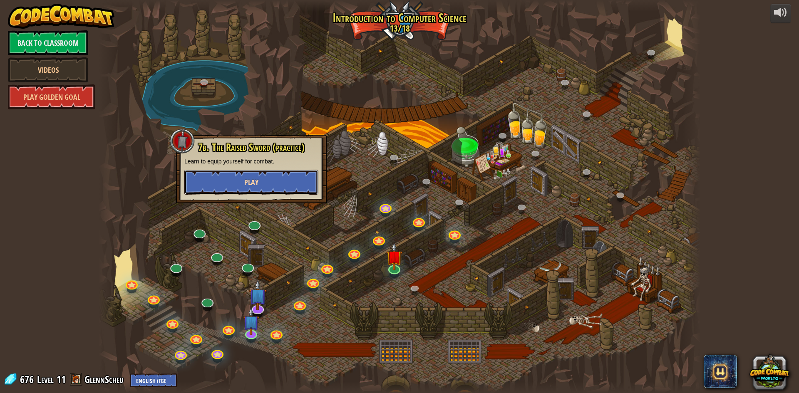
click at [243, 187] on button "Play" at bounding box center [251, 182] width 134 height 25
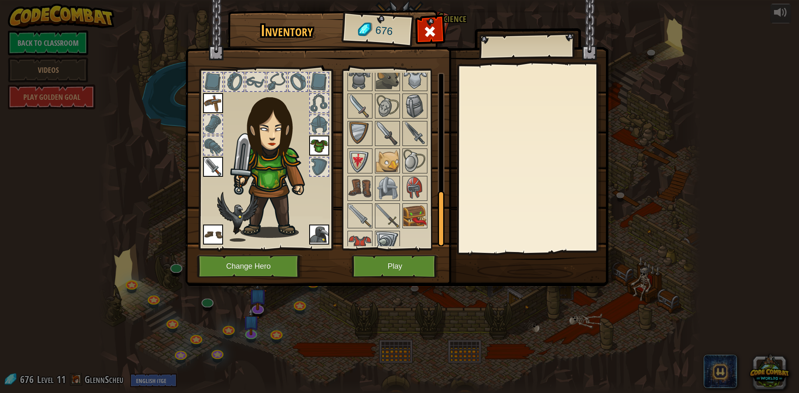
scroll to position [385, 0]
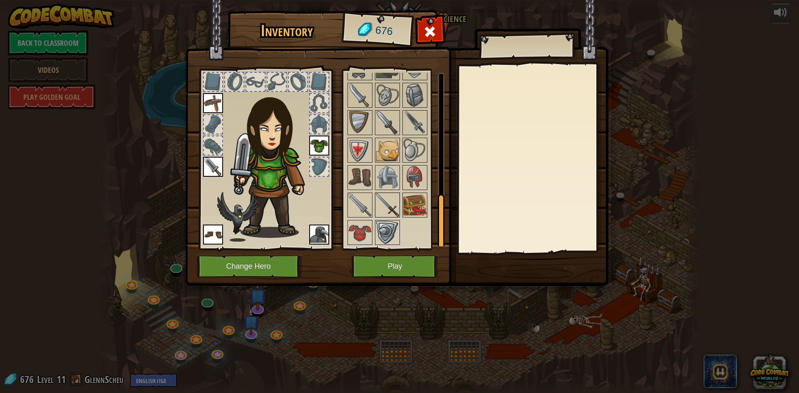
click at [384, 204] on img at bounding box center [387, 204] width 23 height 23
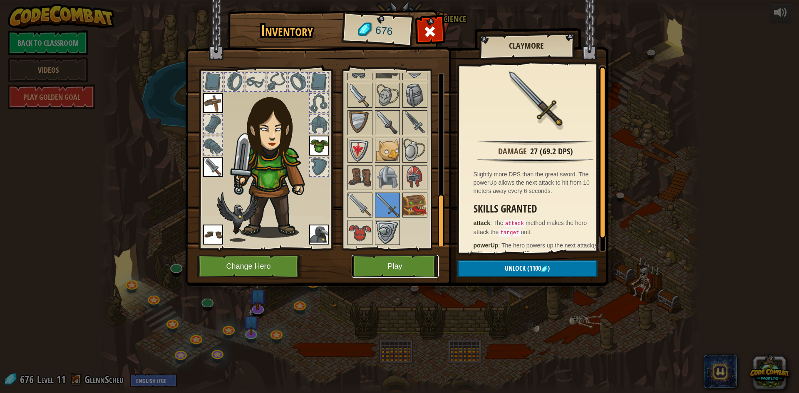
click at [378, 266] on button "Play" at bounding box center [395, 266] width 87 height 23
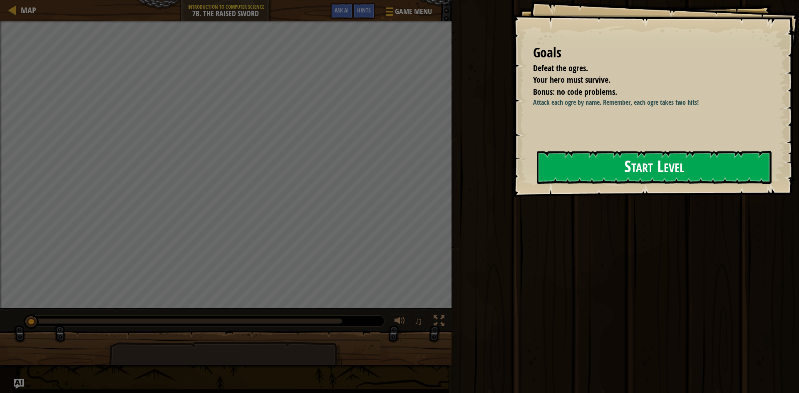
click at [595, 168] on button "Start Level" at bounding box center [654, 167] width 235 height 33
